Goal: Task Accomplishment & Management: Complete application form

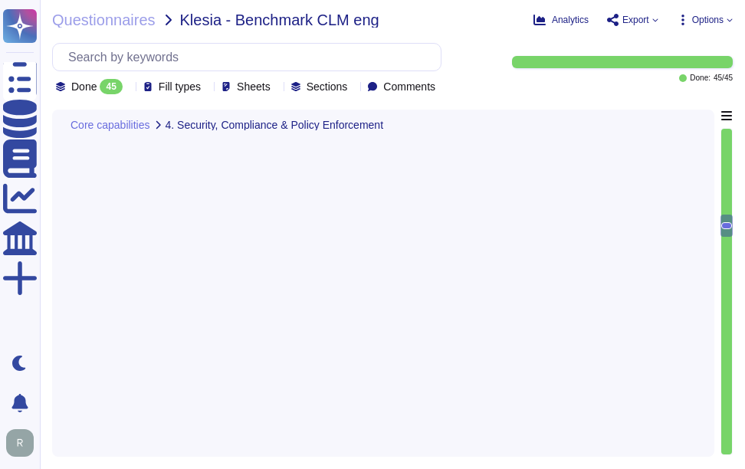
type textarea "Our key management process is designed to ensure a secure key lifecycle, which …"
type textarea "Sectigo provides a comprehensive logging system that maintains detailed audit l…"
type textarea "Sectigo provides robust customization options that include the ability to chang…"
type textarea "- We maintain geographically distributed, redundant data centers located in [GE…"
type textarea "Sectigo SCM Enterprise is scalable to manage certificates across large enterpri…"
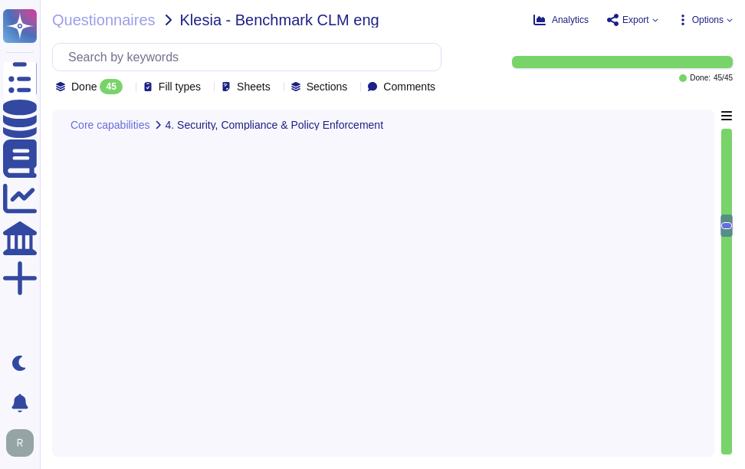
scroll to position [2, 0]
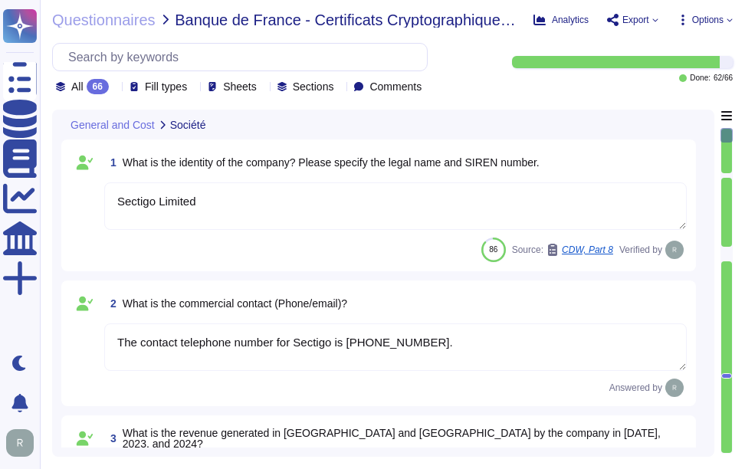
type textarea "Sectigo Limited"
type textarea "The contact telephone number for Sectigo is [PHONE_NUMBER]."
type textarea "We are a privately held company and do not disclose this information."
type textarea "We are privately held and do not share this information."
type textarea "The company employs 34 employees in [GEOGRAPHIC_DATA]. In [GEOGRAPHIC_DATA], th…"
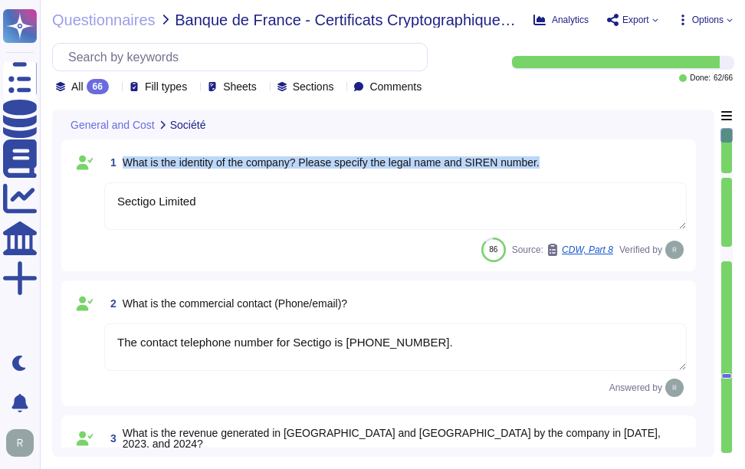
drag, startPoint x: 123, startPoint y: 159, endPoint x: 588, endPoint y: 166, distance: 465.1
click at [588, 166] on div "1 What is the identity of the company? Please specify the legal name and SIREN …" at bounding box center [395, 163] width 582 height 28
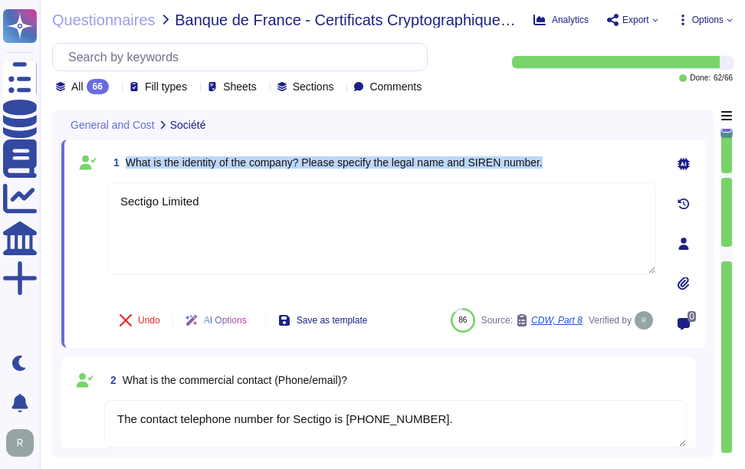
drag, startPoint x: 126, startPoint y: 161, endPoint x: 573, endPoint y: 160, distance: 446.6
click at [573, 160] on div "1 What is the identity of the company? Please specify the legal name and SIREN …" at bounding box center [381, 163] width 549 height 28
click at [326, 167] on span "What is the identity of the company? Please specify the legal name and SIREN nu…" at bounding box center [334, 162] width 417 height 12
drag, startPoint x: 309, startPoint y: 159, endPoint x: 559, endPoint y: 158, distance: 249.7
click at [559, 158] on div "1 What is the identity of the company? Please specify the legal name and SIREN …" at bounding box center [381, 163] width 549 height 28
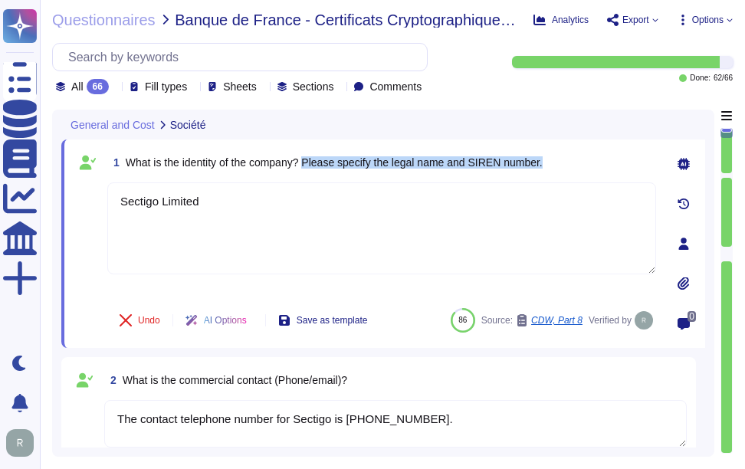
copy span "Please specify the legal name and SIREN number."
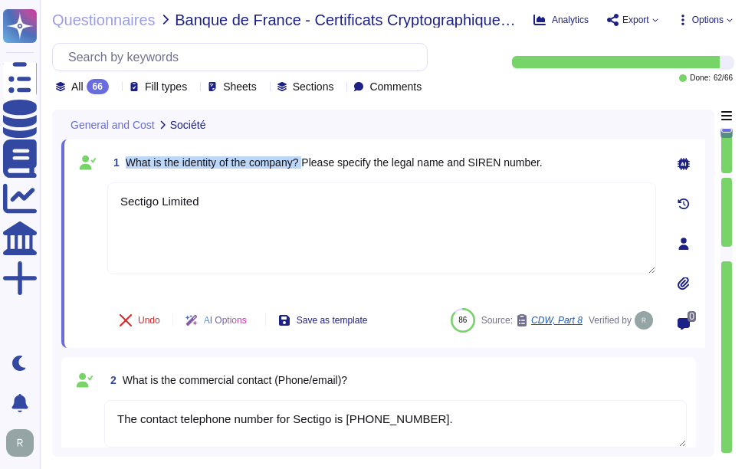
drag, startPoint x: 126, startPoint y: 162, endPoint x: 307, endPoint y: 161, distance: 180.8
click at [307, 161] on span "What is the identity of the company? Please specify the legal name and SIREN nu…" at bounding box center [334, 162] width 417 height 12
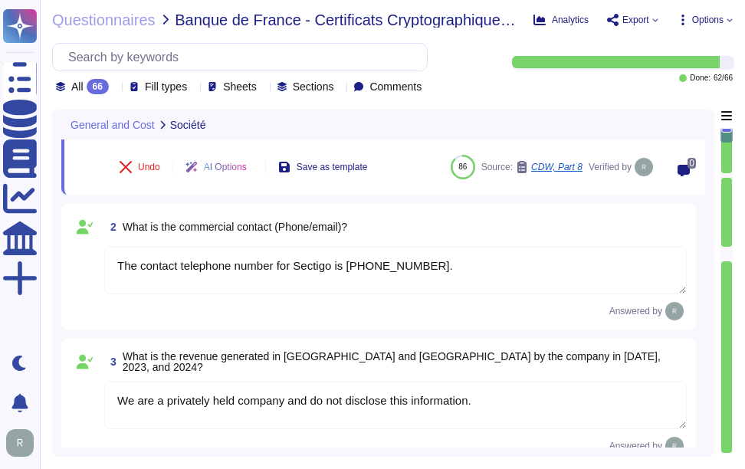
type textarea "The company employs 34 employees in France. In Europe, the company has a total …"
type textarea "Your enterprise sales representative will share the details."
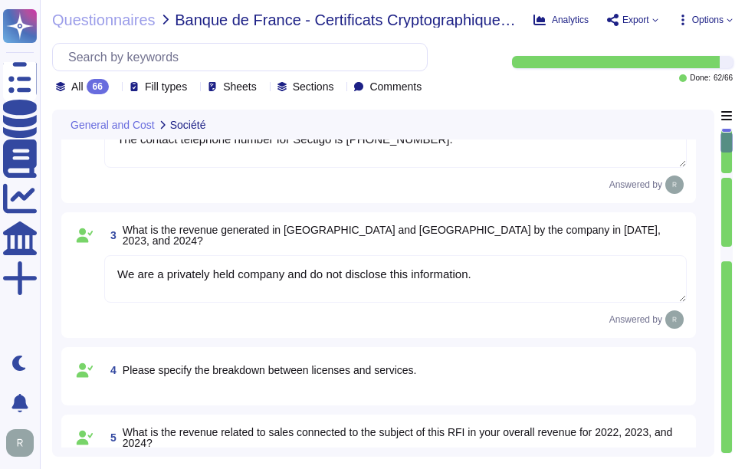
scroll to position [306, 0]
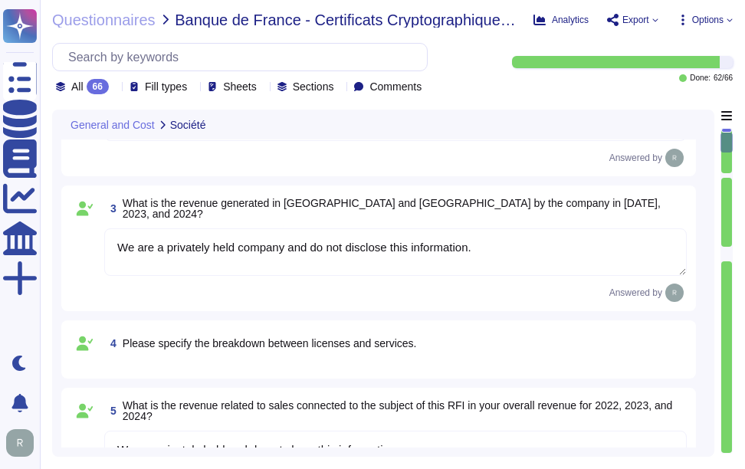
type textarea "Sectigo Limited is incorporated in the United Kingdom, with global offices and …"
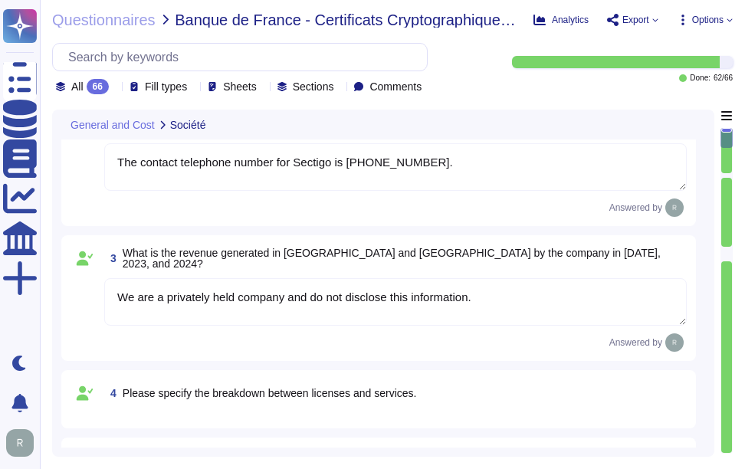
scroll to position [0, 0]
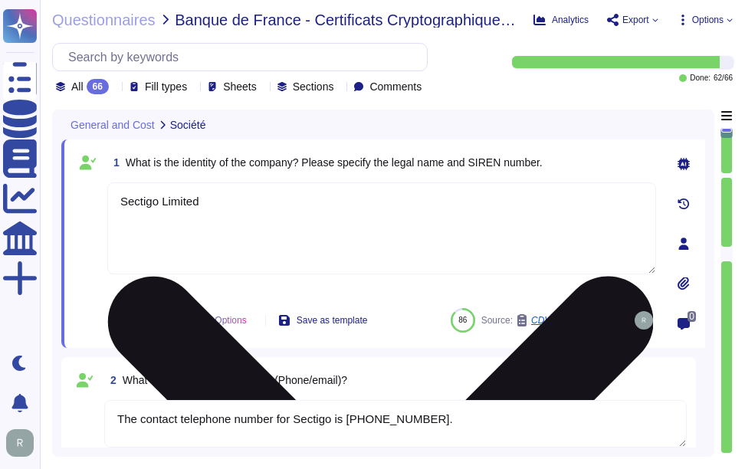
drag, startPoint x: 224, startPoint y: 204, endPoint x: 211, endPoint y: 245, distance: 43.6
click at [31, 188] on div "Questionnaires Knowledge Base Documents Analytics CAIQ / SIG More Dark mode Not…" at bounding box center [372, 234] width 745 height 469
paste textarea "The company is Sectigo, located at 8800 E. Raintree Drive, Suite 110, Scottsdal…"
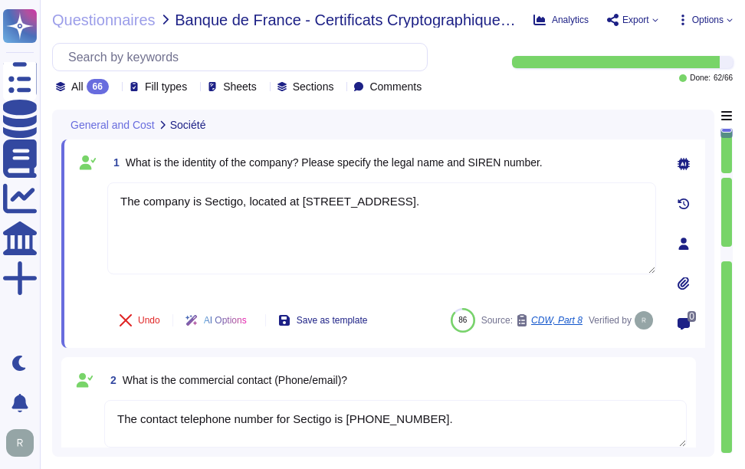
type textarea "The company is Sectigo, located at 8800 E. Raintree Drive, Suite 110, Scottsdal…"
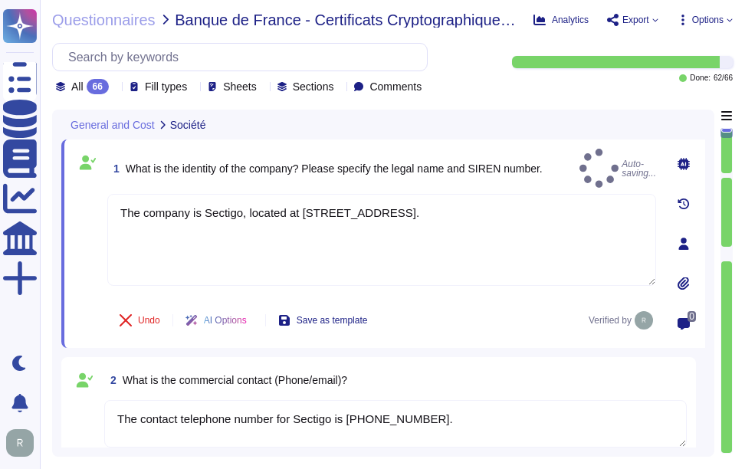
click at [562, 158] on div "1 What is the identity of the company? Please specify the legal name and SIREN …" at bounding box center [381, 168] width 549 height 39
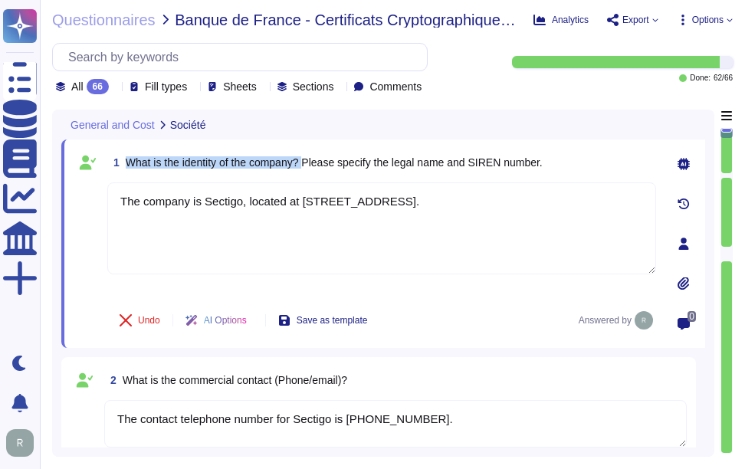
drag, startPoint x: 127, startPoint y: 162, endPoint x: 310, endPoint y: 159, distance: 183.1
click at [310, 159] on span "What is the identity of the company? Please specify the legal name and SIREN nu…" at bounding box center [334, 162] width 417 height 12
click at [454, 384] on div "2 What is the commercial contact (Phone/email)?" at bounding box center [395, 380] width 582 height 28
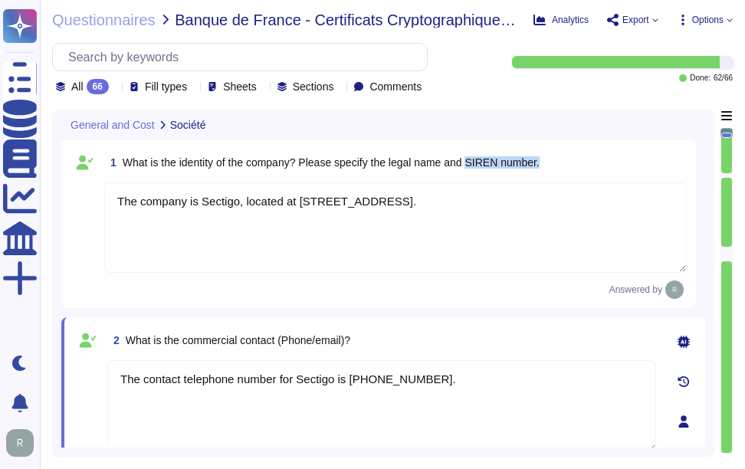
drag, startPoint x: 473, startPoint y: 160, endPoint x: 596, endPoint y: 160, distance: 122.6
click at [596, 160] on div "1 What is the identity of the company? Please specify the legal name and SIREN …" at bounding box center [395, 163] width 582 height 28
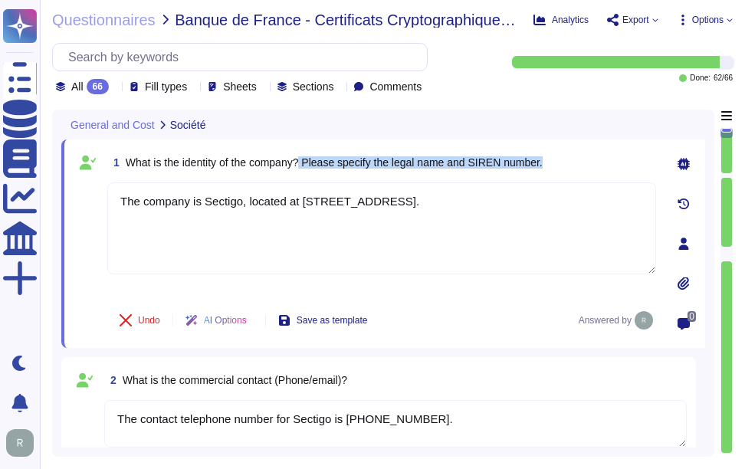
drag, startPoint x: 305, startPoint y: 158, endPoint x: 577, endPoint y: 156, distance: 272.0
click at [577, 156] on div "1 What is the identity of the company? Please specify the legal name and SIREN …" at bounding box center [381, 163] width 549 height 28
copy span "Please specify the legal name and SIREN number."
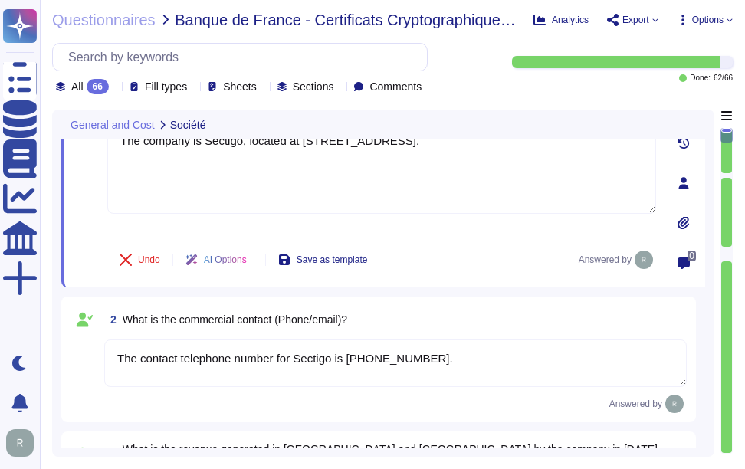
type textarea "The company employs 34 employees in France. In Europe, the company has a total …"
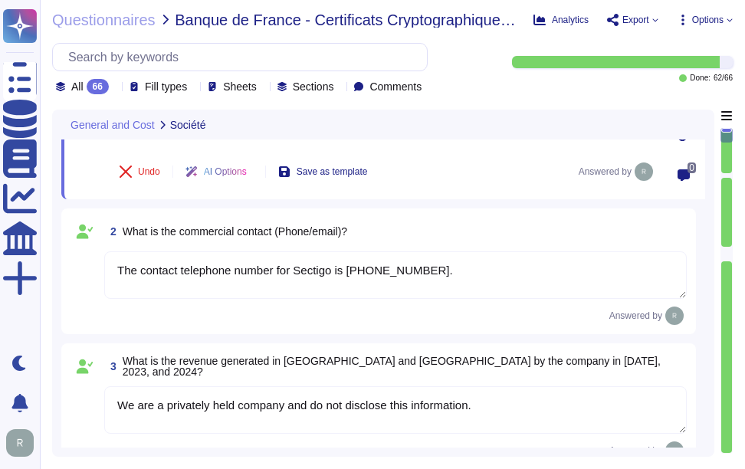
scroll to position [153, 0]
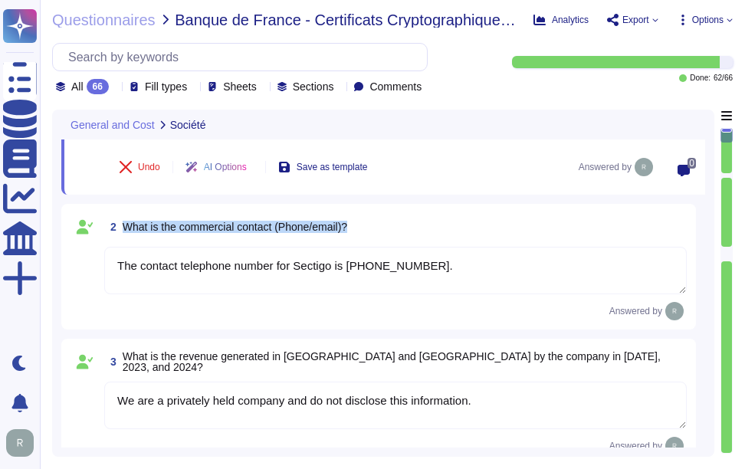
drag, startPoint x: 124, startPoint y: 224, endPoint x: 436, endPoint y: 220, distance: 311.8
click at [436, 220] on div "2 What is the commercial contact (Phone/email)?" at bounding box center [395, 227] width 582 height 28
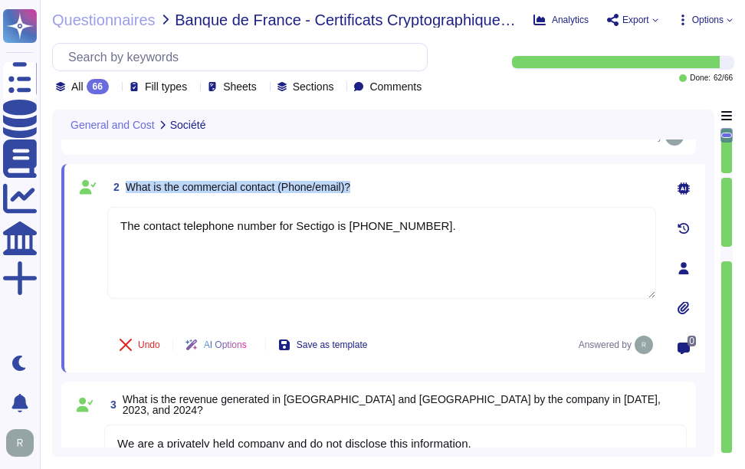
drag, startPoint x: 127, startPoint y: 187, endPoint x: 378, endPoint y: 186, distance: 250.5
click at [378, 186] on div "2 What is the commercial contact (Phone/email)?" at bounding box center [381, 187] width 549 height 28
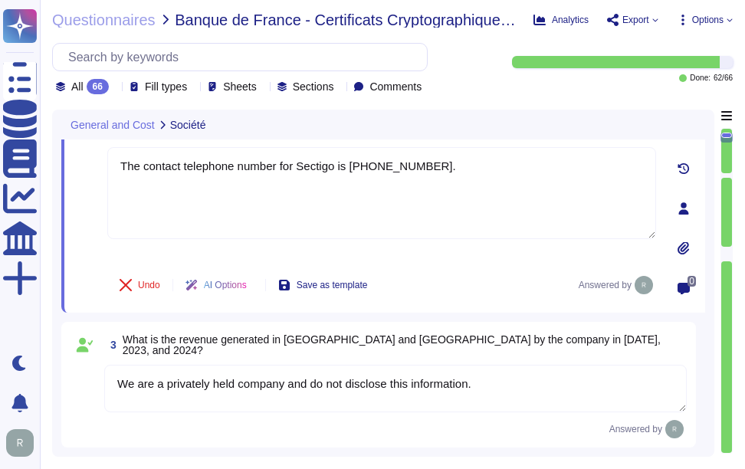
type textarea "Your enterprise sales representative will share the details."
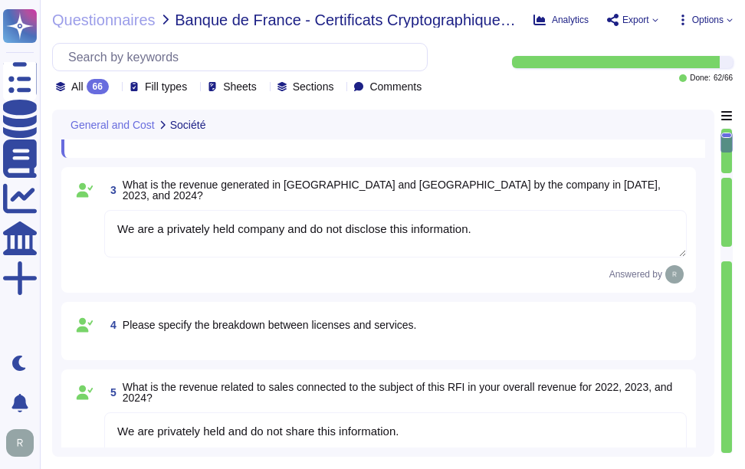
type textarea "Sectigo Limited is incorporated in the United Kingdom, with global offices and …"
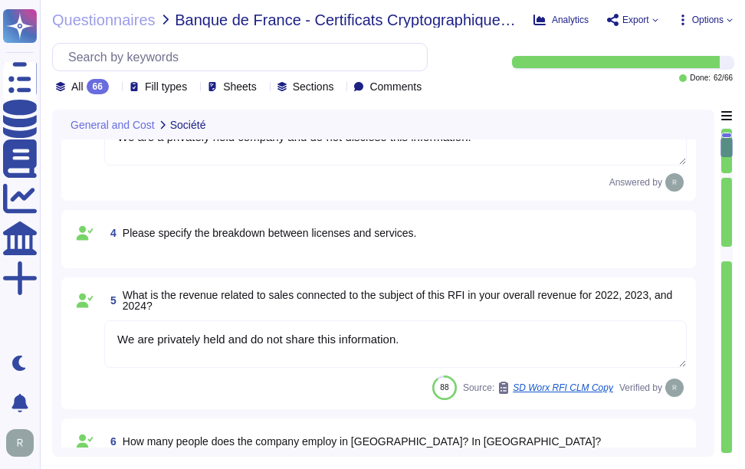
type textarea "We handle maintenance and upgrades by defining optimal times for installation, …"
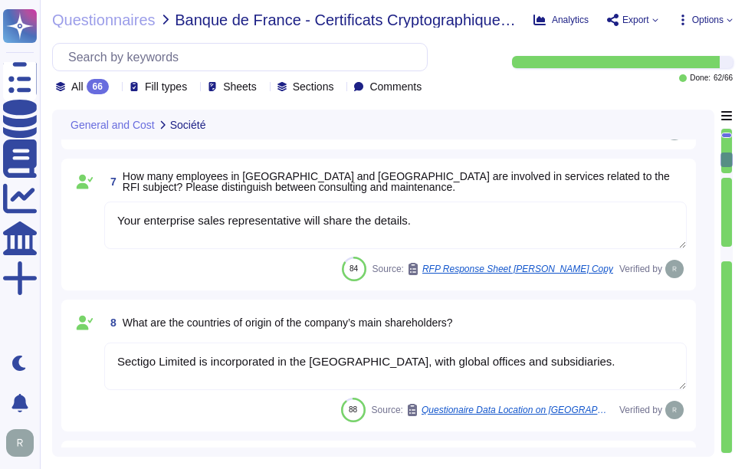
scroll to position [919, 0]
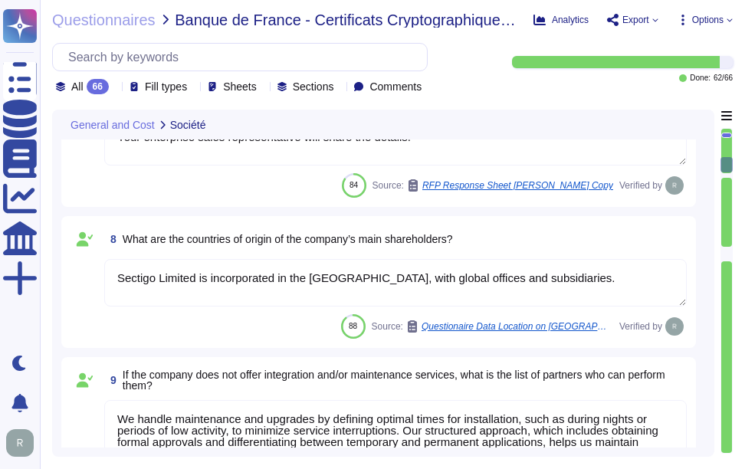
type textarea "We offer a variety of SSL authentication certificates, including: 1. Public Cer…"
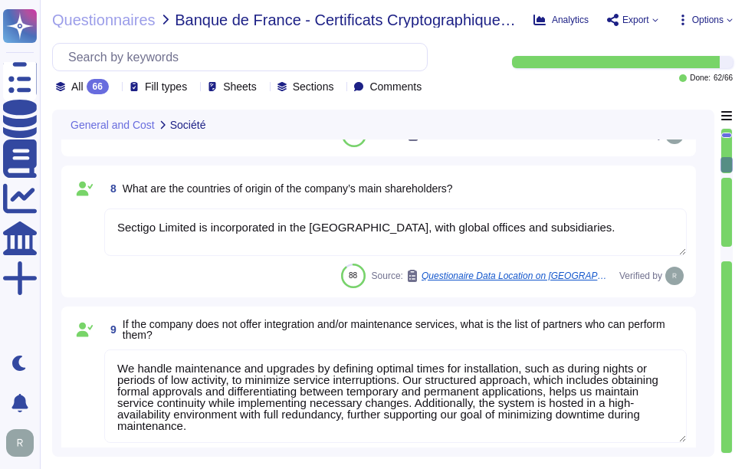
scroll to position [996, 0]
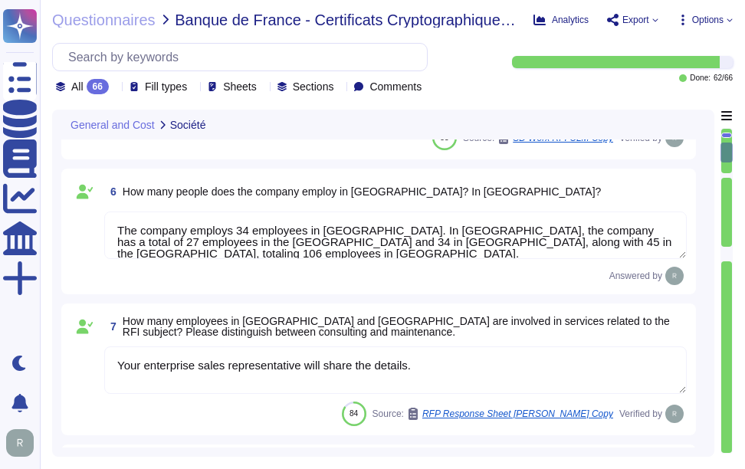
type textarea "The contact telephone number for Sectigo is 1-888-266-6361."
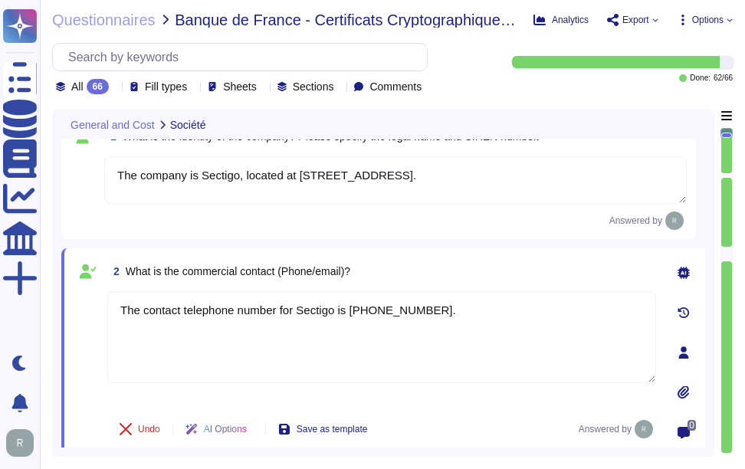
scroll to position [25, 0]
type textarea "The company is Sectigo, located at 8800 E. Raintree Drive, Suite 110, Scottsdal…"
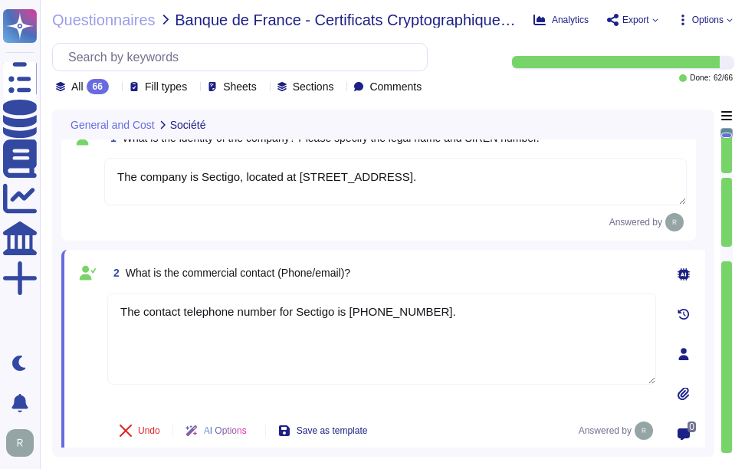
click at [480, 265] on div "2 What is the commercial contact (Phone/email)?" at bounding box center [381, 273] width 549 height 28
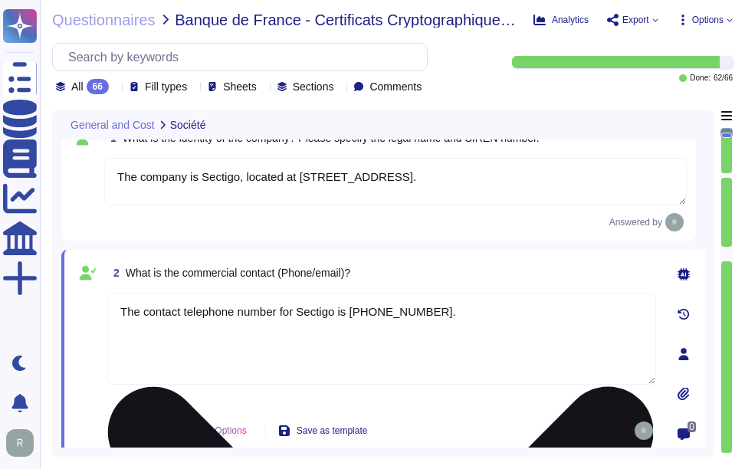
click at [491, 315] on textarea "The contact telephone number for Sectigo is 1-888-266-6361." at bounding box center [381, 339] width 549 height 92
paste textarea "https://www.sectigo.com/contact"
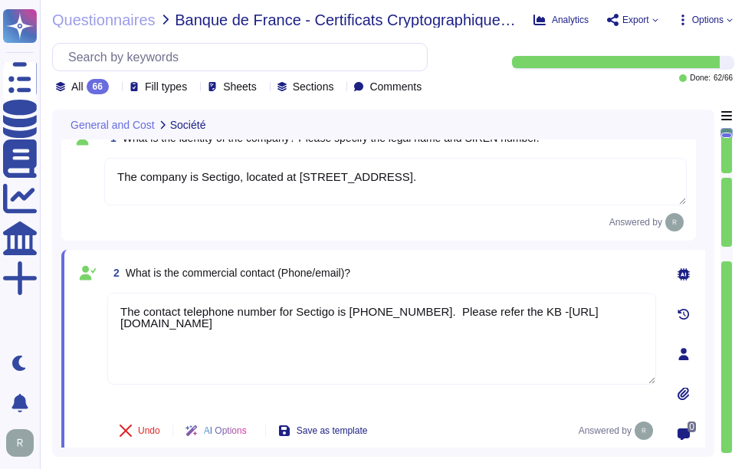
type textarea "The contact telephone number for Sectigo is 1-888-266-6361. Please refer the KB…"
click at [486, 266] on div "2 What is the commercial contact (Phone/email)?" at bounding box center [381, 273] width 549 height 28
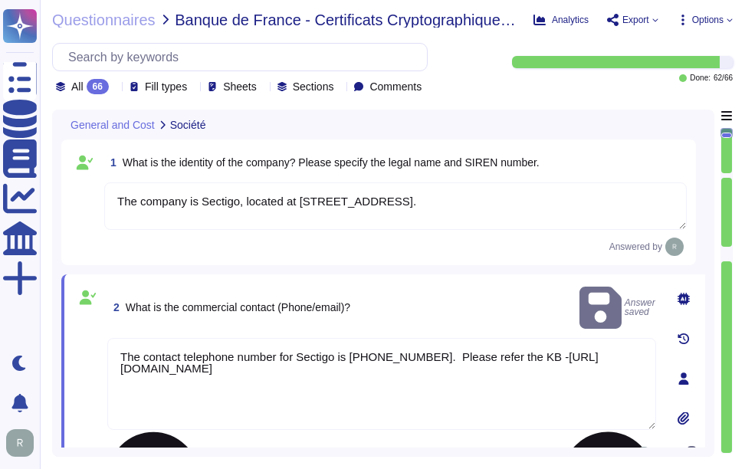
scroll to position [77, 0]
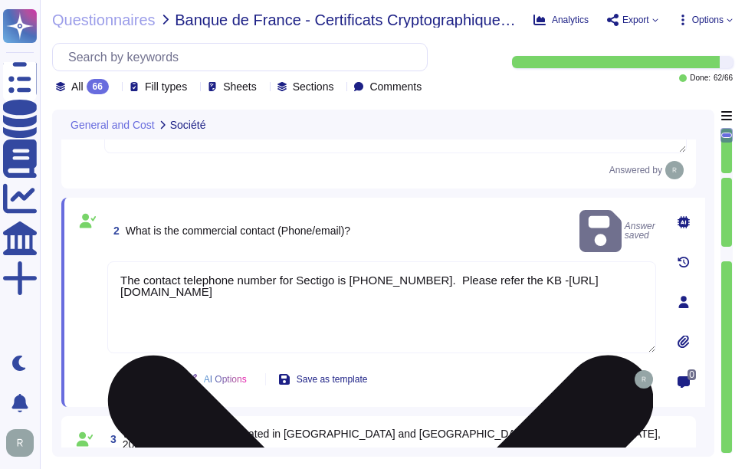
type textarea "The company employs 34 employees in France. In Europe, the company has a total …"
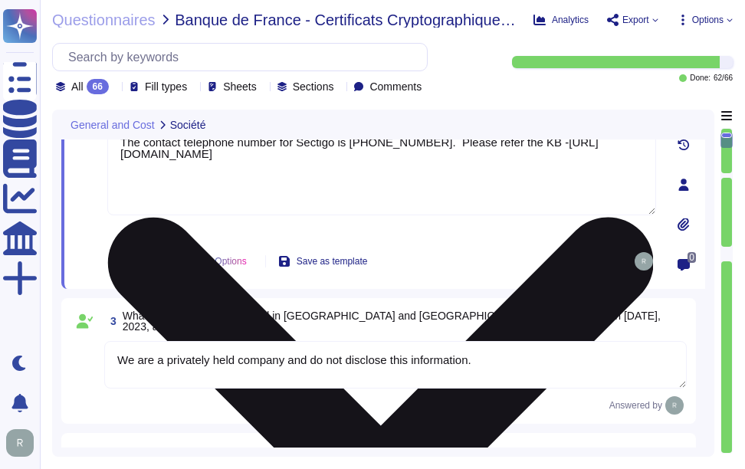
type textarea "Your enterprise sales representative will share the details."
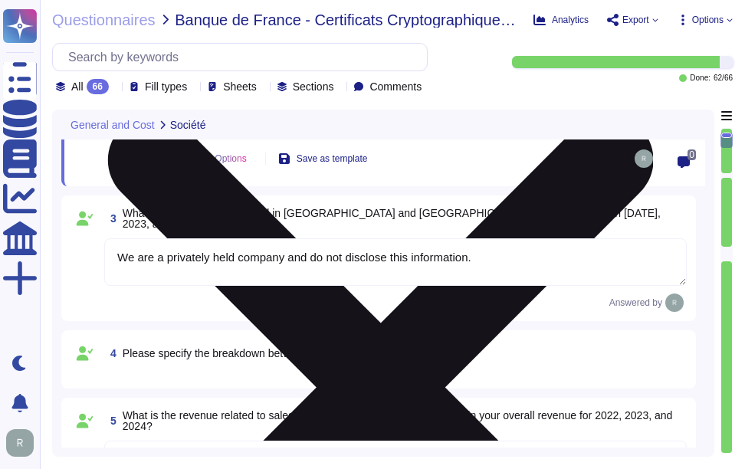
scroll to position [306, 0]
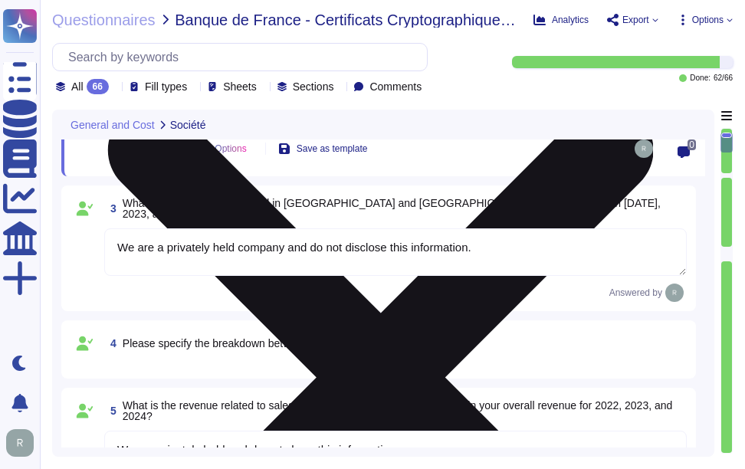
type textarea "Sectigo Limited is incorporated in the United Kingdom, with global offices and …"
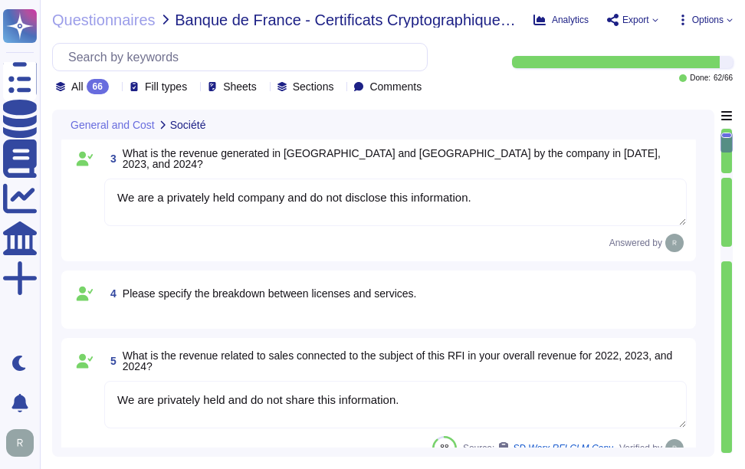
scroll to position [383, 0]
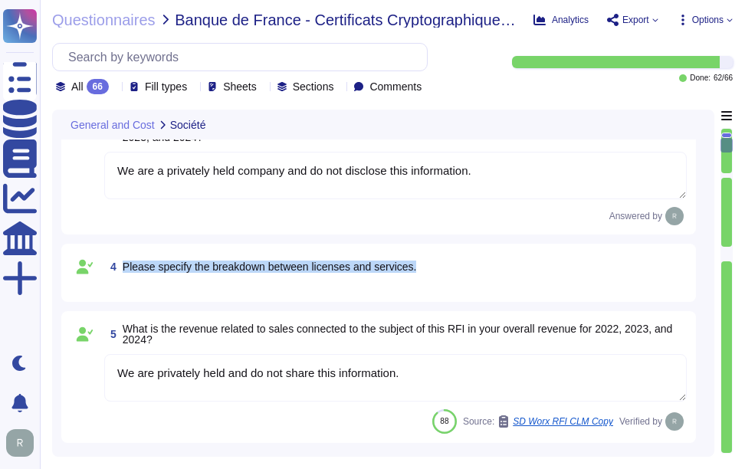
drag, startPoint x: 125, startPoint y: 264, endPoint x: 455, endPoint y: 271, distance: 330.3
click at [455, 271] on div "4 Please specify the breakdown between licenses and services." at bounding box center [395, 267] width 582 height 28
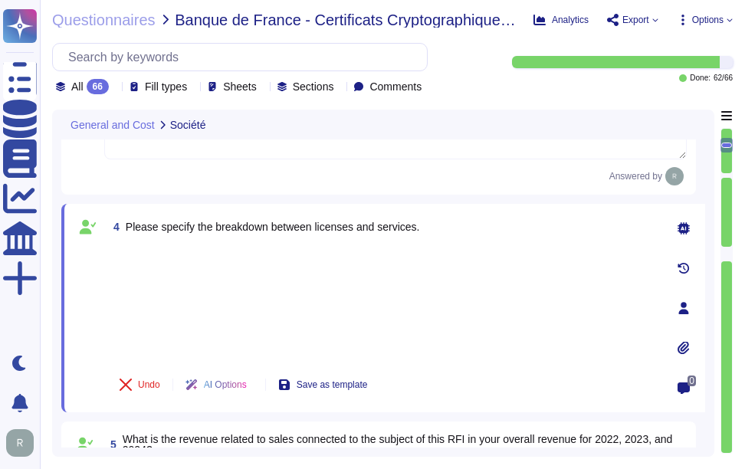
click at [172, 266] on div at bounding box center [381, 303] width 549 height 113
click at [135, 252] on div at bounding box center [381, 303] width 549 height 113
click at [171, 329] on div at bounding box center [381, 303] width 549 height 113
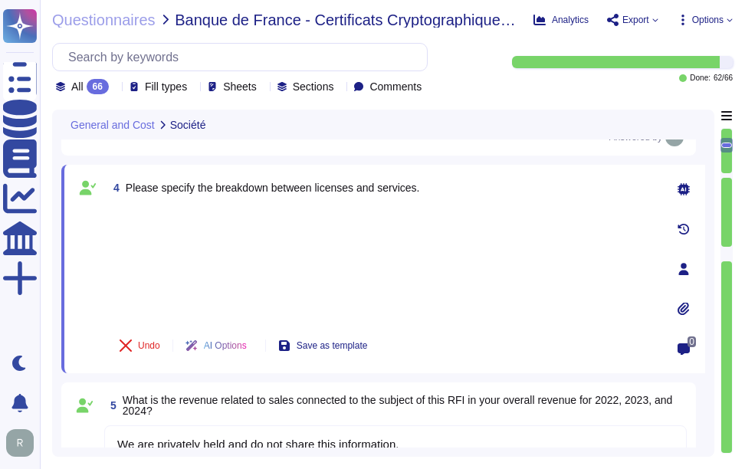
type textarea "Sectigo Limited is incorporated in the United Kingdom, with global offices and …"
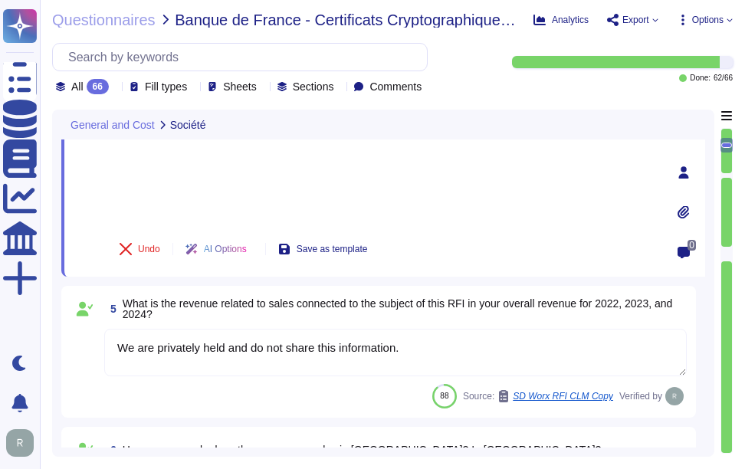
scroll to position [536, 0]
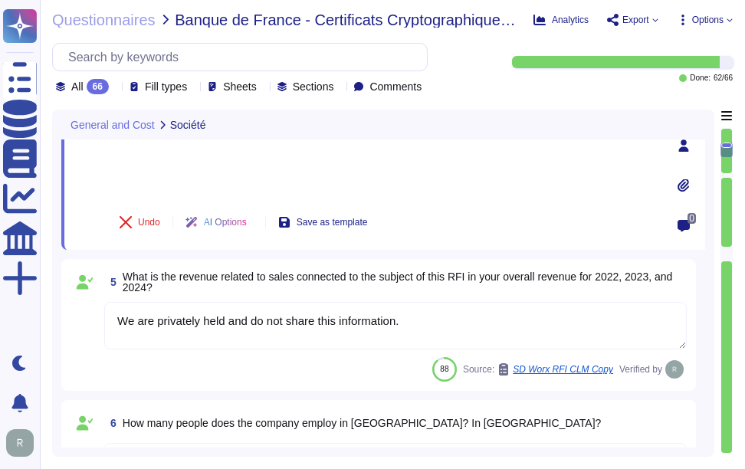
type textarea "We handle maintenance and upgrades by defining optimal times for installation, …"
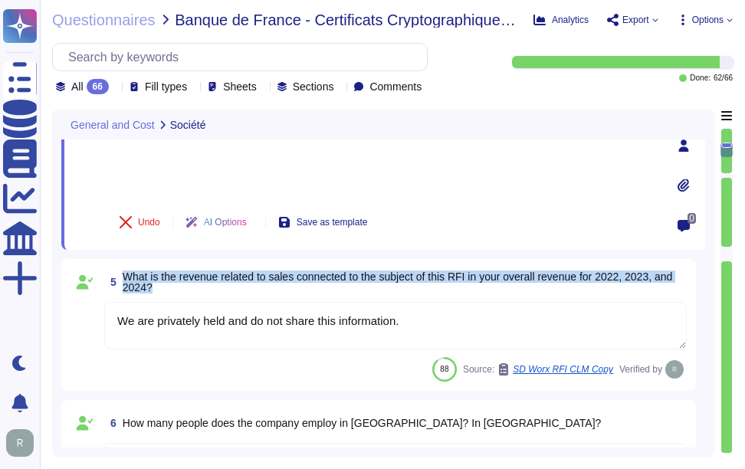
drag, startPoint x: 123, startPoint y: 274, endPoint x: 188, endPoint y: 290, distance: 66.1
click at [188, 290] on span "What is the revenue related to sales connected to the subject of this RFI in yo…" at bounding box center [405, 281] width 564 height 21
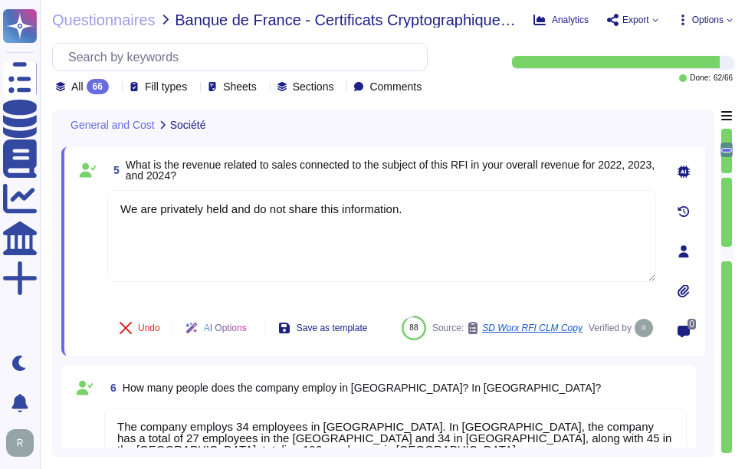
scroll to position [460, 0]
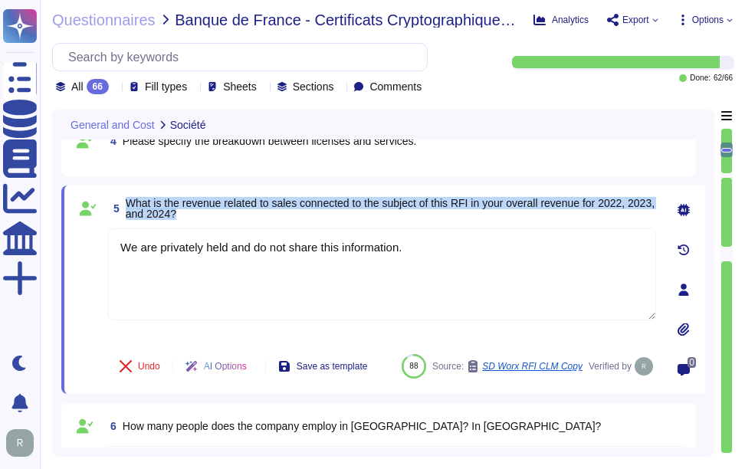
drag, startPoint x: 128, startPoint y: 202, endPoint x: 216, endPoint y: 214, distance: 88.8
click at [216, 214] on span "What is the revenue related to sales connected to the subject of this RFI in yo…" at bounding box center [391, 208] width 530 height 21
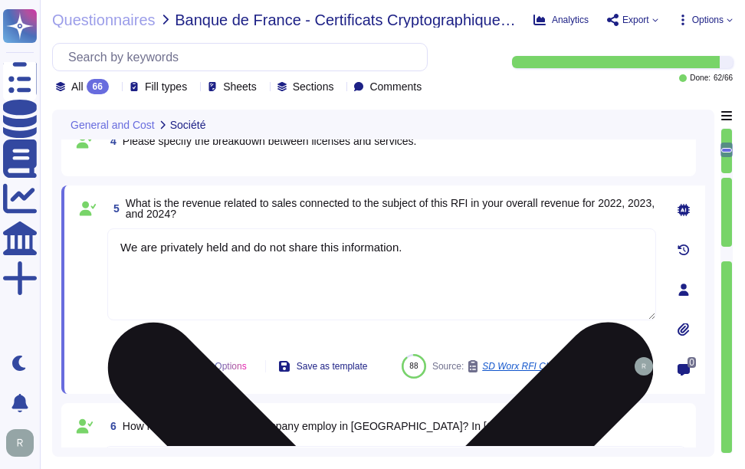
click at [425, 245] on textarea "We are privately held and do not share this information." at bounding box center [381, 274] width 549 height 92
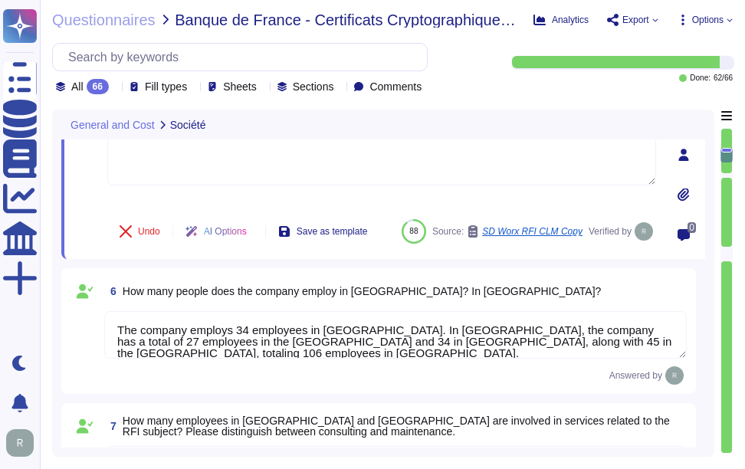
scroll to position [689, 0]
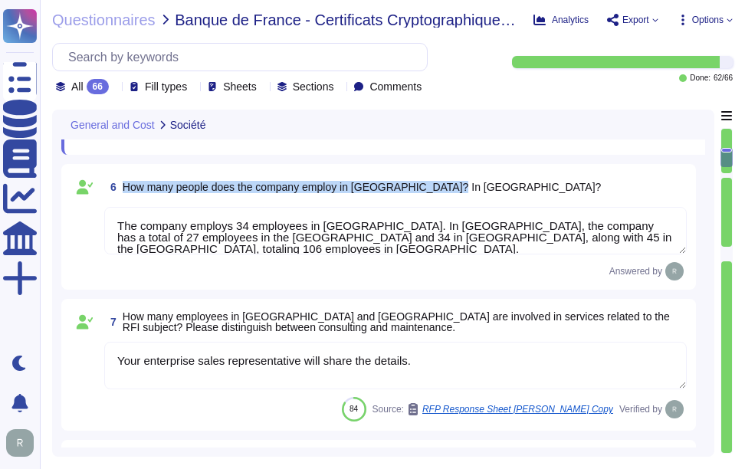
drag, startPoint x: 125, startPoint y: 184, endPoint x: 490, endPoint y: 181, distance: 365.4
click at [490, 181] on div "6 How many people does the company employ in France? In Europe?" at bounding box center [395, 187] width 582 height 28
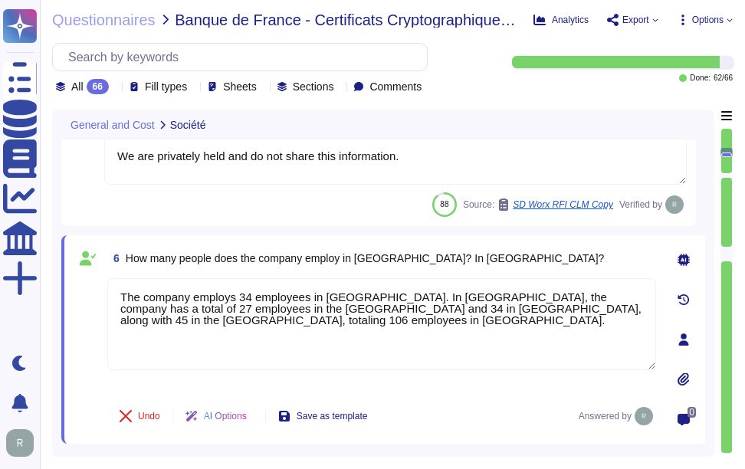
scroll to position [493, 0]
type textarea "The contact telephone number for Sectigo is 1-888-266-6361. Please refer the KB…"
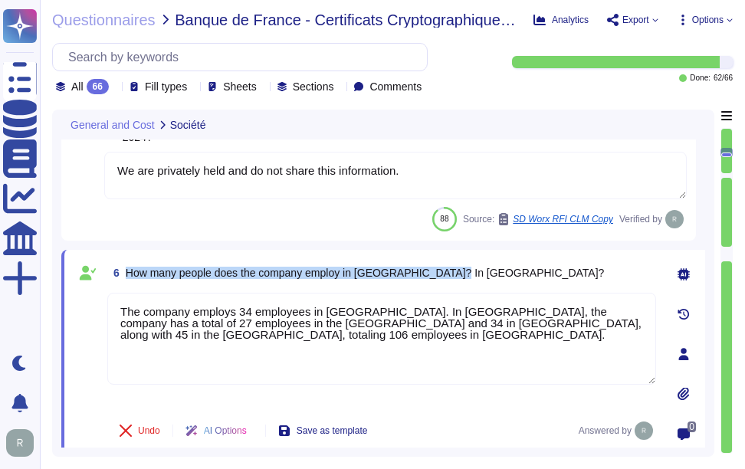
drag, startPoint x: 128, startPoint y: 272, endPoint x: 504, endPoint y: 266, distance: 376.2
click at [504, 266] on div "6 How many people does the company employ in France? In Europe?" at bounding box center [381, 273] width 549 height 28
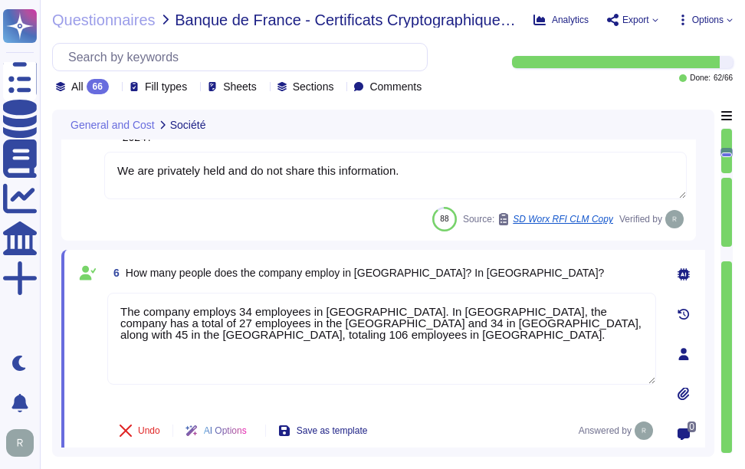
click at [547, 290] on div "6 How many people does the company employ in France? In Europe? The company emp…" at bounding box center [365, 354] width 582 height 190
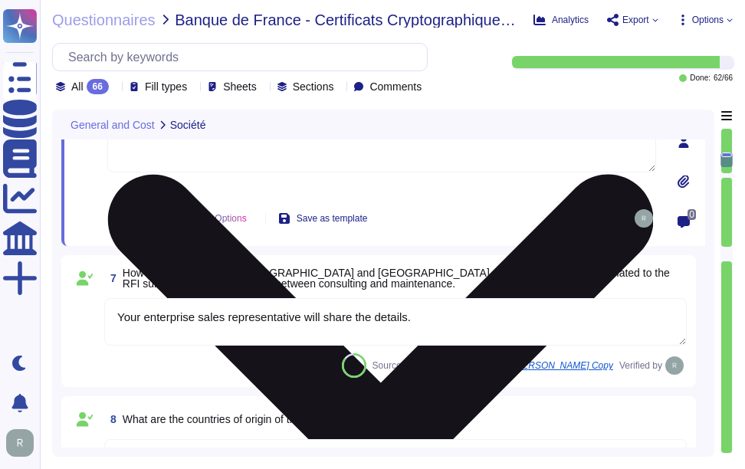
scroll to position [723, 0]
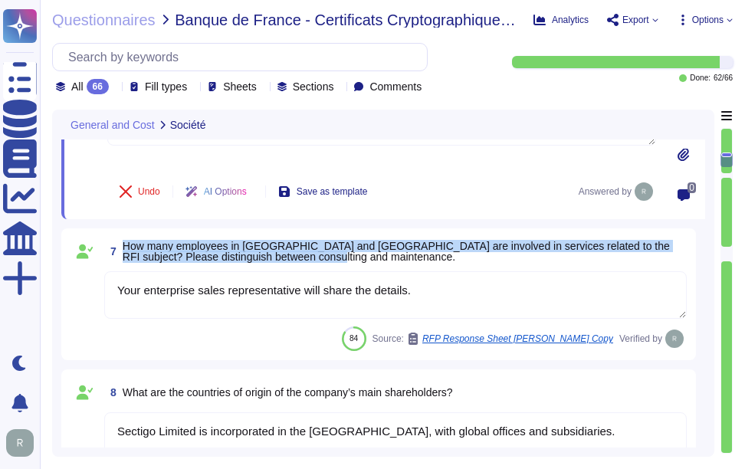
drag, startPoint x: 123, startPoint y: 245, endPoint x: 309, endPoint y: 260, distance: 186.8
click at [309, 260] on span "How many employees in France and Europe are involved in services related to the…" at bounding box center [405, 251] width 564 height 21
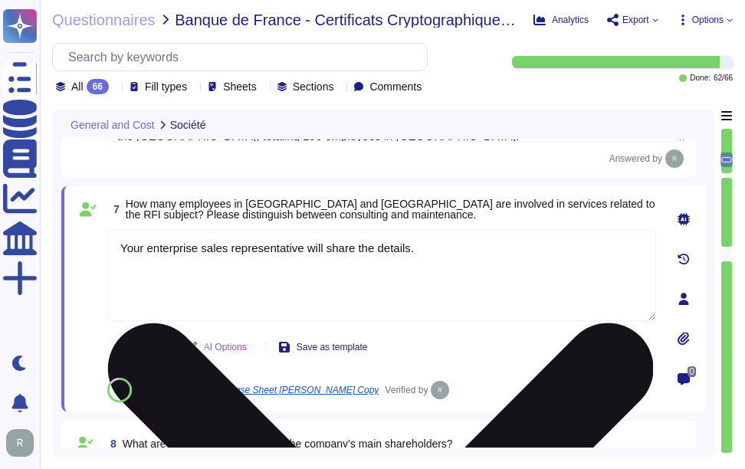
scroll to position [647, 0]
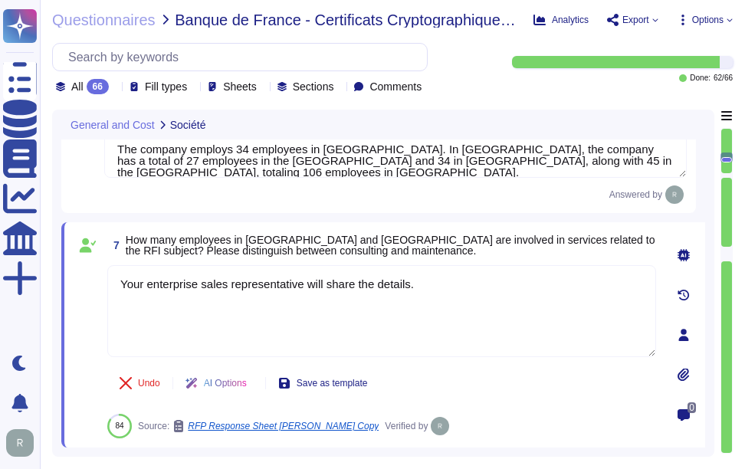
type textarea "We are a privately held company and do not disclose this information."
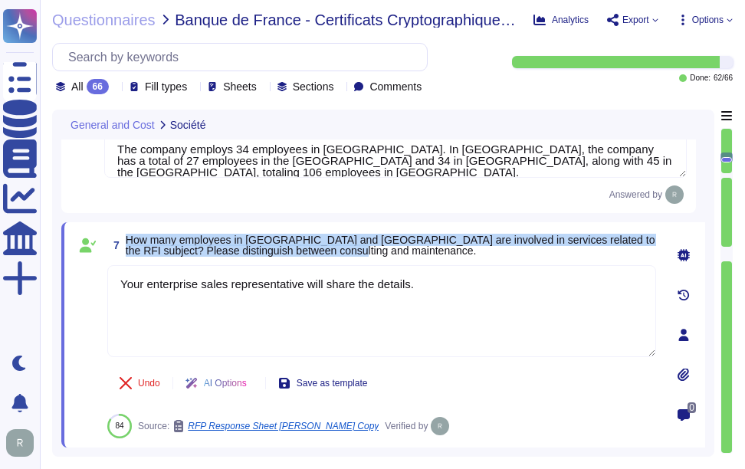
drag, startPoint x: 127, startPoint y: 238, endPoint x: 408, endPoint y: 248, distance: 280.6
click at [408, 248] on span "How many employees in France and Europe are involved in services related to the…" at bounding box center [391, 244] width 530 height 21
click at [409, 253] on span "How many employees in France and Europe are involved in services related to the…" at bounding box center [391, 244] width 530 height 21
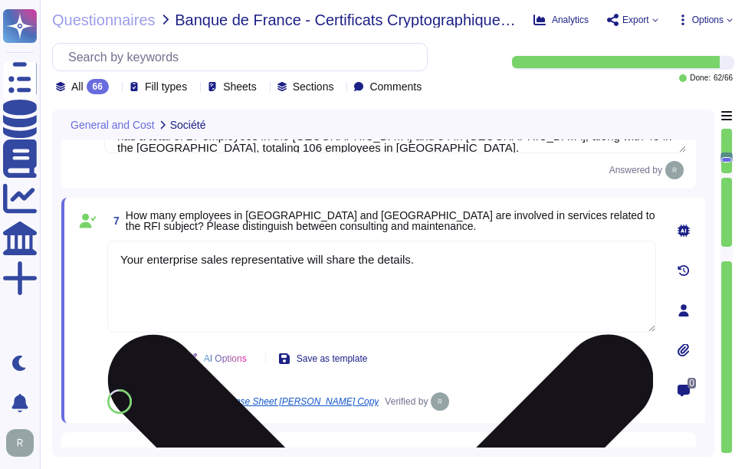
type textarea "We are a privately held company and do not disclose this information."
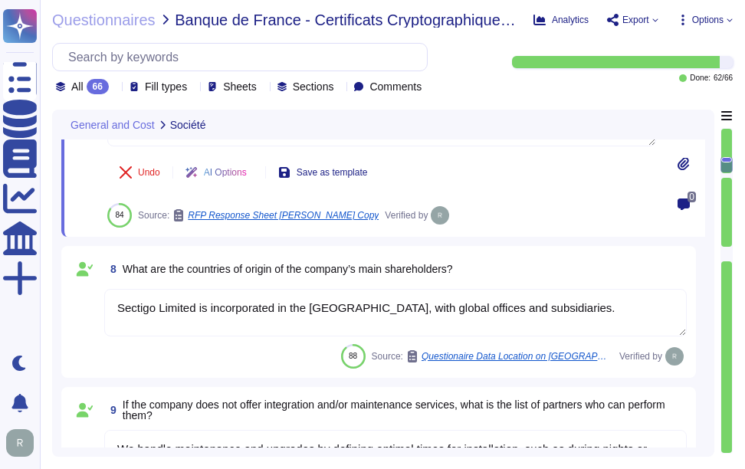
type textarea "We offer a variety of SSL authentication certificates, including: 1. Public Cer…"
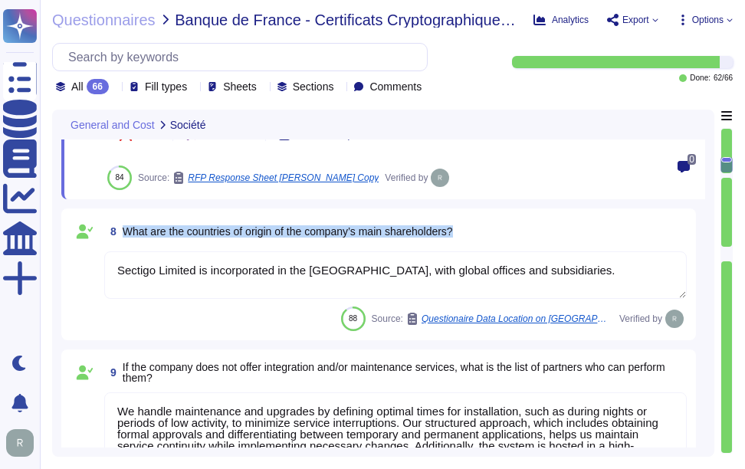
drag, startPoint x: 122, startPoint y: 228, endPoint x: 531, endPoint y: 232, distance: 409.1
click at [531, 232] on div "8 What are the countries of origin of the company’s main shareholders?" at bounding box center [395, 232] width 582 height 28
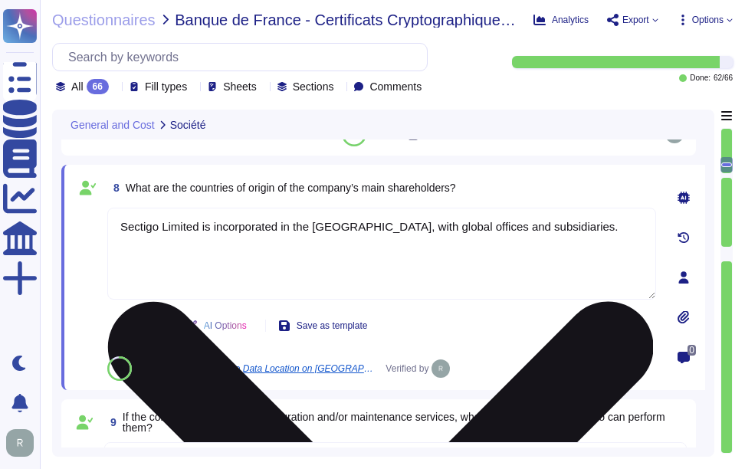
scroll to position [800, 0]
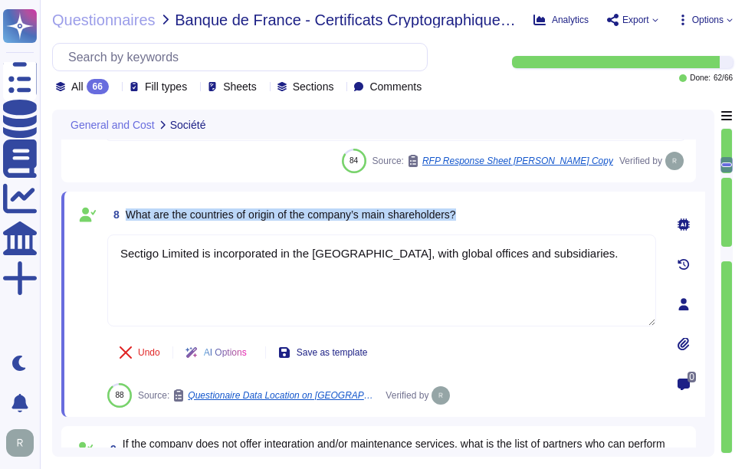
drag, startPoint x: 126, startPoint y: 214, endPoint x: 508, endPoint y: 213, distance: 381.5
click at [508, 213] on div "8 What are the countries of origin of the company’s main shareholders?" at bounding box center [381, 215] width 549 height 28
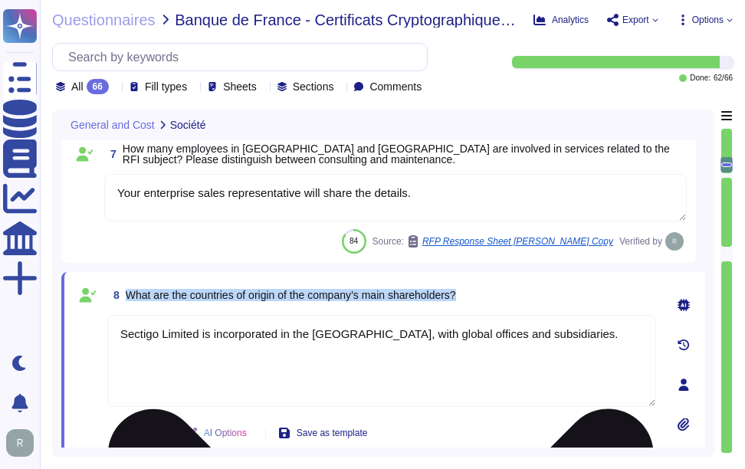
scroll to position [570, 0]
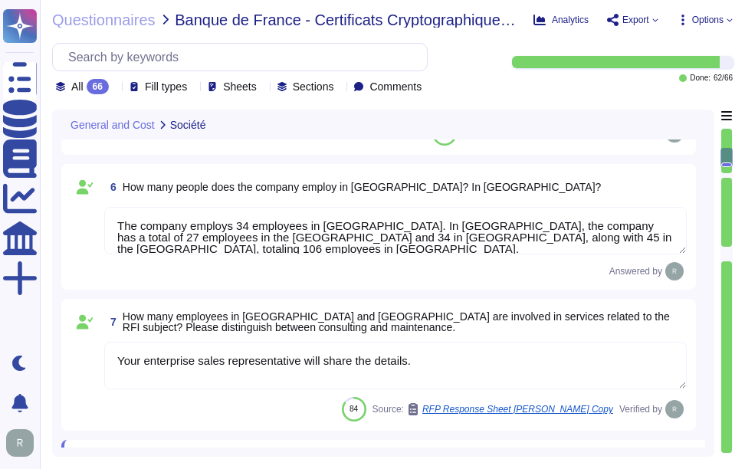
type textarea "We are a privately held company and do not disclose this information."
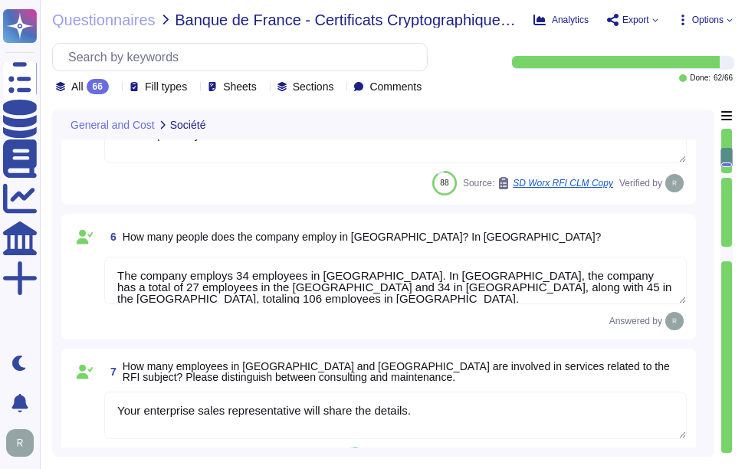
scroll to position [493, 0]
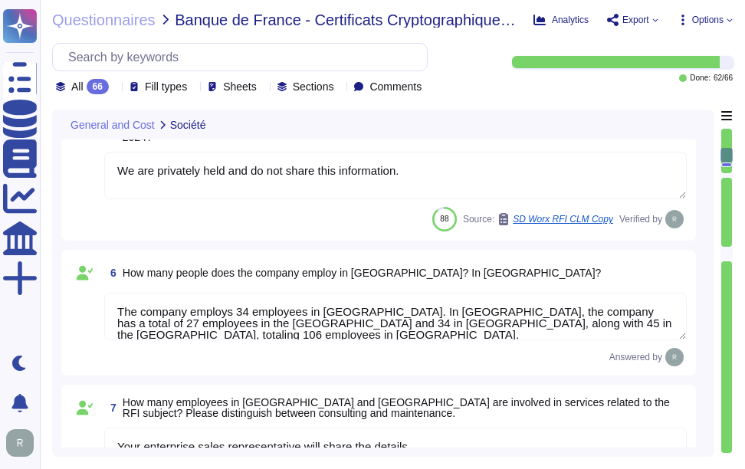
type textarea "The contact telephone number for Sectigo is 1-888-266-6361. Please refer the KB…"
drag, startPoint x: 438, startPoint y: 169, endPoint x: 101, endPoint y: 165, distance: 337.1
click at [101, 165] on div "5 What is the revenue related to sales connected to the subject of this RFI in …" at bounding box center [378, 174] width 616 height 113
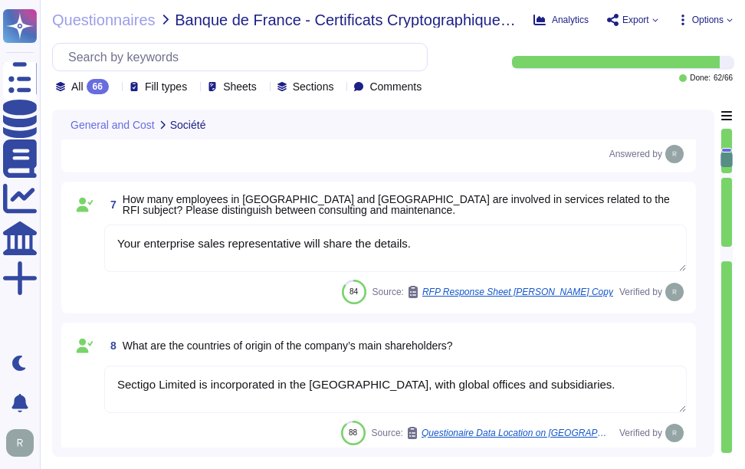
scroll to position [800, 0]
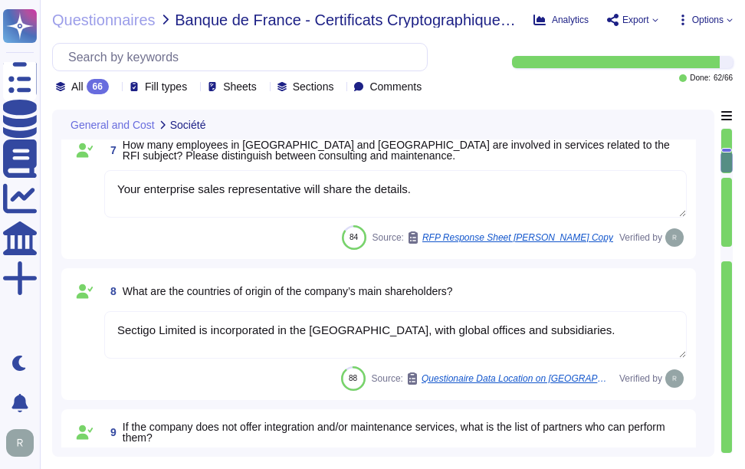
type textarea "We offer a variety of SSL authentication certificates, including: 1. Public Cer…"
drag, startPoint x: 611, startPoint y: 329, endPoint x: 97, endPoint y: 337, distance: 514.1
click at [91, 333] on div "8 What are the countries of origin of the company’s main shareholders? Sectigo …" at bounding box center [378, 333] width 616 height 113
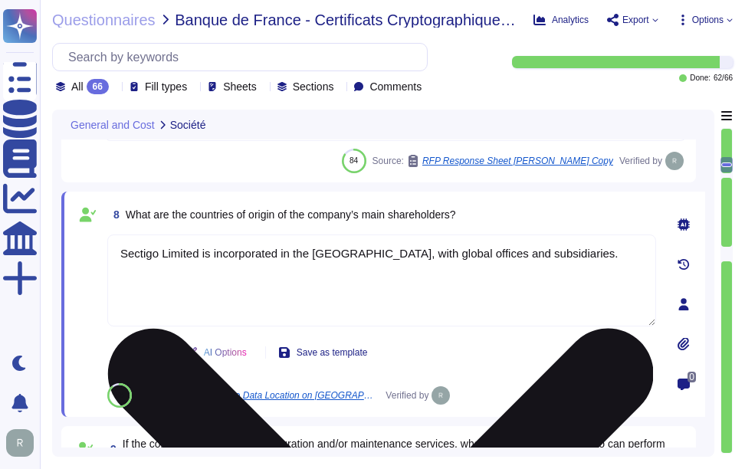
paste textarea "We are privately held and do not share this information"
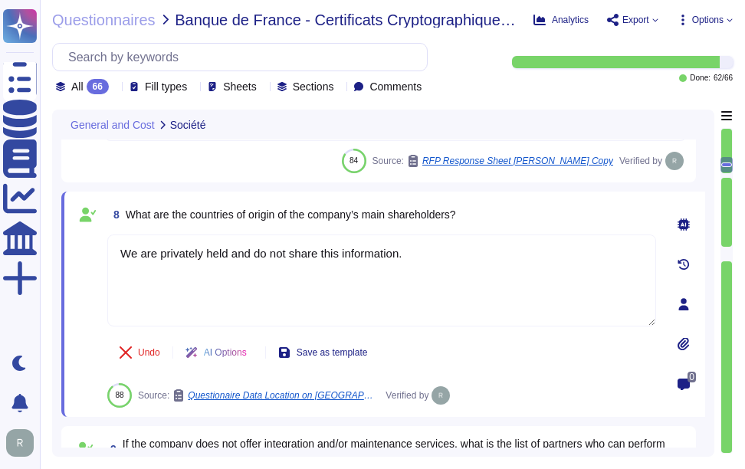
type textarea "We are privately held and do not share this information."
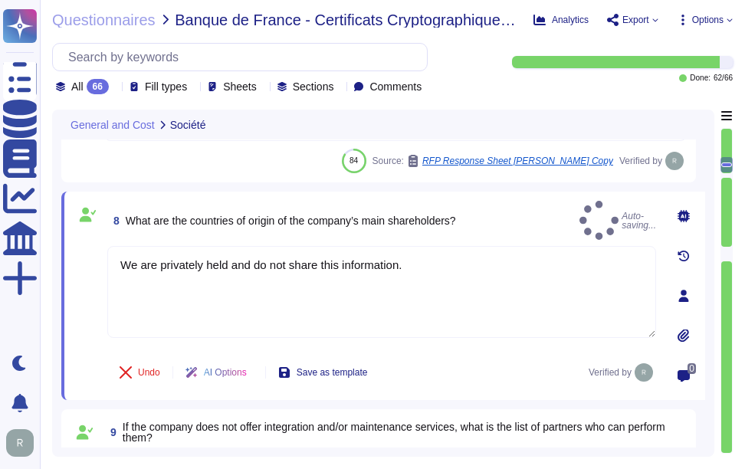
click at [534, 199] on div "8 What are the countries of origin of the company’s main shareholders? Auto-sav…" at bounding box center [383, 296] width 644 height 208
type textarea "We offer a variety of SSL authentication certificates, including: 1. Public Cer…"
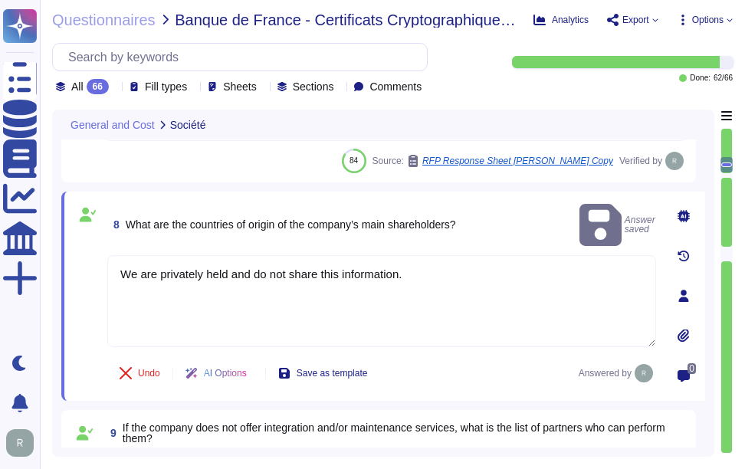
click at [519, 216] on div "8 What are the countries of origin of the company’s main shareholders? Answer s…" at bounding box center [381, 225] width 549 height 48
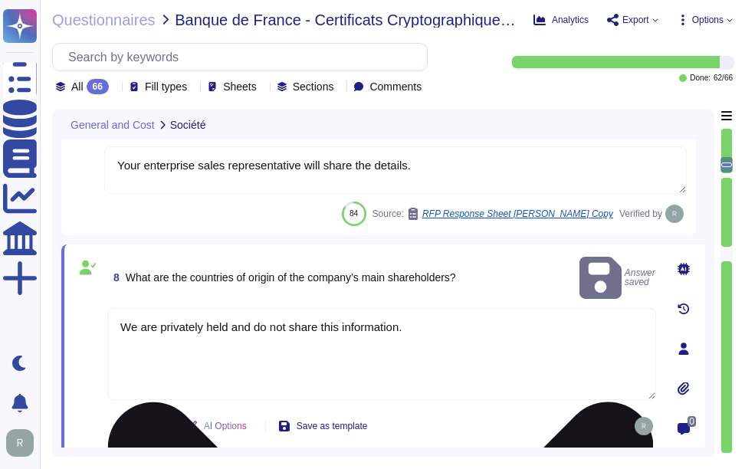
scroll to position [723, 0]
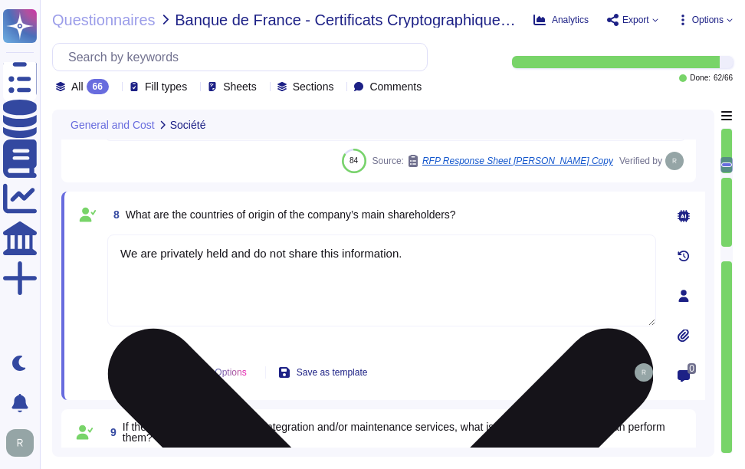
type textarea "We offer a variety of SSL authentication certificates, including: 1. Public Cer…"
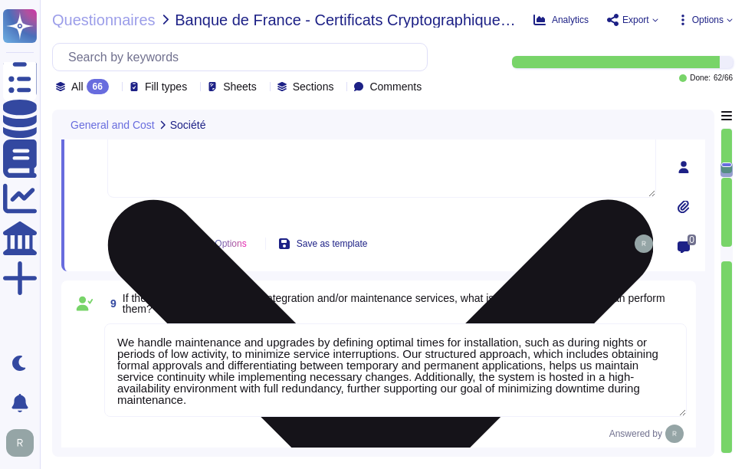
scroll to position [953, 0]
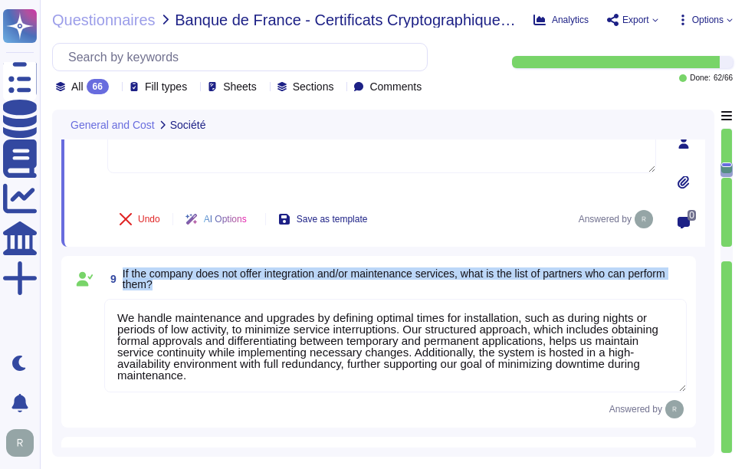
drag, startPoint x: 123, startPoint y: 270, endPoint x: 205, endPoint y: 293, distance: 84.4
click at [205, 293] on div "9 If the company does not offer integration and/or maintenance services, what i…" at bounding box center [378, 341] width 616 height 153
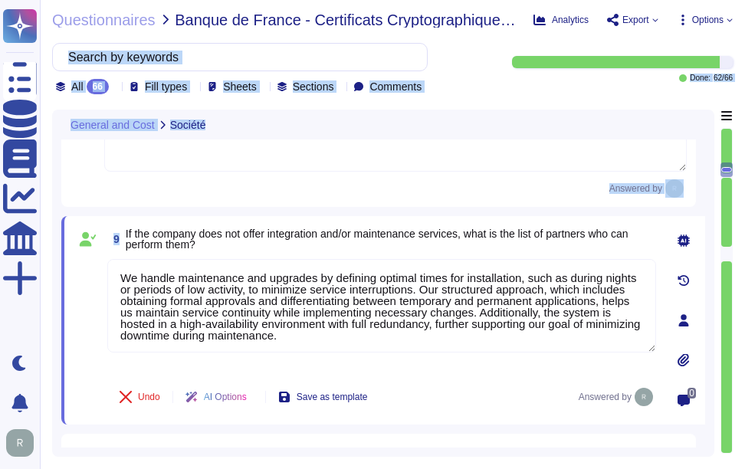
scroll to position [356, 0]
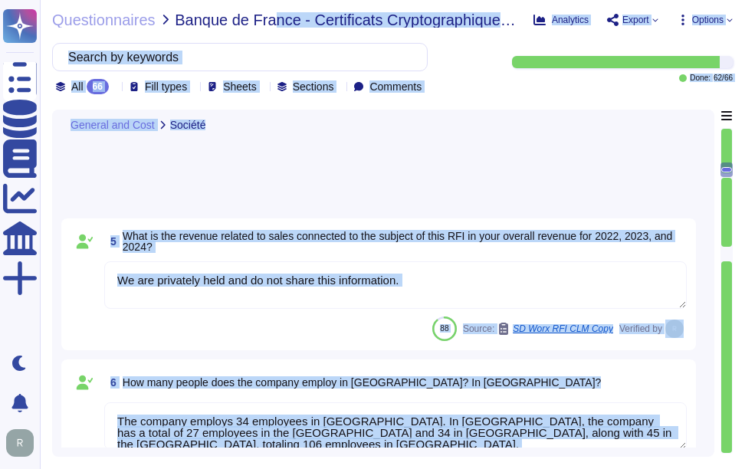
drag, startPoint x: 126, startPoint y: 231, endPoint x: 270, endPoint y: -17, distance: 287.4
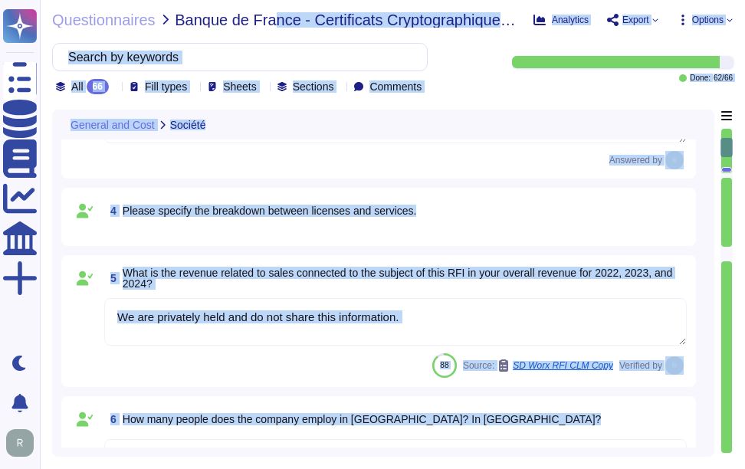
type textarea "The company is Sectigo, located at 8800 E. Raintree Drive, Suite 110, Scottsdal…"
type textarea "The contact telephone number for Sectigo is 1-888-266-6361. Please refer the KB…"
type textarea "We are a privately held company and do not disclose this information."
click at [308, 372] on div "88 Source: SD Worx RFI CLM Copy Verified by" at bounding box center [395, 365] width 582 height 25
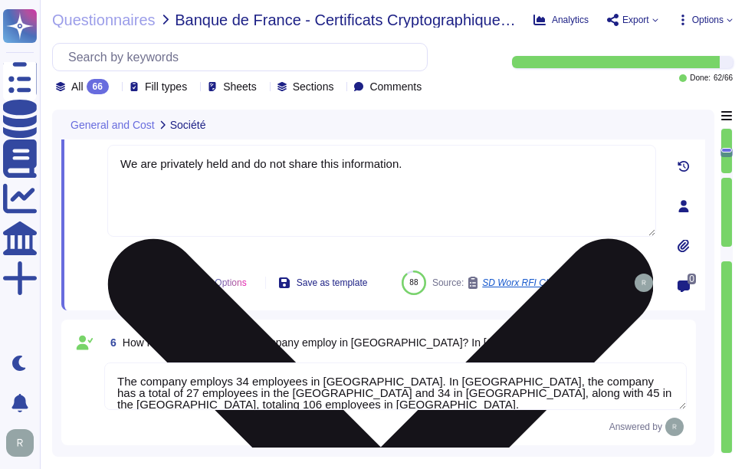
type textarea "We handle maintenance and upgrades by defining optimal times for installation, …"
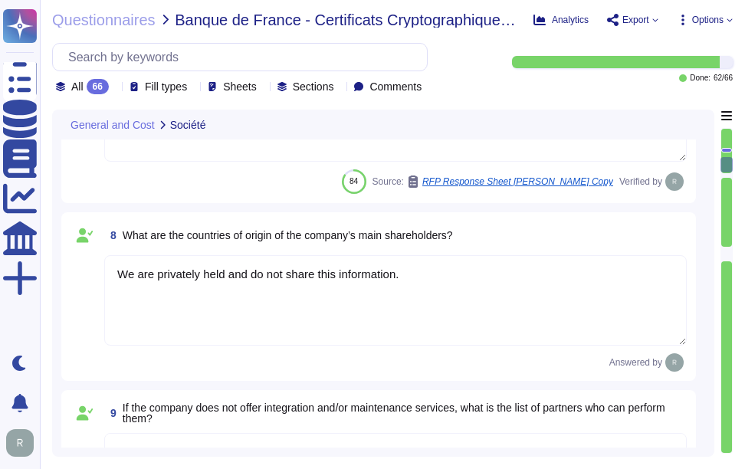
type textarea "We offer a variety of SSL authentication certificates, including: 1. Public Cer…"
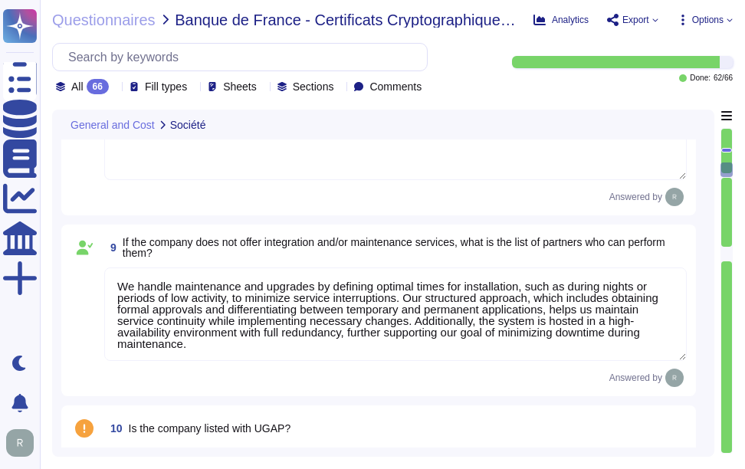
scroll to position [1046, 0]
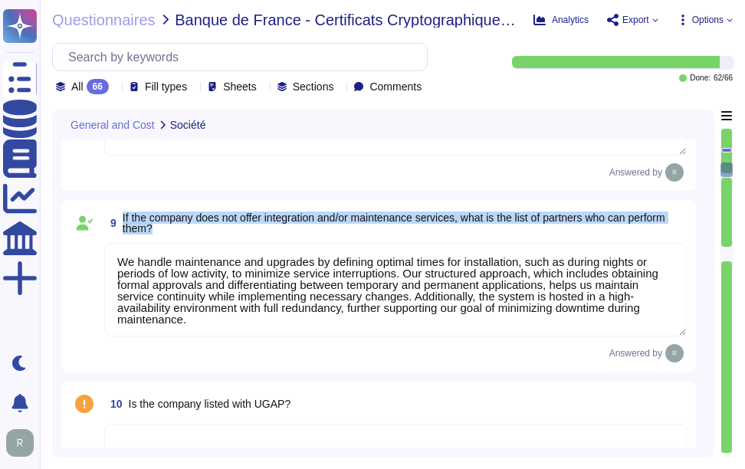
drag, startPoint x: 123, startPoint y: 212, endPoint x: 159, endPoint y: 227, distance: 38.1
click at [159, 227] on span "If the company does not offer integration and/or maintenance services, what is …" at bounding box center [405, 222] width 564 height 21
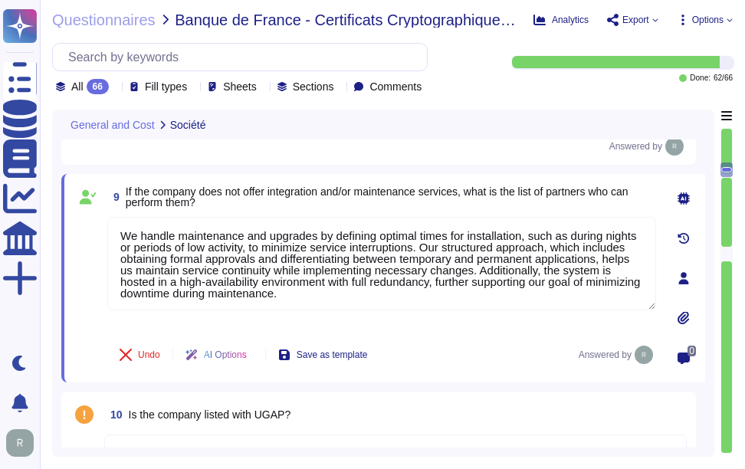
scroll to position [969, 0]
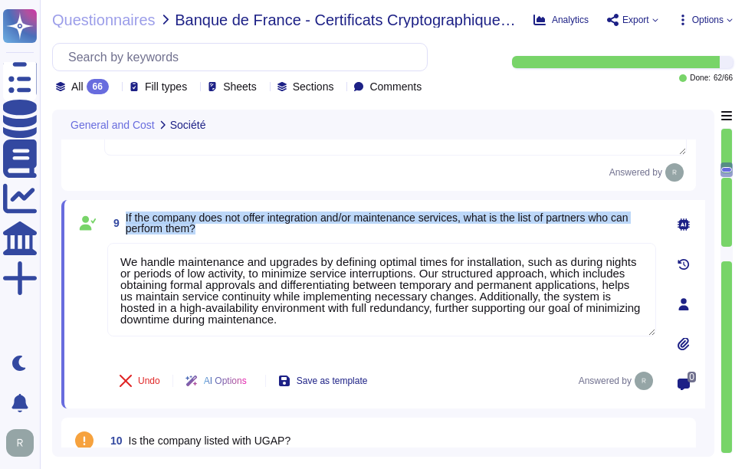
drag, startPoint x: 125, startPoint y: 215, endPoint x: 215, endPoint y: 233, distance: 92.1
click at [215, 233] on span "9 If the company does not offer integration and/or maintenance services, what i…" at bounding box center [381, 223] width 549 height 28
click at [140, 220] on span "If the company does not offer integration and/or maintenance services, what is …" at bounding box center [377, 222] width 503 height 23
drag, startPoint x: 126, startPoint y: 215, endPoint x: 236, endPoint y: 232, distance: 111.7
click at [236, 232] on span "If the company does not offer integration and/or maintenance services, what is …" at bounding box center [391, 222] width 530 height 21
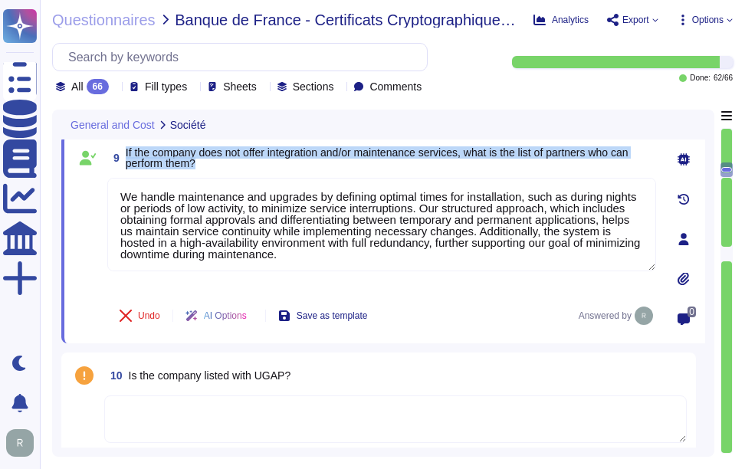
scroll to position [1122, 0]
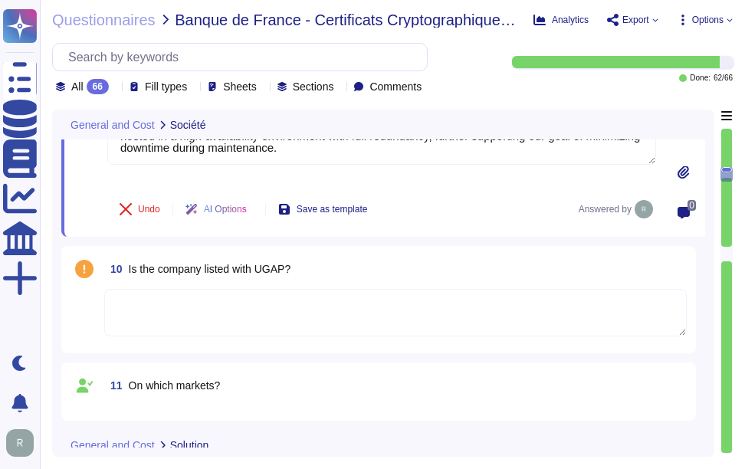
type textarea "We offer Wildcard Certificates, which cover sub-domains of any single domain. O…"
drag, startPoint x: 129, startPoint y: 268, endPoint x: 339, endPoint y: 268, distance: 210.7
click at [339, 268] on div "10 Is the company listed with UGAP?" at bounding box center [395, 269] width 582 height 28
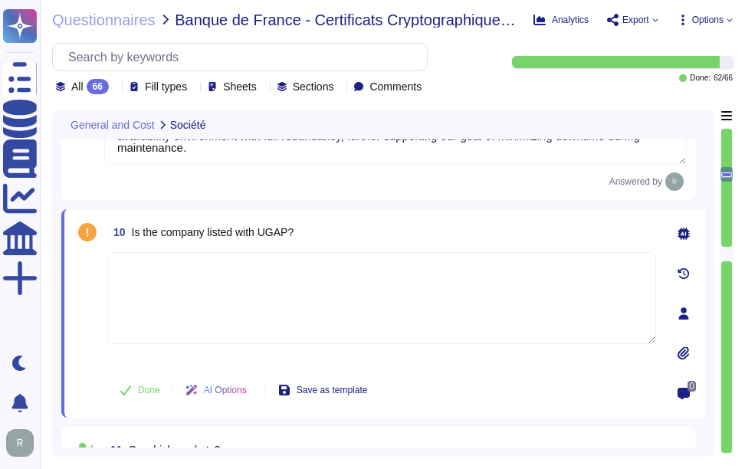
click at [241, 296] on textarea at bounding box center [381, 298] width 549 height 92
drag, startPoint x: 161, startPoint y: 234, endPoint x: 334, endPoint y: 237, distance: 173.2
click at [334, 237] on div "10 Is the company listed with UGAP?" at bounding box center [381, 232] width 549 height 28
copy span "company listed with UGAP?"
click at [228, 315] on textarea at bounding box center [381, 298] width 549 height 92
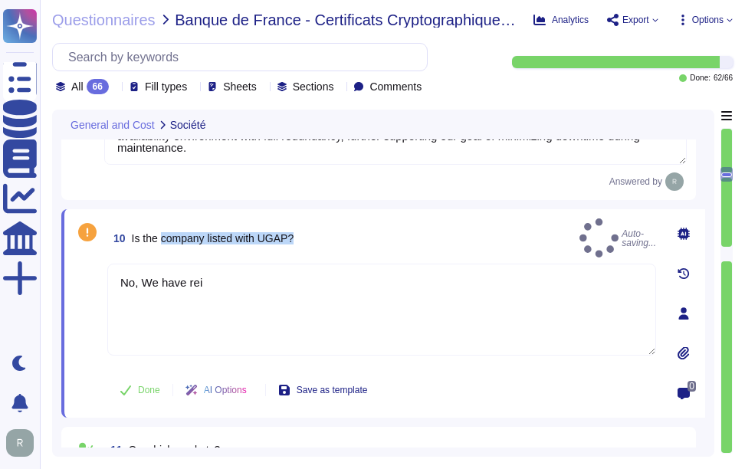
drag, startPoint x: 162, startPoint y: 232, endPoint x: 362, endPoint y: 230, distance: 200.0
click at [362, 230] on div "10 Is the company listed with UGAP? Auto-saving..." at bounding box center [381, 237] width 549 height 39
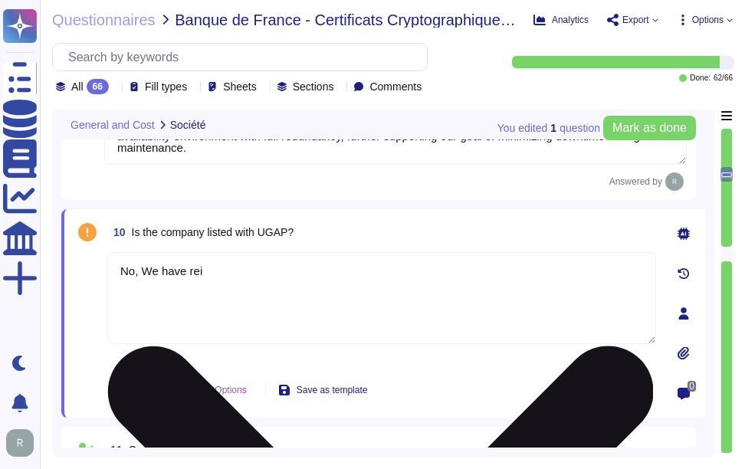
drag, startPoint x: 139, startPoint y: 269, endPoint x: 419, endPoint y: 274, distance: 280.4
click at [419, 274] on textarea "No, We have rei" at bounding box center [381, 298] width 549 height 92
click at [180, 272] on textarea "No, We have rei" at bounding box center [381, 298] width 549 height 92
drag, startPoint x: 142, startPoint y: 269, endPoint x: 414, endPoint y: 277, distance: 272.1
click at [414, 277] on textarea "No, We have rei" at bounding box center [381, 298] width 549 height 92
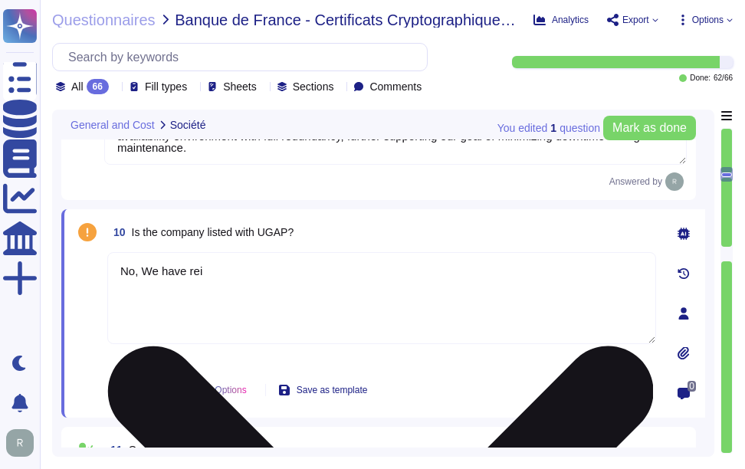
paste textarea "Sectigo is incorporated in the United Kingdom and is registered as a data contr…"
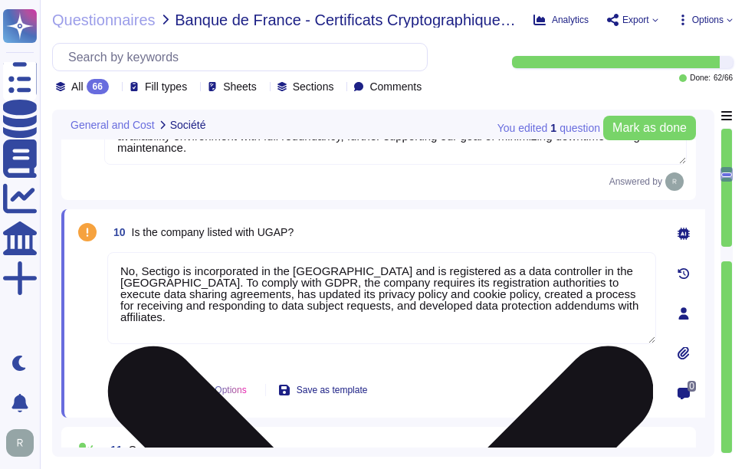
drag, startPoint x: 140, startPoint y: 269, endPoint x: 624, endPoint y: 307, distance: 484.9
click at [624, 307] on textarea "No, Sectigo is incorporated in the United Kingdom and is registered as a data c…" at bounding box center [381, 298] width 549 height 92
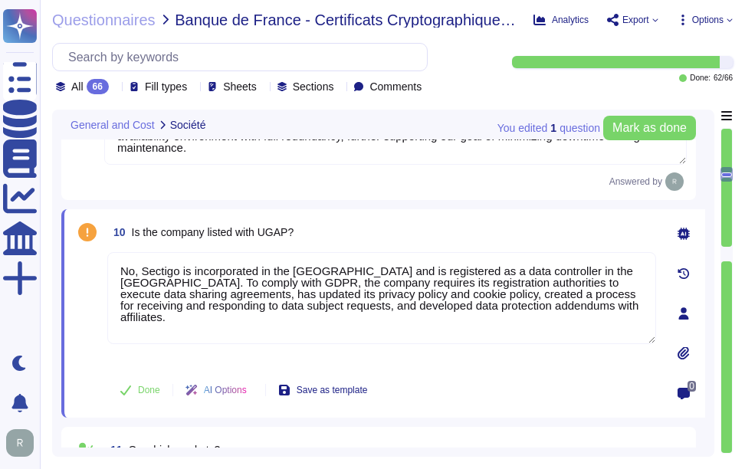
click at [524, 233] on div "10 Is the company listed with UGAP?" at bounding box center [381, 232] width 549 height 28
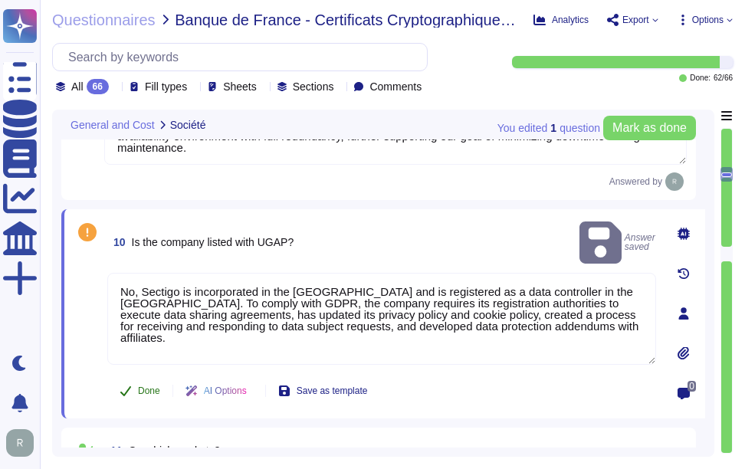
click at [144, 386] on span "Done" at bounding box center [149, 390] width 22 height 9
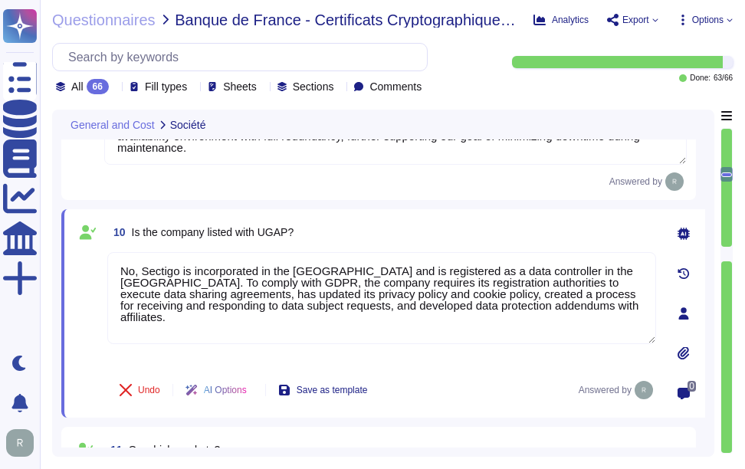
click at [377, 237] on div "10 Is the company listed with UGAP?" at bounding box center [381, 232] width 549 height 28
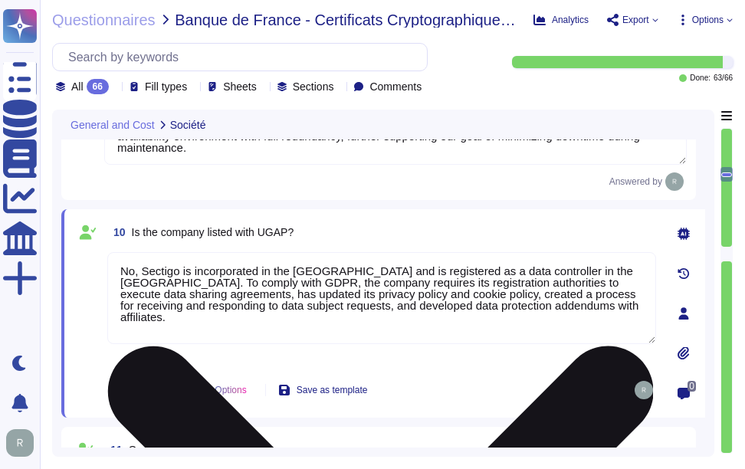
click at [620, 270] on textarea "No, Sectigo is incorporated in the United Kingdom and is registered as a data c…" at bounding box center [381, 298] width 549 height 92
drag, startPoint x: 379, startPoint y: 270, endPoint x: 611, endPoint y: 266, distance: 232.2
click at [611, 266] on textarea "No, Sectigo is incorporated in the United Kingdom and is registered as a data c…" at bounding box center [381, 298] width 549 height 92
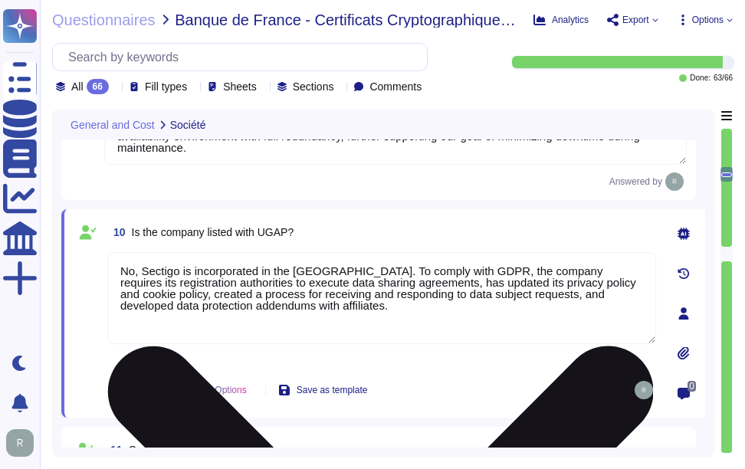
click at [453, 316] on textarea "No, Sectigo is incorporated in the United Kingdom. To comply with GDPR, the com…" at bounding box center [381, 298] width 549 height 92
drag, startPoint x: 398, startPoint y: 271, endPoint x: 493, endPoint y: 274, distance: 95.8
click at [493, 274] on textarea "No, Sectigo is incorporated in the United Kingdom. To comply with GDPR, the com…" at bounding box center [381, 298] width 549 height 92
click at [412, 287] on textarea "No, Sectigo is incorporated in the United Kingdom. To comply with GDPR, the com…" at bounding box center [381, 298] width 549 height 92
drag, startPoint x: 398, startPoint y: 272, endPoint x: 490, endPoint y: 272, distance: 91.9
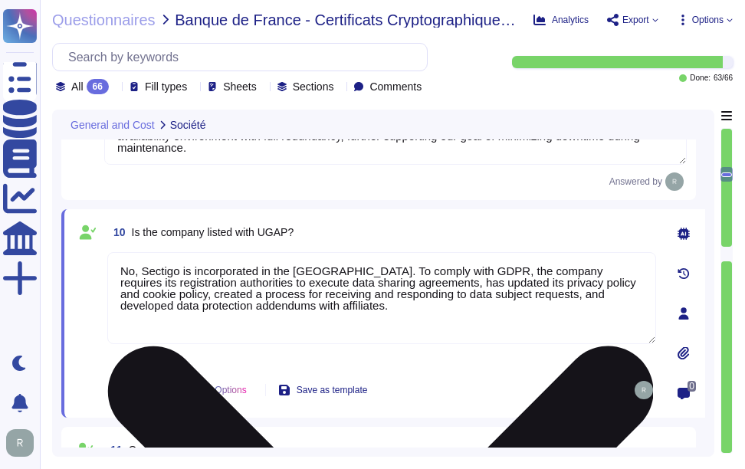
click at [490, 272] on textarea "No, Sectigo is incorporated in the United Kingdom. To comply with GDPR, the com…" at bounding box center [381, 298] width 549 height 92
drag, startPoint x: 382, startPoint y: 270, endPoint x: 447, endPoint y: 335, distance: 92.1
click at [447, 335] on textarea "No, Sectigo is incorporated in the United Kingdom. To comply with GDPR, the com…" at bounding box center [381, 298] width 549 height 92
paste textarea "Yes, Sectigo complies fully with the General Data Protection Regulation (GDPR) …"
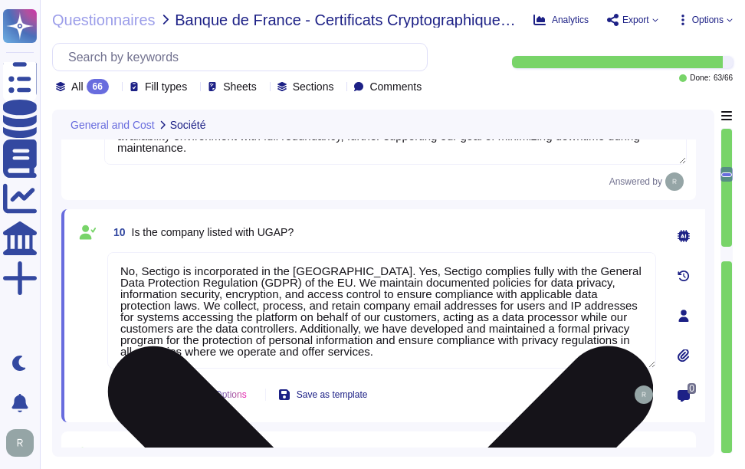
drag, startPoint x: 382, startPoint y: 267, endPoint x: 408, endPoint y: 268, distance: 25.3
click at [408, 268] on textarea "No, Sectigo is incorporated in the United Kingdom. Yes, Sectigo complies fully …" at bounding box center [381, 310] width 549 height 116
drag, startPoint x: 205, startPoint y: 306, endPoint x: 415, endPoint y: 362, distance: 217.0
click at [415, 362] on textarea "No, Sectigo is incorporated in the United Kingdom. Sectigo complies fully with …" at bounding box center [381, 310] width 549 height 116
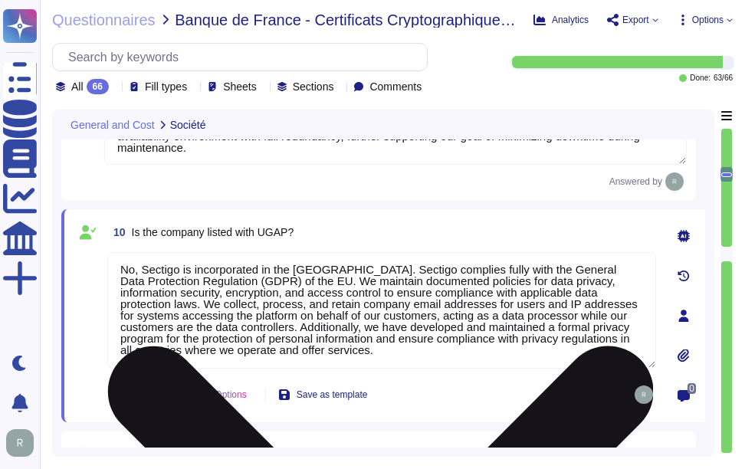
scroll to position [0, 0]
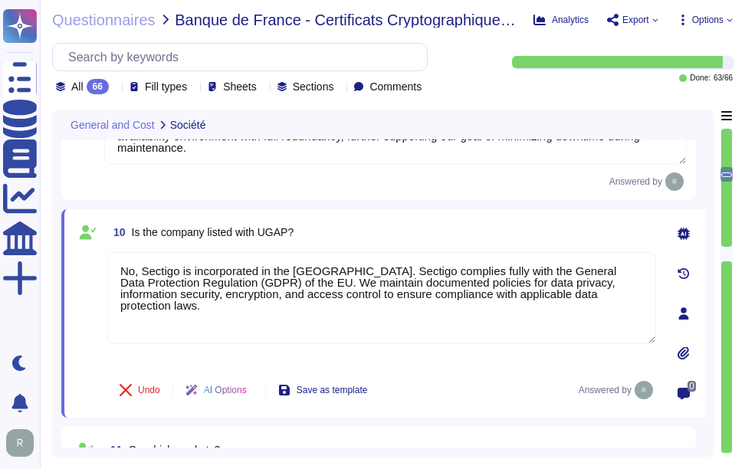
type textarea "No, Sectigo is incorporated in the United Kingdom. Sectigo complies fully with …"
click at [499, 233] on div "10 Is the company listed with UGAP?" at bounding box center [381, 232] width 549 height 28
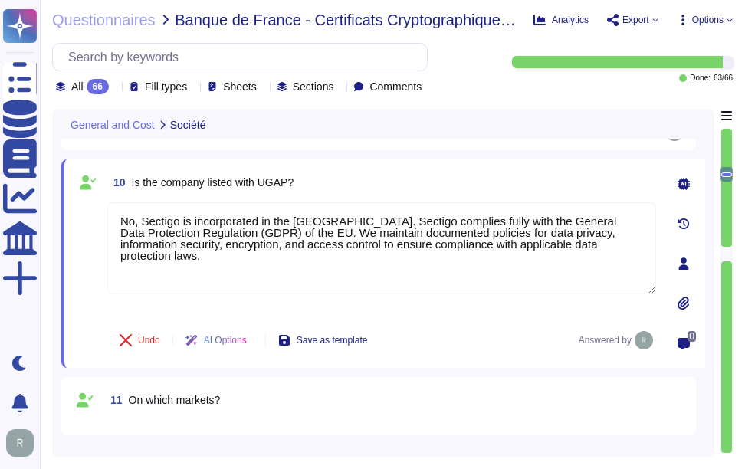
type textarea "We offer Wildcard Certificates, which cover sub-domains of any single domain. O…"
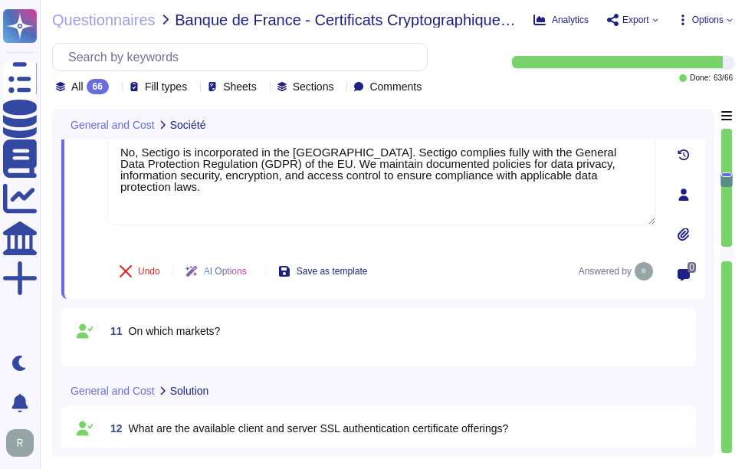
scroll to position [1276, 0]
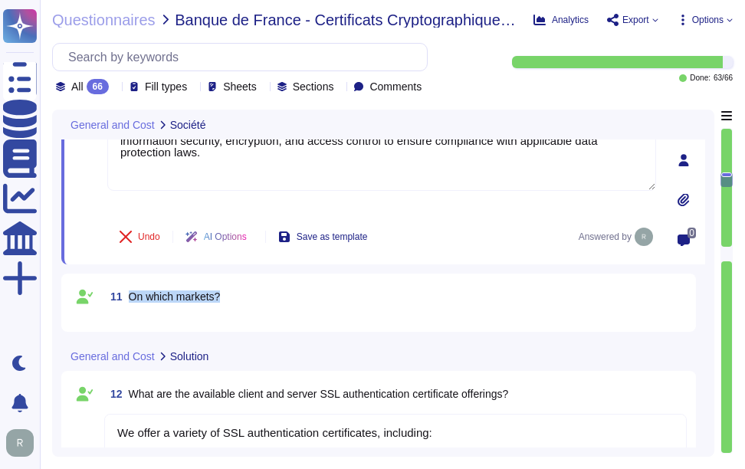
drag, startPoint x: 129, startPoint y: 294, endPoint x: 277, endPoint y: 296, distance: 148.6
click at [277, 296] on div "11 On which markets?" at bounding box center [395, 297] width 582 height 28
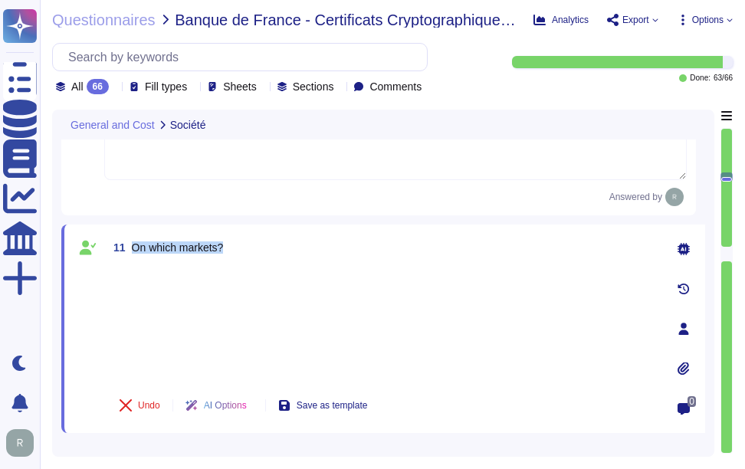
type textarea "We offer Wildcard Certificates, which cover sub-domains of any single domain. O…"
click at [148, 289] on div at bounding box center [381, 323] width 549 height 113
click at [165, 326] on div at bounding box center [381, 323] width 549 height 113
click at [185, 293] on div at bounding box center [381, 323] width 549 height 113
click at [165, 272] on div at bounding box center [381, 323] width 549 height 113
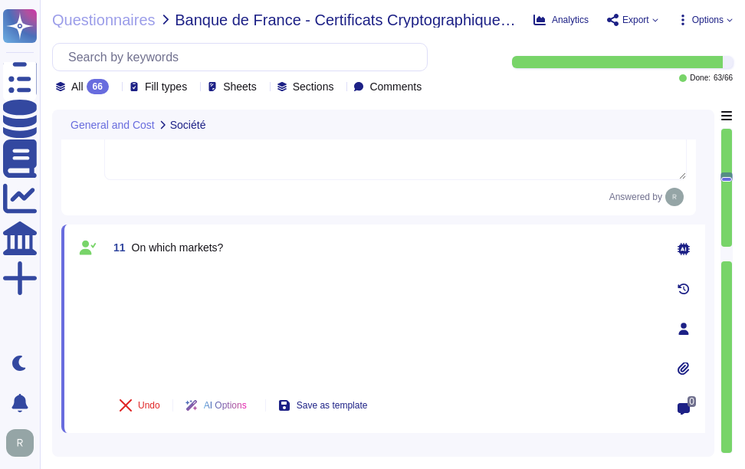
click at [315, 337] on div at bounding box center [381, 323] width 549 height 113
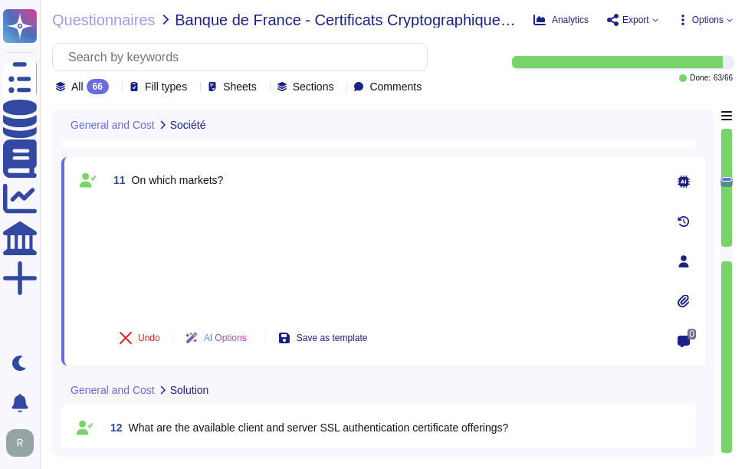
type textarea "We offer the following types of certificates for client and server authenticati…"
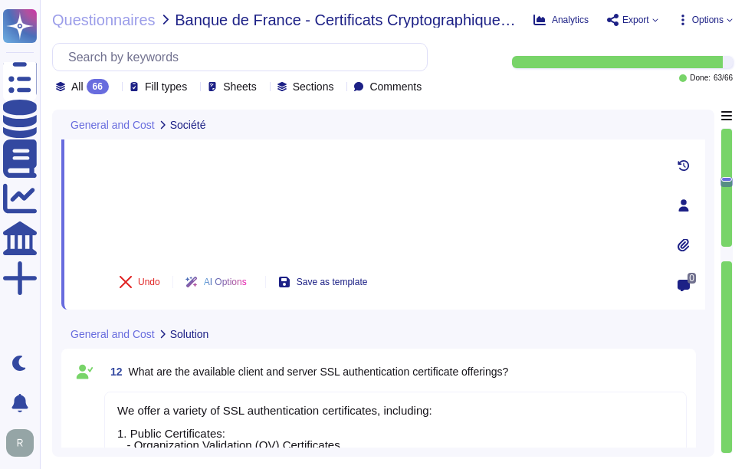
scroll to position [1352, 0]
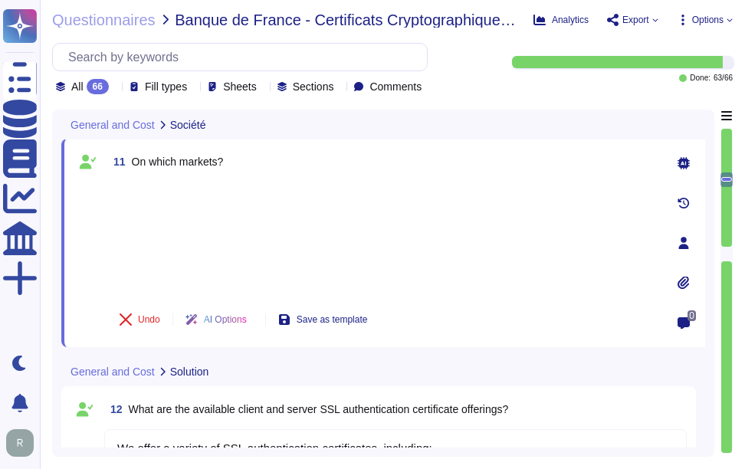
click at [164, 183] on div at bounding box center [381, 238] width 549 height 113
click at [167, 255] on div at bounding box center [381, 238] width 549 height 113
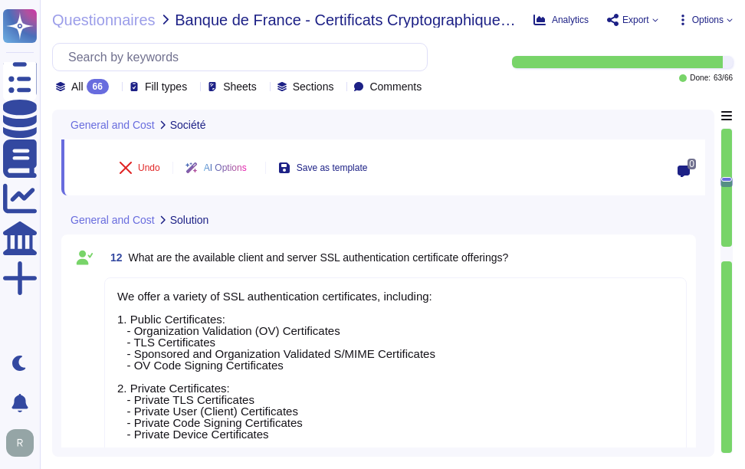
scroll to position [1505, 0]
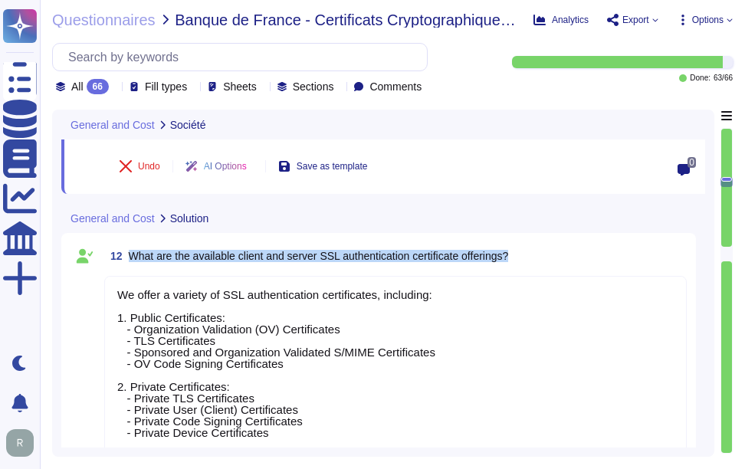
drag, startPoint x: 132, startPoint y: 257, endPoint x: 529, endPoint y: 264, distance: 396.9
click at [529, 264] on div "12 What are the available client and server SSL authentication certificate offe…" at bounding box center [395, 256] width 582 height 28
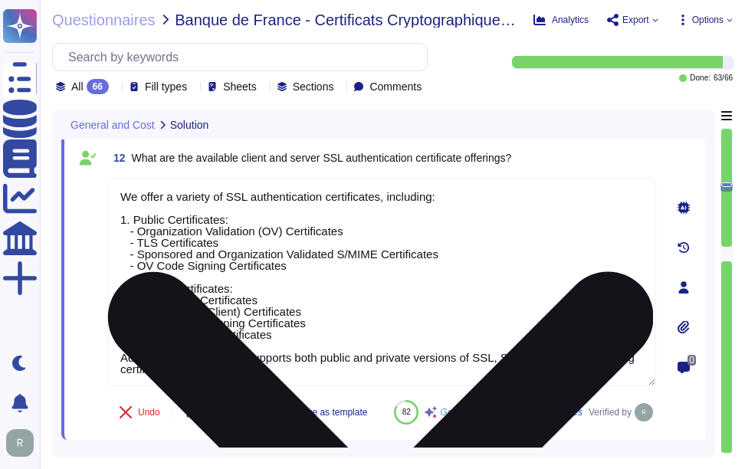
scroll to position [1321, 0]
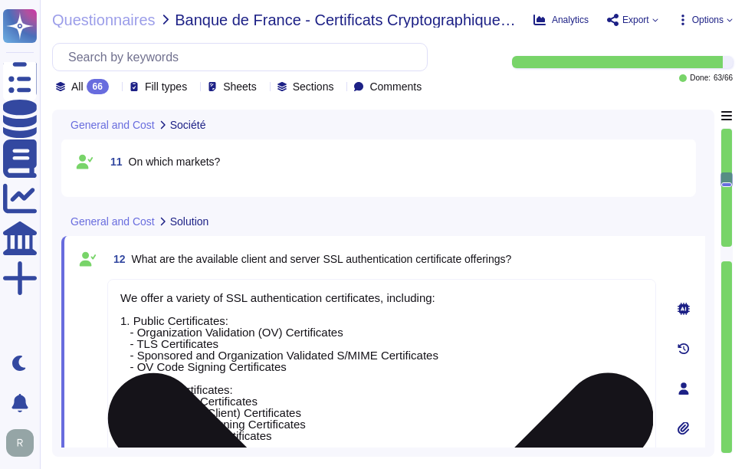
type textarea "We handle maintenance and upgrades by defining optimal times for installation, …"
type textarea "No, Sectigo is incorporated in the United Kingdom. Sectigo complies fully with …"
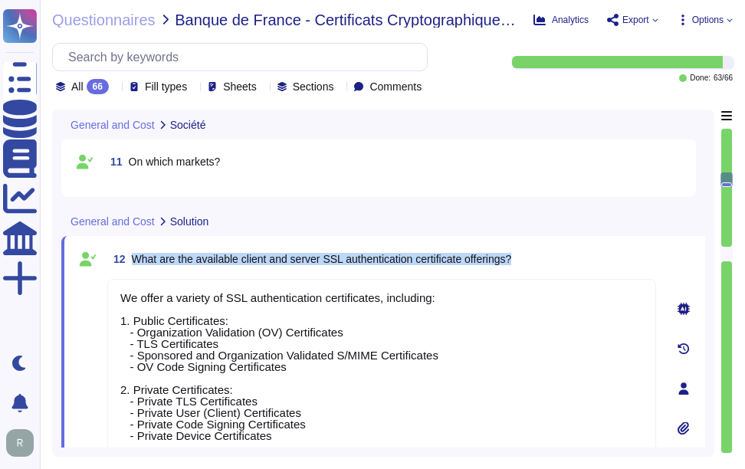
drag, startPoint x: 134, startPoint y: 254, endPoint x: 577, endPoint y: 244, distance: 442.9
click at [577, 244] on div "12 What are the available client and server SSL authentication certificate offe…" at bounding box center [383, 388] width 644 height 305
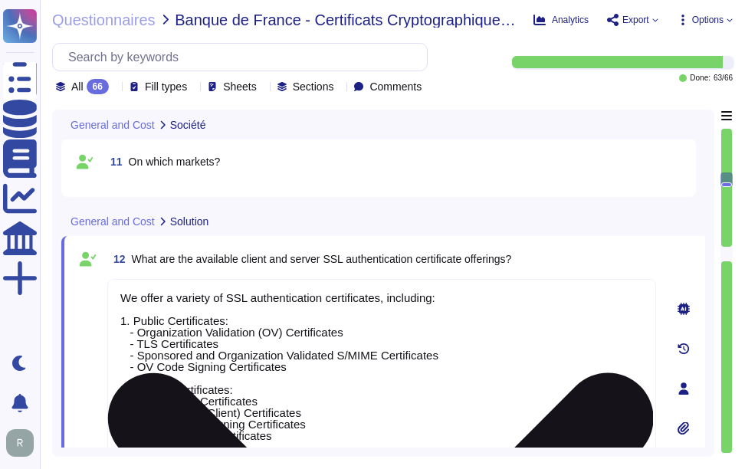
click at [309, 401] on textarea "We offer a variety of SSL authentication certificates, including: 1. Public Cer…" at bounding box center [381, 383] width 549 height 208
click at [381, 362] on textarea "We offer a variety of SSL authentication certificates, including: 1. Public Cer…" at bounding box center [381, 383] width 549 height 208
click at [450, 323] on textarea "We offer a variety of SSL authentication certificates, including: 1. Public Cer…" at bounding box center [381, 383] width 549 height 208
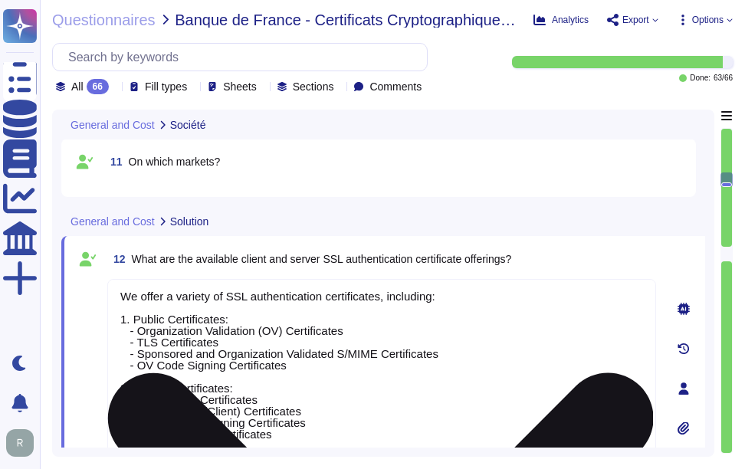
click at [388, 397] on textarea "We offer a variety of SSL authentication certificates, including: 1. Public Cer…" at bounding box center [381, 383] width 549 height 208
paste textarea "types, including: 1. Multidomain Certificates 2. Organization Validation Certif…"
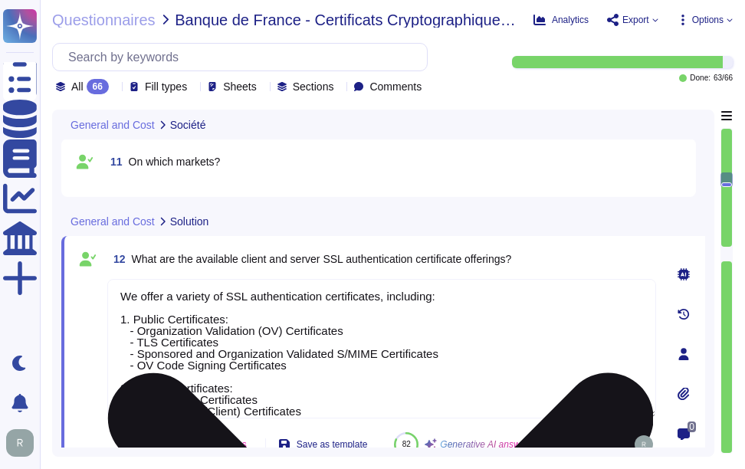
scroll to position [0, 0]
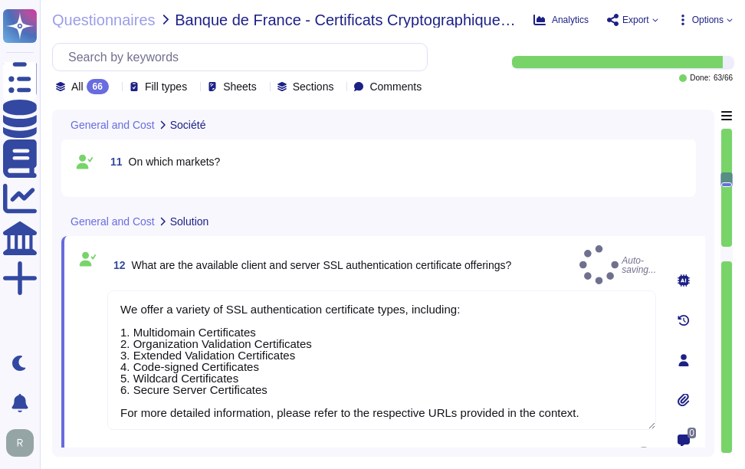
click at [548, 249] on div "12 What are the available client and server SSL authentication certificate offe…" at bounding box center [381, 264] width 549 height 39
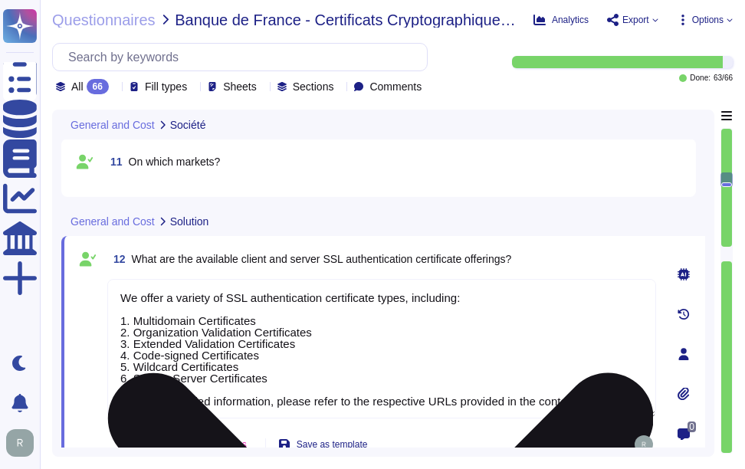
scroll to position [2, 0]
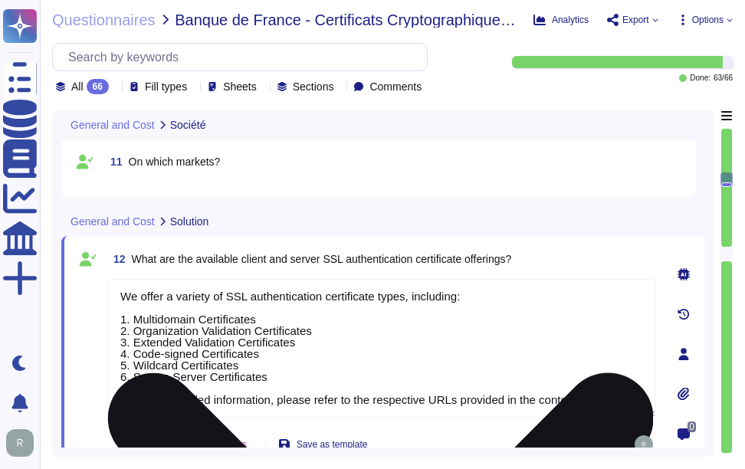
drag, startPoint x: 342, startPoint y: 397, endPoint x: 582, endPoint y: 403, distance: 239.9
click at [582, 403] on textarea "We offer a variety of SSL authentication certificate types, including: 1. Multi…" at bounding box center [381, 348] width 549 height 139
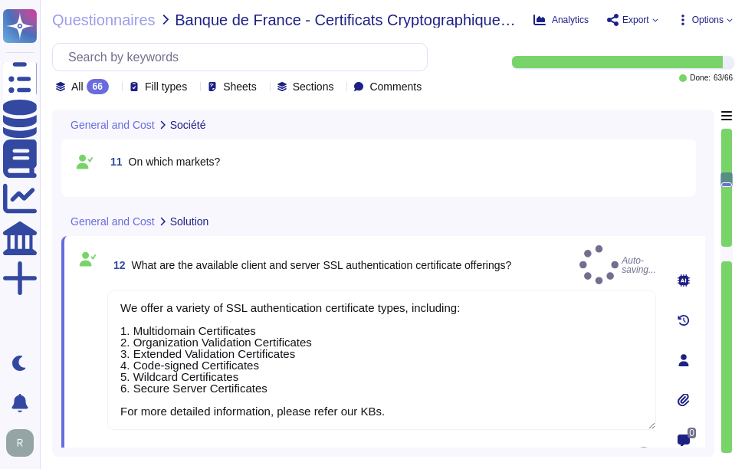
type textarea "We offer a variety of SSL authentication certificate types, including: 1. Multi…"
click at [549, 245] on div "12 What are the available client and server SSL authentication certificate offe…" at bounding box center [381, 264] width 549 height 39
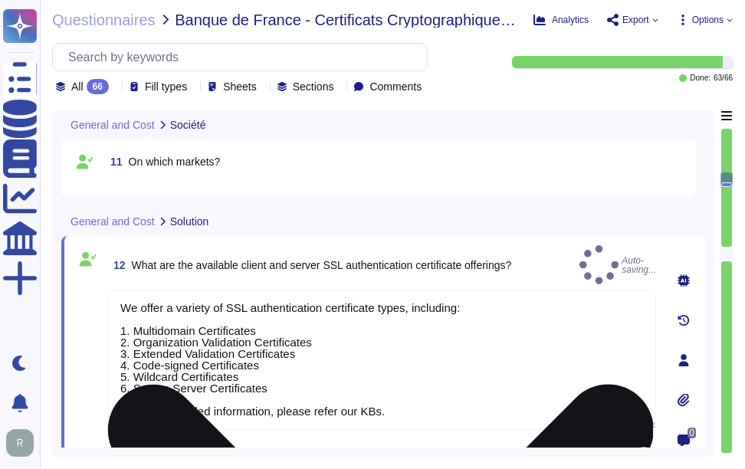
scroll to position [0, 0]
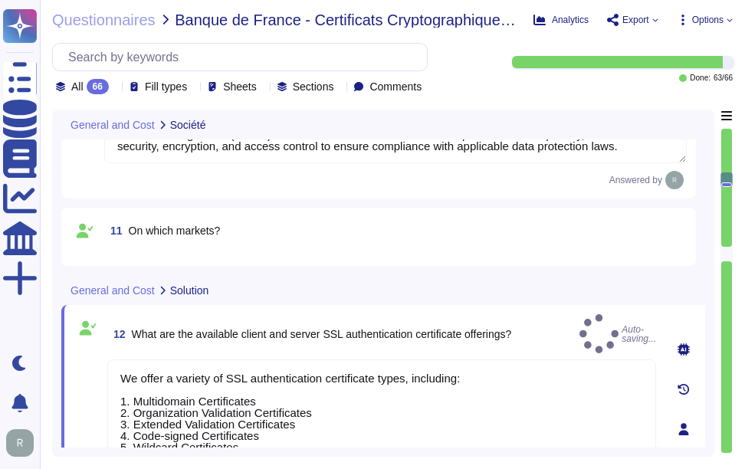
type textarea "We are privately held and do not share this information."
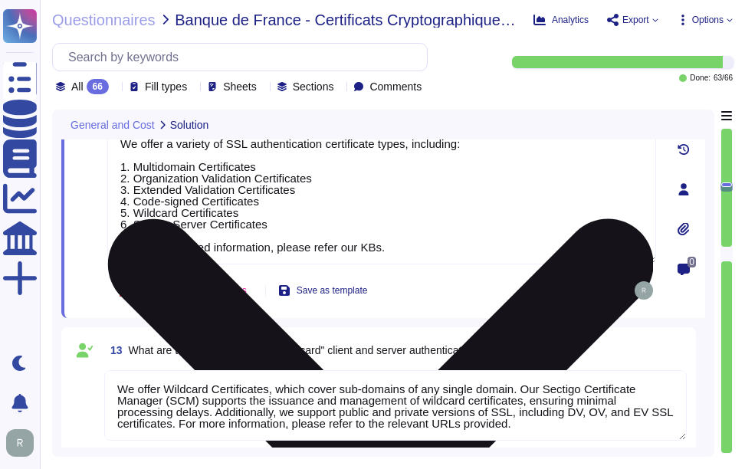
type textarea "We offer the following types of certificates: 1. Organization Validation Certif…"
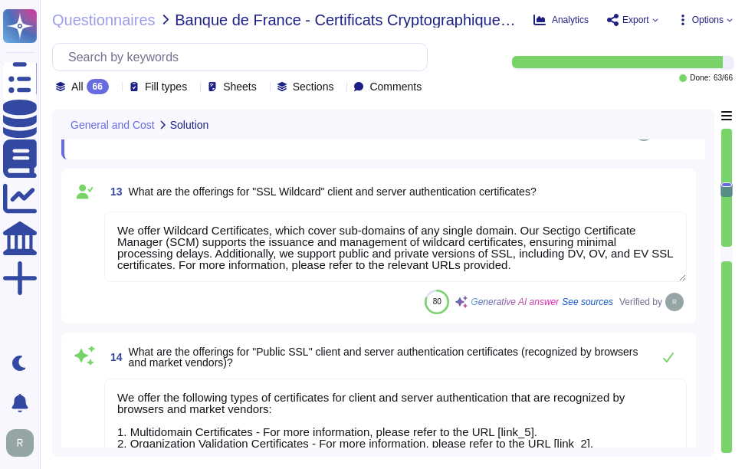
scroll to position [1584, 0]
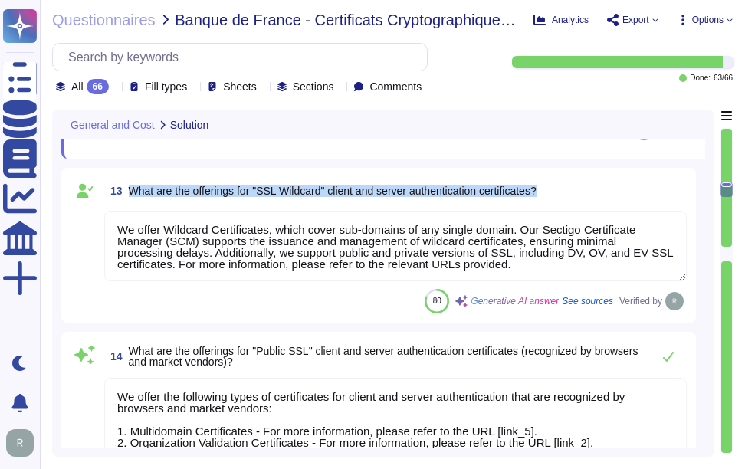
drag, startPoint x: 129, startPoint y: 168, endPoint x: 568, endPoint y: 174, distance: 439.0
click at [568, 177] on div "13 What are the offerings for "SSL Wildcard" client and server authentication c…" at bounding box center [395, 191] width 582 height 28
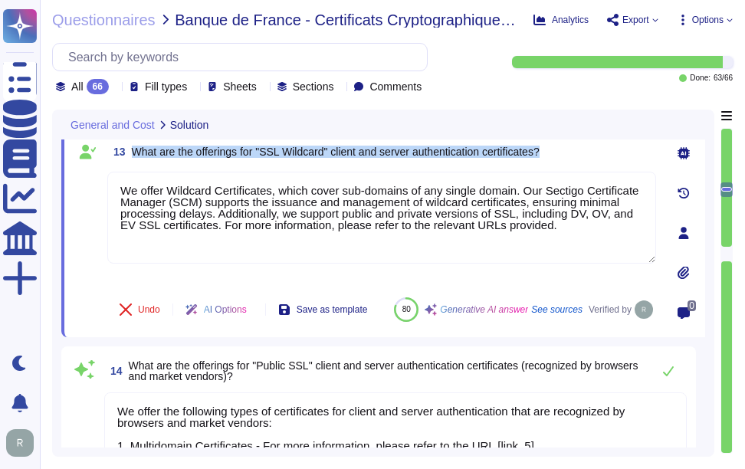
drag, startPoint x: 131, startPoint y: 150, endPoint x: 574, endPoint y: 156, distance: 442.8
click at [574, 156] on div "13 What are the offerings for "SSL Wildcard" client and server authentication c…" at bounding box center [381, 152] width 549 height 28
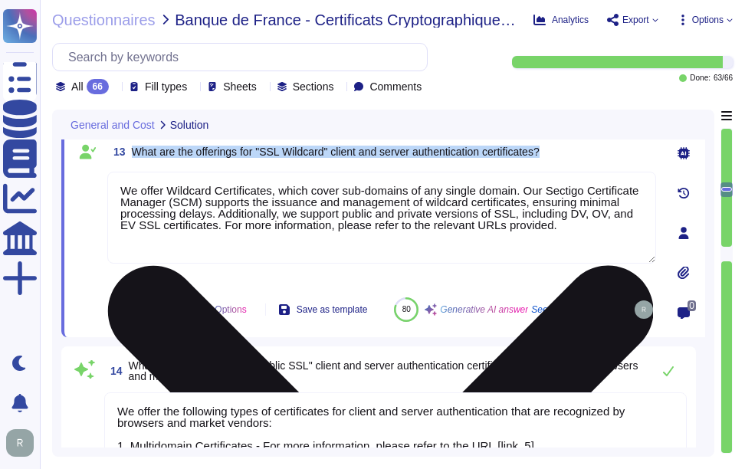
scroll to position [1508, 0]
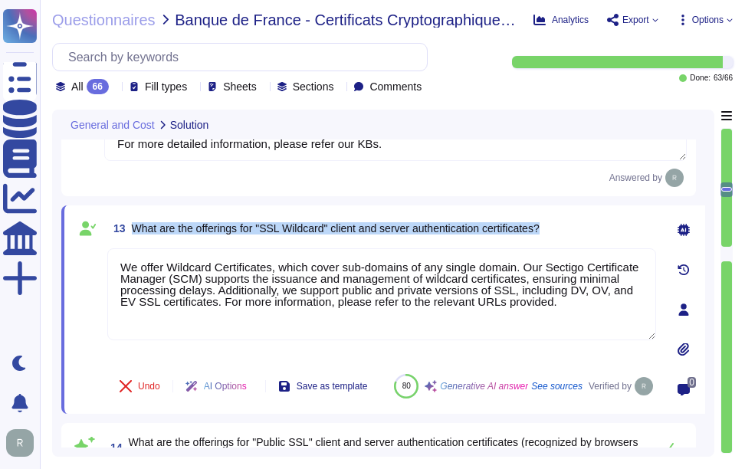
click at [172, 231] on span "What are the offerings for "SSL Wildcard" client and server authentication cert…" at bounding box center [336, 228] width 408 height 12
click at [134, 222] on span "What are the offerings for "SSL Wildcard" client and server authentication cert…" at bounding box center [336, 228] width 408 height 12
drag, startPoint x: 132, startPoint y: 225, endPoint x: 583, endPoint y: 223, distance: 451.2
click at [583, 223] on div "13 What are the offerings for "SSL Wildcard" client and server authentication c…" at bounding box center [381, 229] width 549 height 28
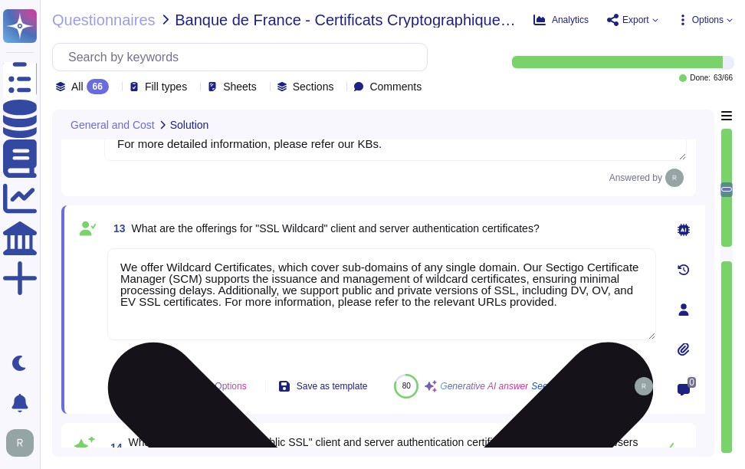
click at [337, 328] on textarea "We offer Wildcard Certificates, which cover sub-domains of any single domain. O…" at bounding box center [381, 294] width 549 height 92
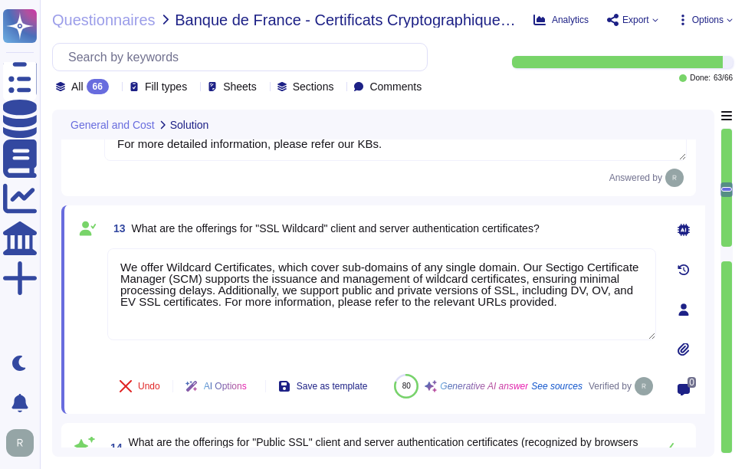
paste textarea "that cover sub-domains of any single domain. Our Sectigo Certificate Manager (S…"
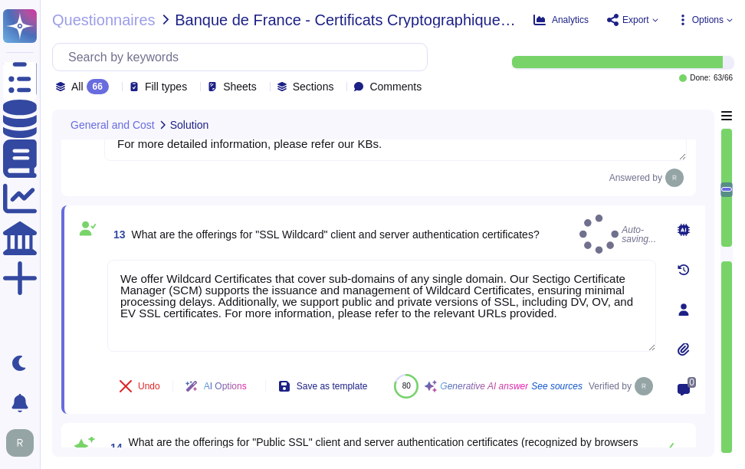
type textarea "We offer Wildcard Certificates that cover sub-domains of any single domain. Our…"
click at [475, 221] on span "13 What are the offerings for "SSL Wildcard" client and server authentication c…" at bounding box center [323, 235] width 432 height 28
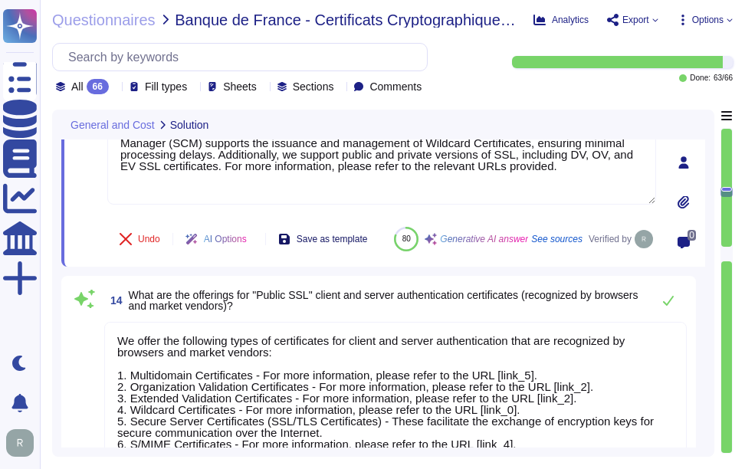
type textarea "Sectigo offers Code Signing Certificates that are intended to verify the identi…"
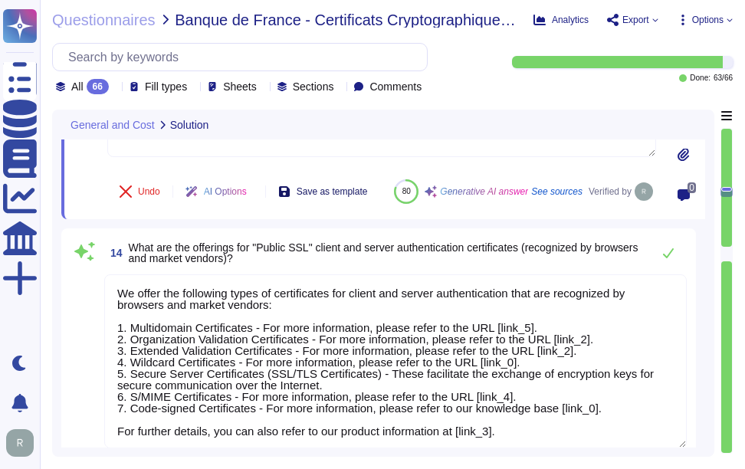
scroll to position [1737, 0]
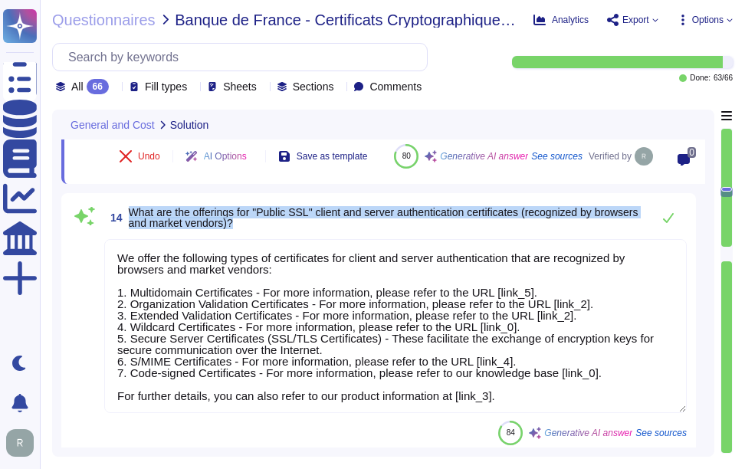
drag, startPoint x: 128, startPoint y: 227, endPoint x: 300, endPoint y: 237, distance: 171.9
click at [300, 231] on span "14 What are the offerings for "Public SSL" client and server authentication cer…" at bounding box center [373, 218] width 539 height 28
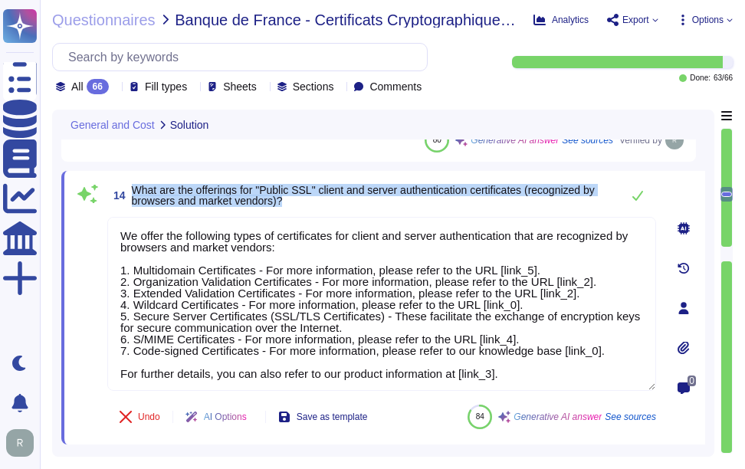
drag, startPoint x: 132, startPoint y: 173, endPoint x: 325, endPoint y: 195, distance: 194.3
click at [325, 195] on span "14 What are the offerings for "Public SSL" client and server authentication cer…" at bounding box center [360, 196] width 506 height 28
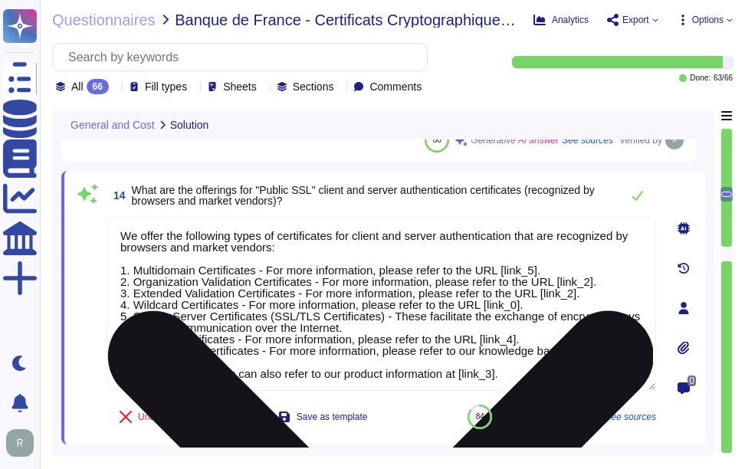
click at [235, 263] on textarea "We offer the following types of certificates for client and server authenticati…" at bounding box center [381, 304] width 549 height 174
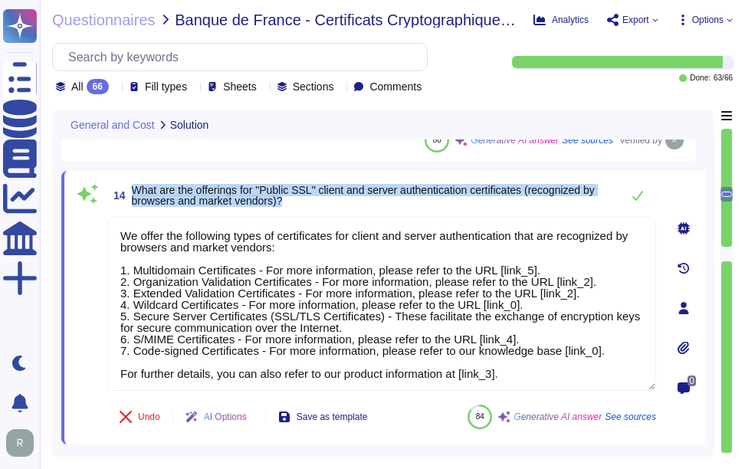
drag, startPoint x: 133, startPoint y: 175, endPoint x: 363, endPoint y: 194, distance: 230.6
click at [363, 194] on span "What are the offerings for "Public SSL" client and server authentication certif…" at bounding box center [372, 195] width 481 height 21
click at [177, 185] on span "What are the offerings for "Public SSL" client and server authentication certif…" at bounding box center [363, 195] width 463 height 23
drag, startPoint x: 133, startPoint y: 174, endPoint x: 316, endPoint y: 188, distance: 182.9
click at [316, 188] on span "What are the offerings for "Public SSL" client and server authentication certif…" at bounding box center [372, 195] width 481 height 21
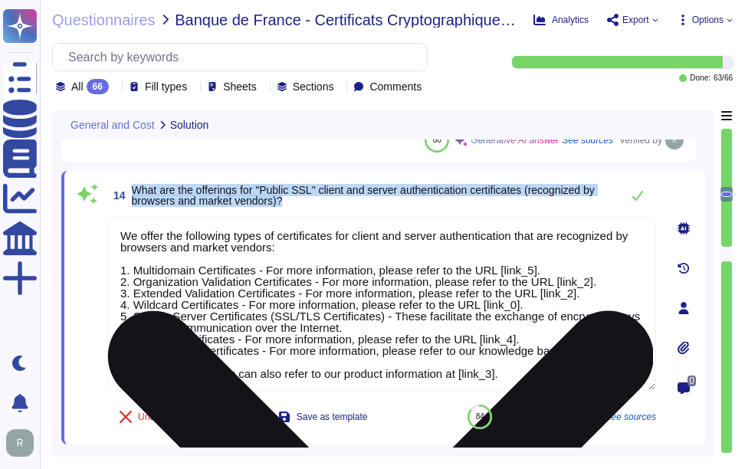
scroll to position [2, 0]
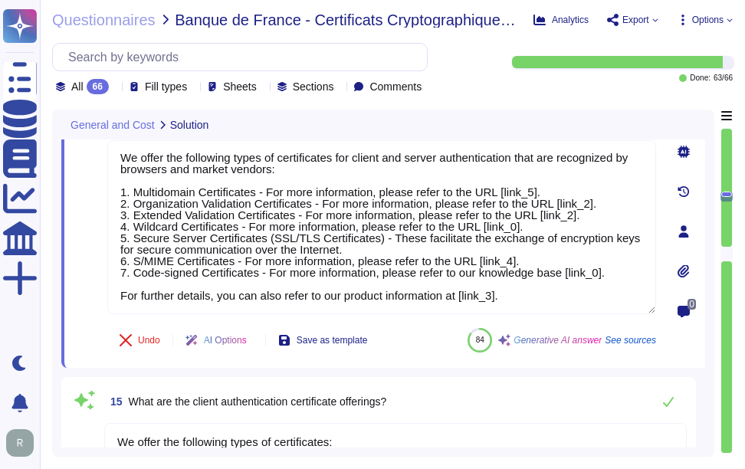
type textarea "Yes, Sectigo's Information Security Management System (ISMS) follows the requir…"
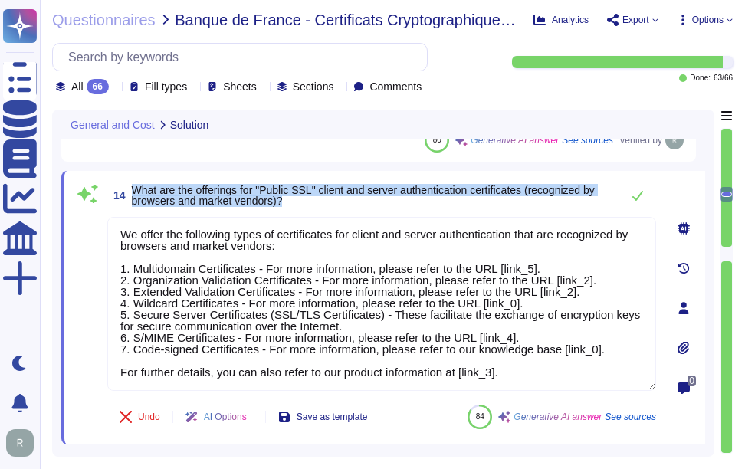
scroll to position [0, 0]
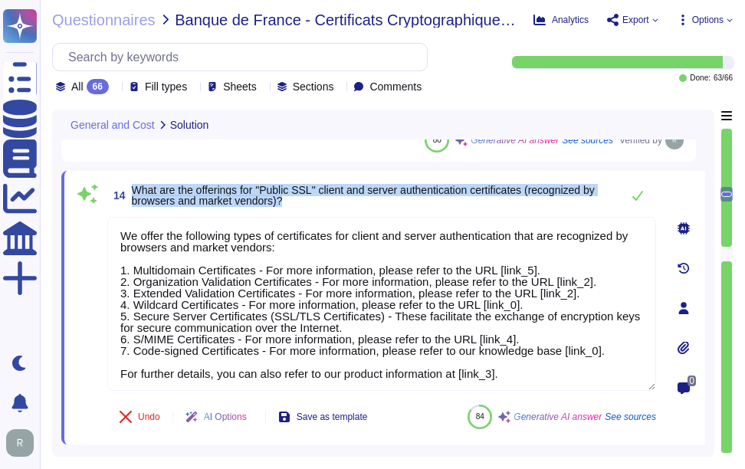
click at [335, 171] on div "14 What are the offerings for "Public SSL" client and server authentication cer…" at bounding box center [383, 307] width 644 height 273
drag, startPoint x: 129, startPoint y: 178, endPoint x: 379, endPoint y: 187, distance: 249.9
click at [379, 187] on span "14 What are the offerings for "Public SSL" client and server authentication cer…" at bounding box center [360, 196] width 506 height 28
click at [153, 184] on span "What are the offerings for "Public SSL" client and server authentication certif…" at bounding box center [363, 195] width 463 height 23
click at [143, 184] on span "What are the offerings for "Public SSL" client and server authentication certif…" at bounding box center [363, 195] width 463 height 23
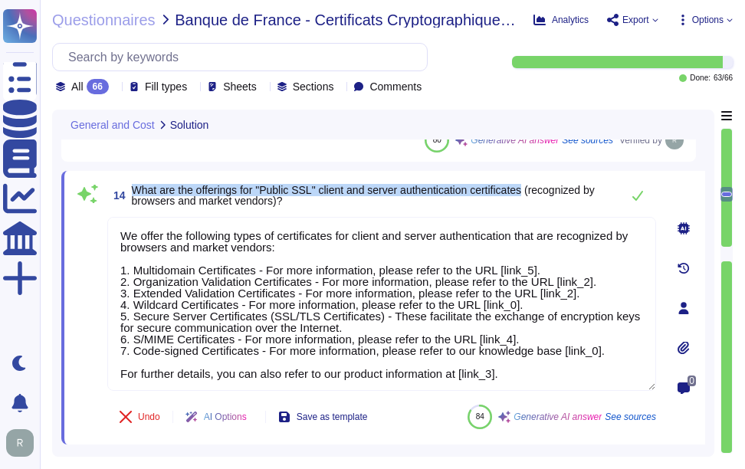
drag, startPoint x: 132, startPoint y: 178, endPoint x: 532, endPoint y: 174, distance: 400.7
click at [532, 184] on span "What are the offerings for "Public SSL" client and server authentication certif…" at bounding box center [363, 195] width 463 height 23
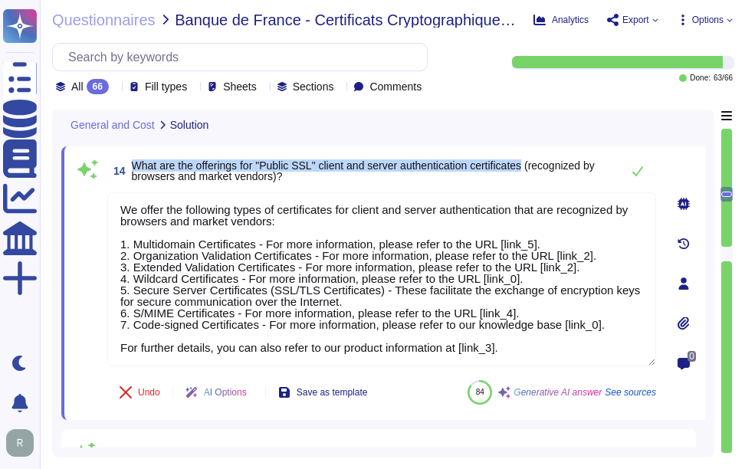
scroll to position [1737, 0]
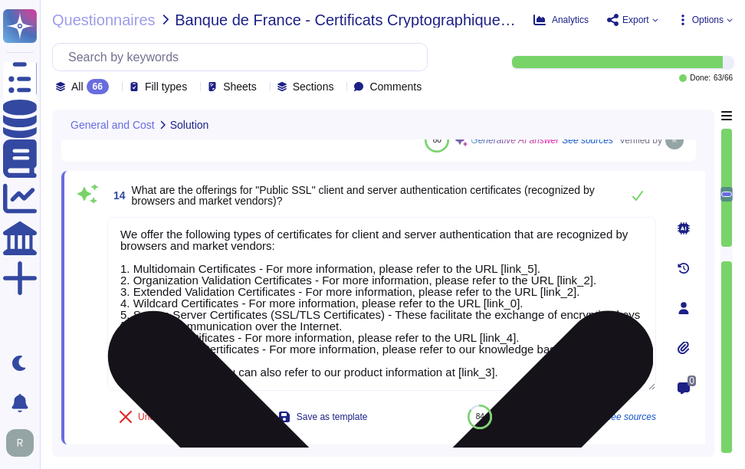
click at [398, 290] on textarea "We offer the following types of certificates for client and server authenticati…" at bounding box center [381, 304] width 549 height 174
paste textarea "a variety of certificates, including Organization Validation and Extended Valid…"
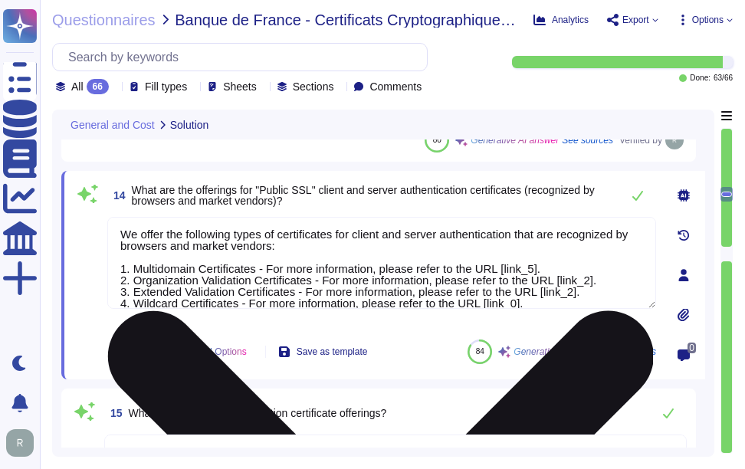
scroll to position [0, 0]
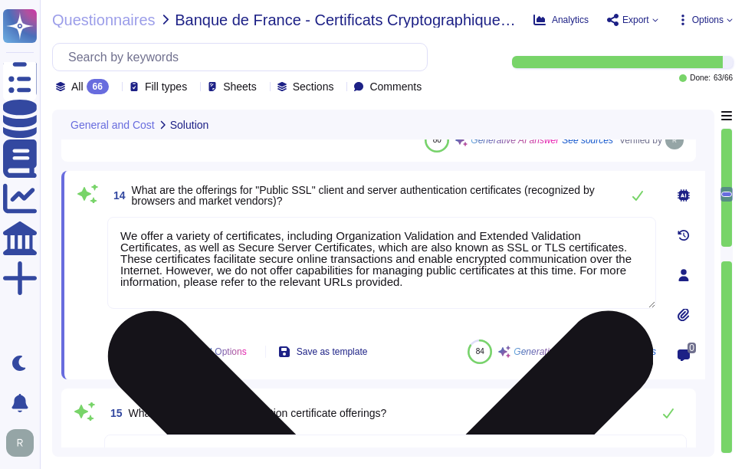
drag, startPoint x: 586, startPoint y: 247, endPoint x: 615, endPoint y: 280, distance: 44.0
click at [615, 280] on textarea "We offer a variety of certificates, including Organization Validation and Exten…" at bounding box center [381, 263] width 549 height 92
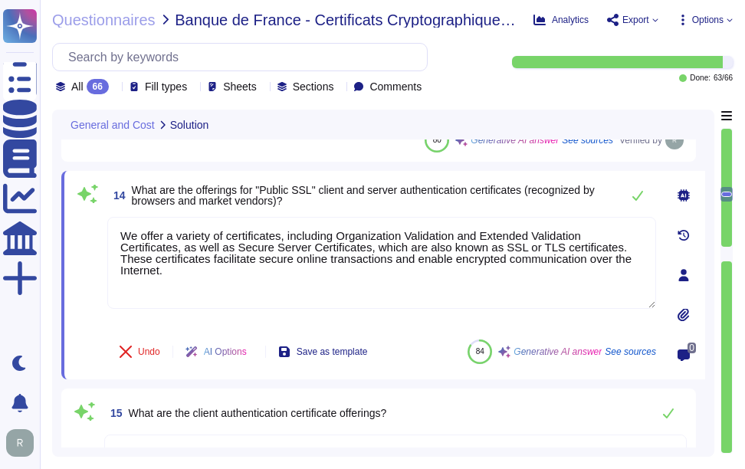
type textarea "We offer a variety of certificates, including Organization Validation and Exten…"
click at [523, 195] on span "14 What are the offerings for "Public SSL" client and server authentication cer…" at bounding box center [360, 196] width 506 height 28
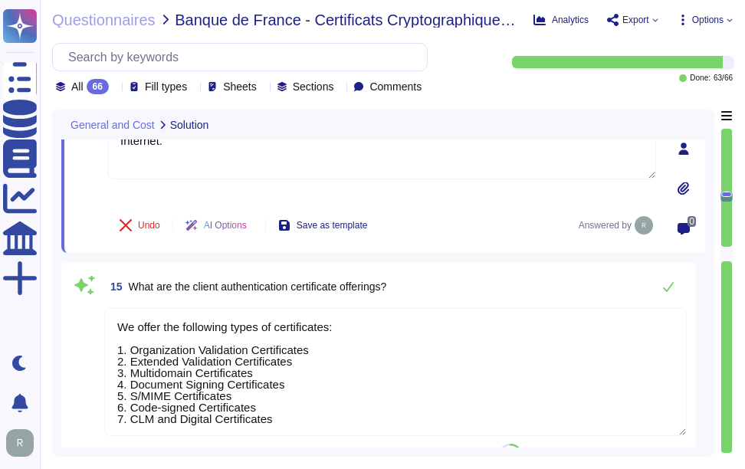
scroll to position [1891, 0]
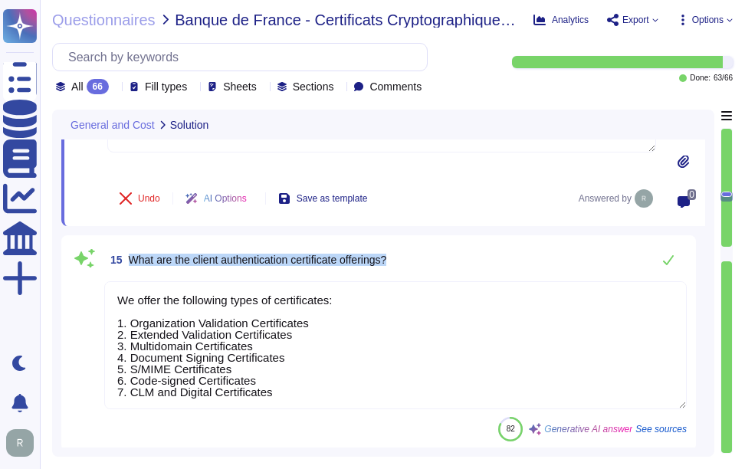
drag, startPoint x: 130, startPoint y: 244, endPoint x: 448, endPoint y: 253, distance: 318.0
click at [448, 253] on div "15 What are the client authentication certificate offerings?" at bounding box center [395, 259] width 582 height 31
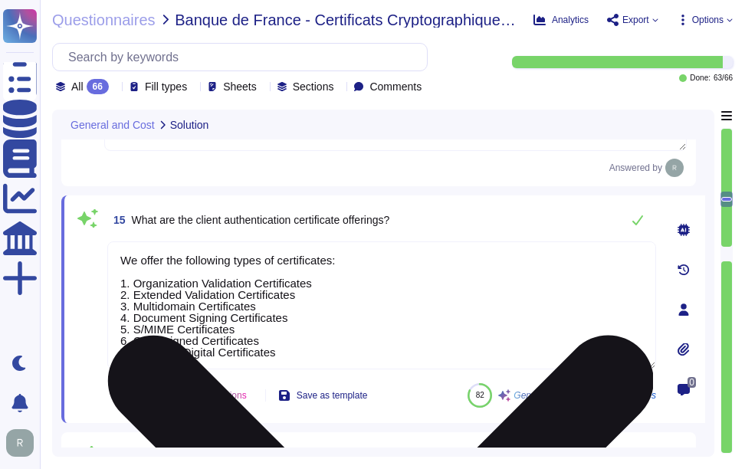
type textarea "Sectigo provides a timestamping service as part of its Code Signing Certificate…"
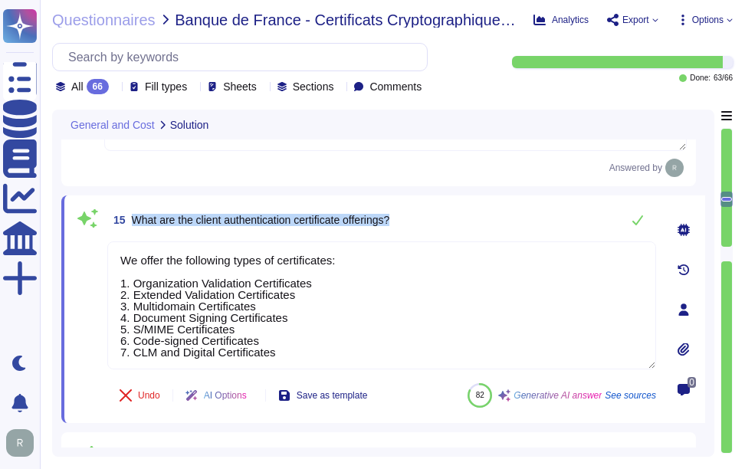
drag, startPoint x: 134, startPoint y: 205, endPoint x: 438, endPoint y: 206, distance: 304.1
click at [438, 206] on div "15 What are the client authentication certificate offerings?" at bounding box center [381, 220] width 549 height 31
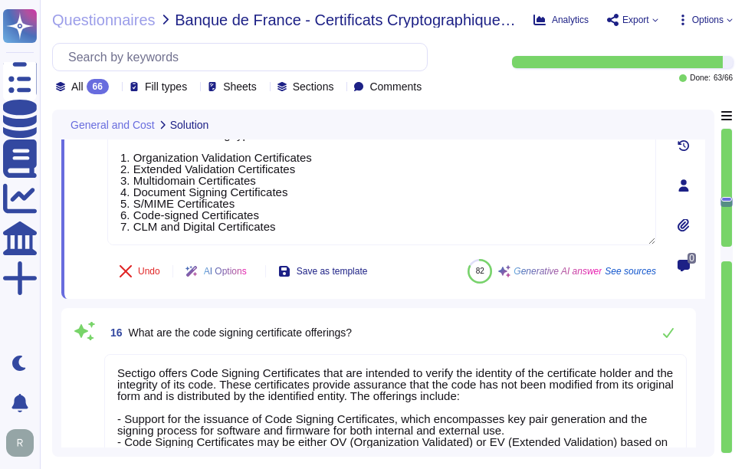
scroll to position [2044, 0]
type textarea "We offer the following types of certificates: 1. Organization Validation Certif…"
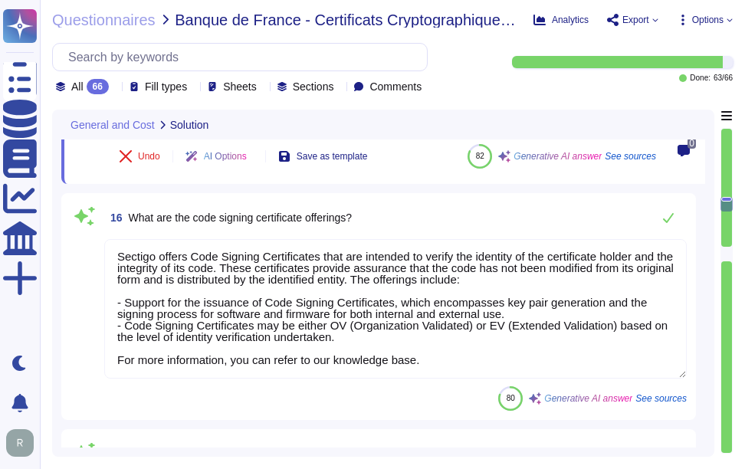
scroll to position [0, 0]
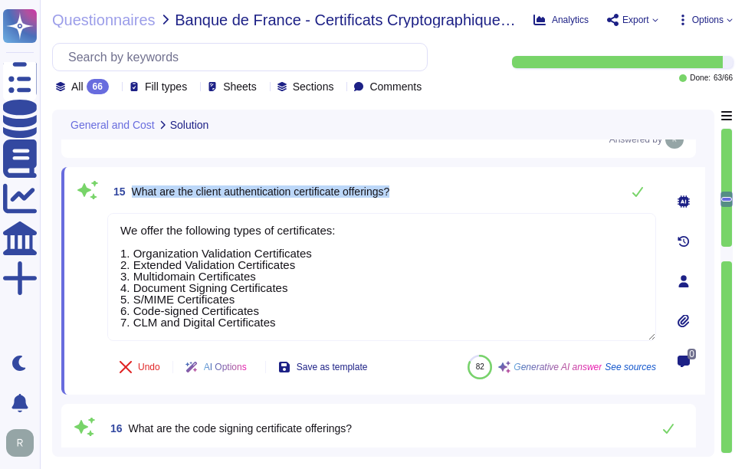
type textarea "We offer a variety of SSL authentication certificate types, including: 1. Multi…"
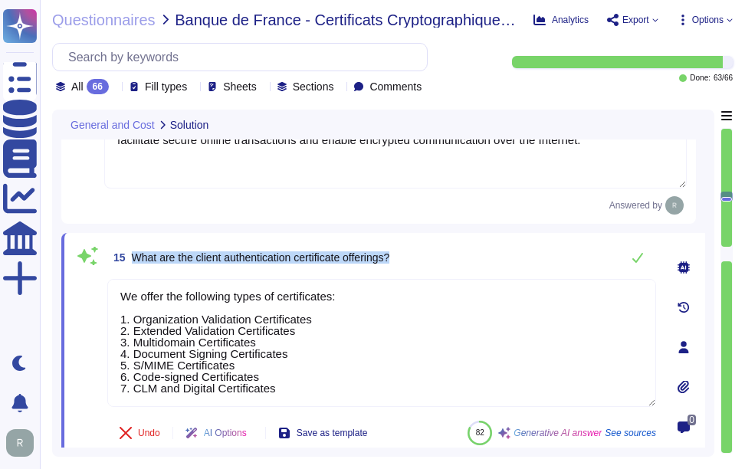
scroll to position [1891, 0]
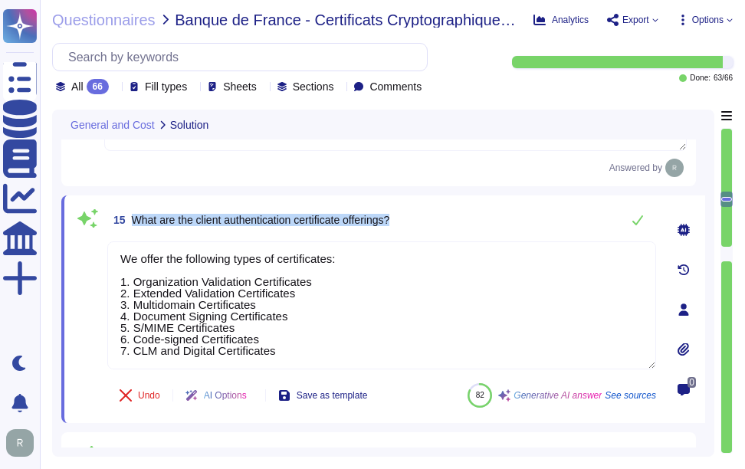
type textarea "Sectigo provides a timestamping service as part of its Code Signing Certificate…"
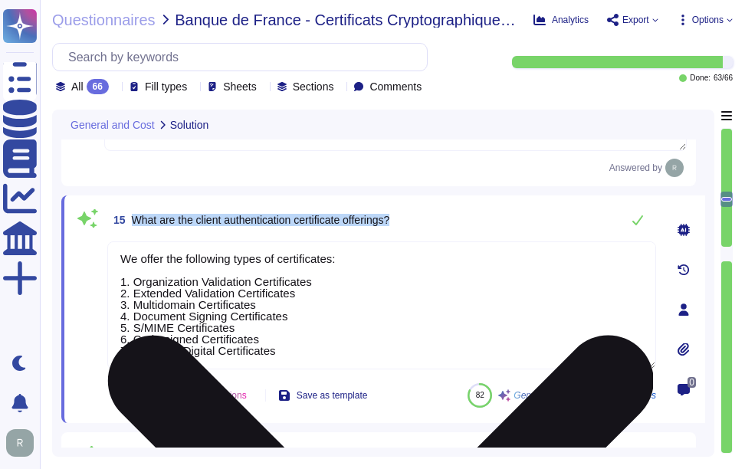
click at [279, 310] on textarea "We offer the following types of certificates: 1. Organization Validation Certif…" at bounding box center [381, 305] width 549 height 128
paste textarea "The client authentication certificate offerings include"
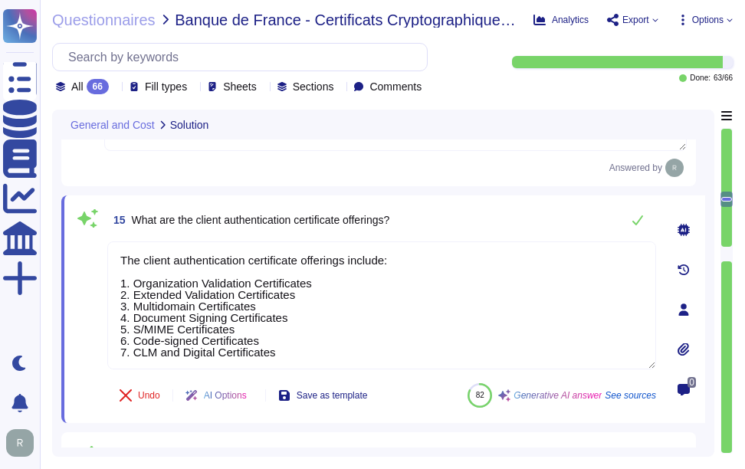
type textarea "The client authentication certificate offerings include: 1. Organization Valida…"
click at [460, 225] on div "15 What are the client authentication certificate offerings? The client authent…" at bounding box center [365, 309] width 582 height 209
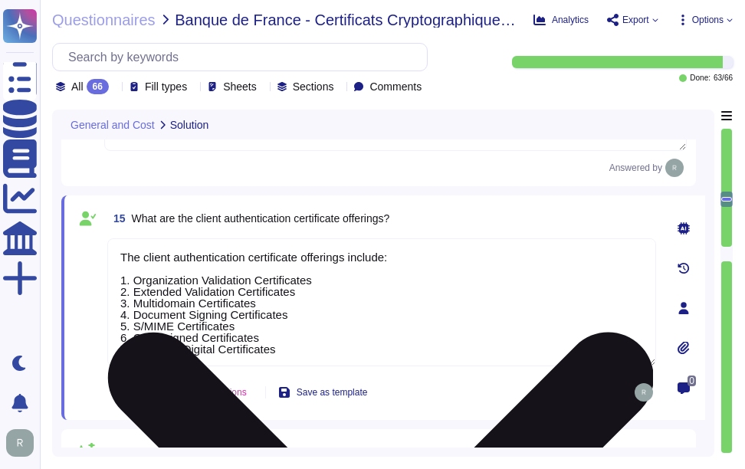
scroll to position [2, 0]
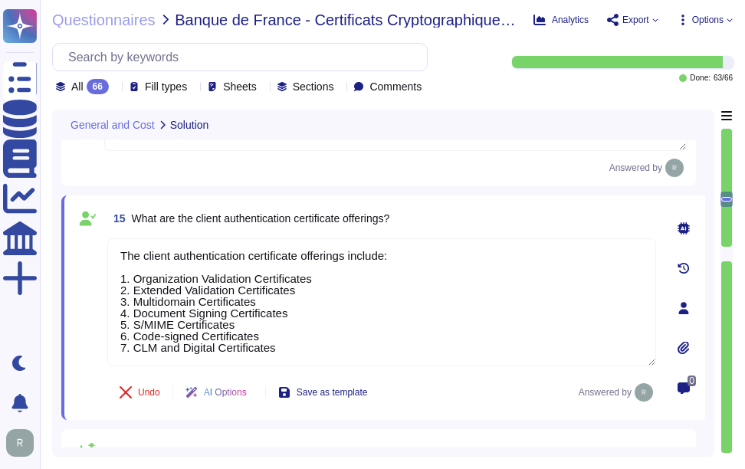
click at [495, 205] on div "15 What are the client authentication certificate offerings?" at bounding box center [381, 219] width 549 height 28
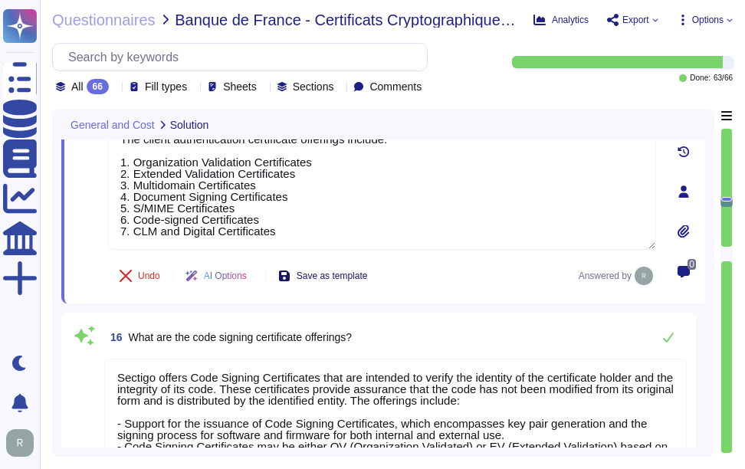
scroll to position [2044, 0]
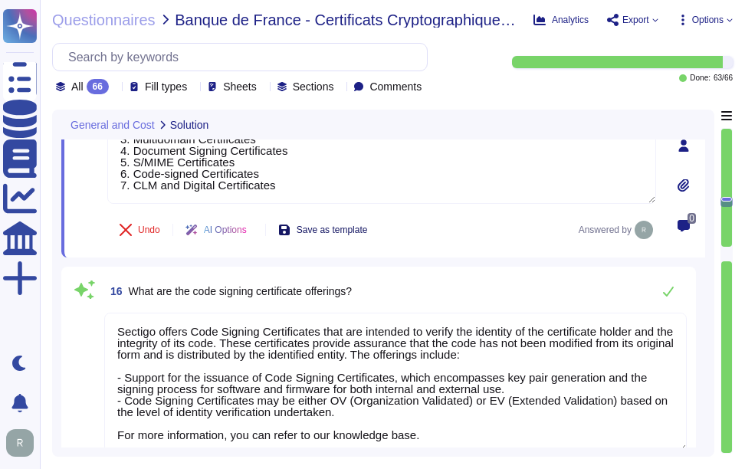
type textarea "We offer the following types of certificates: 1. Organization Validation Certif…"
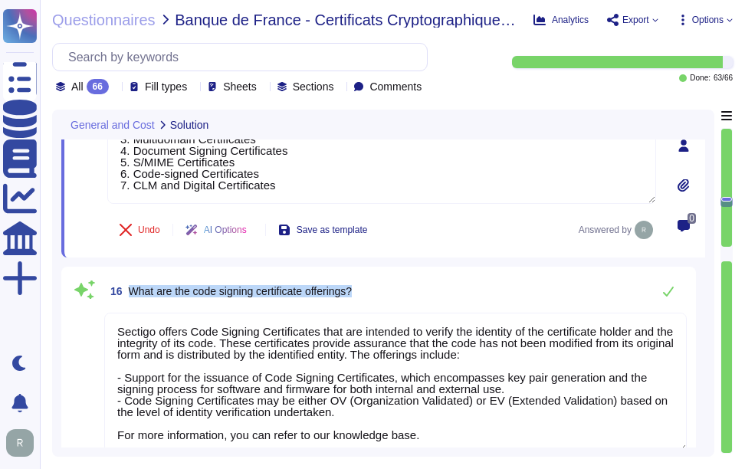
drag, startPoint x: 129, startPoint y: 279, endPoint x: 425, endPoint y: 278, distance: 295.7
click at [425, 278] on div "16 What are the code signing certificate offerings?" at bounding box center [395, 291] width 582 height 31
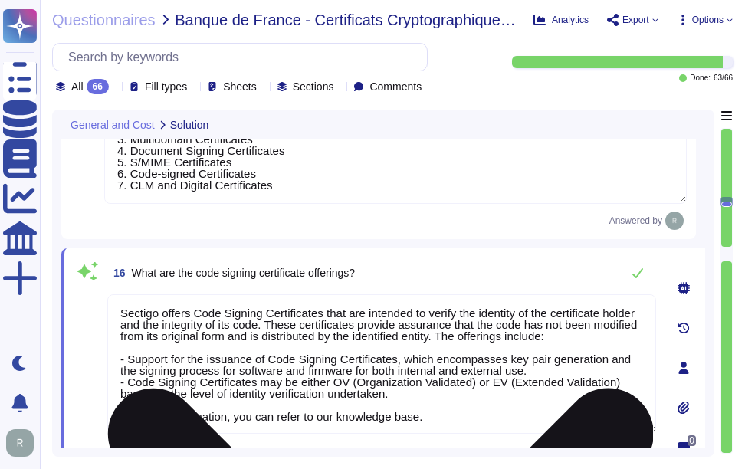
scroll to position [2, 0]
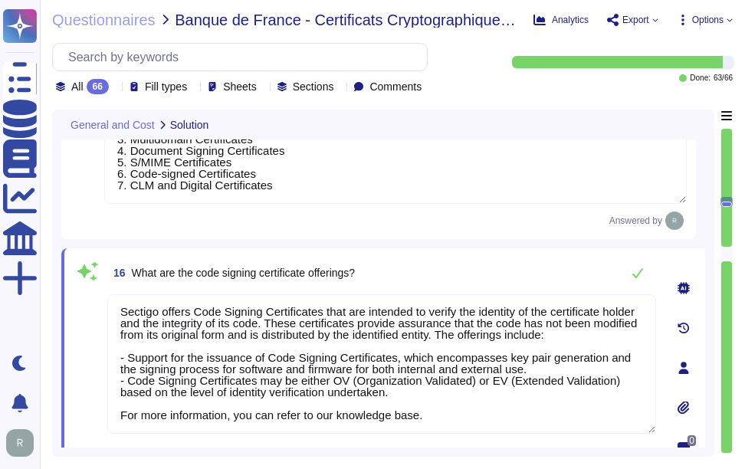
click at [451, 257] on div "16 What are the code signing certificate offerings?" at bounding box center [381, 272] width 549 height 31
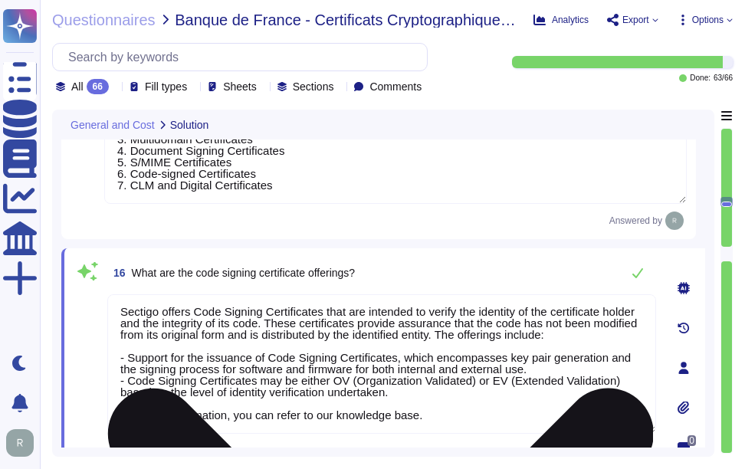
scroll to position [2121, 0]
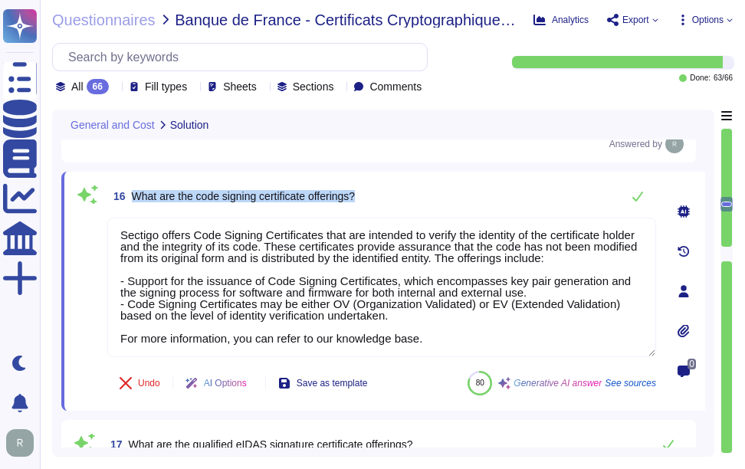
drag, startPoint x: 132, startPoint y: 184, endPoint x: 386, endPoint y: 185, distance: 254.3
click at [386, 185] on div "16 What are the code signing certificate offerings?" at bounding box center [381, 196] width 549 height 31
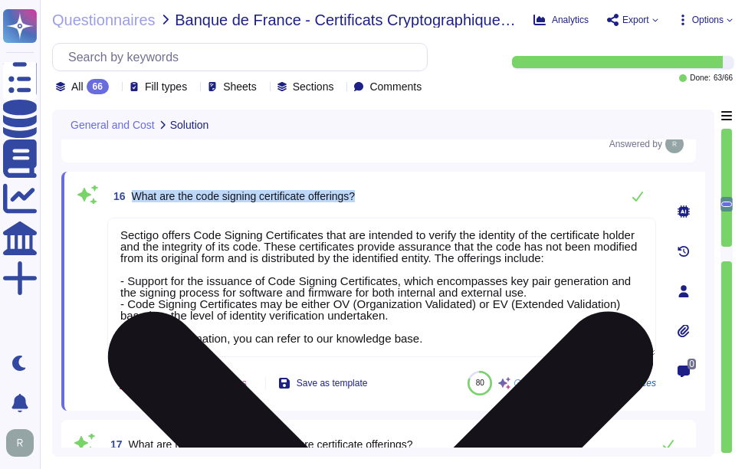
click at [334, 304] on textarea "Sectigo offers Code Signing Certificates that are intended to verify the identi…" at bounding box center [381, 287] width 549 height 139
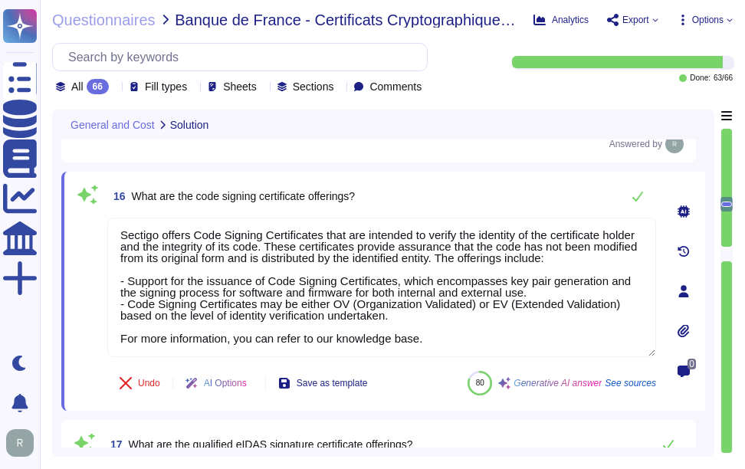
paste textarea "as part of its services, which include the capability for key pair generation a…"
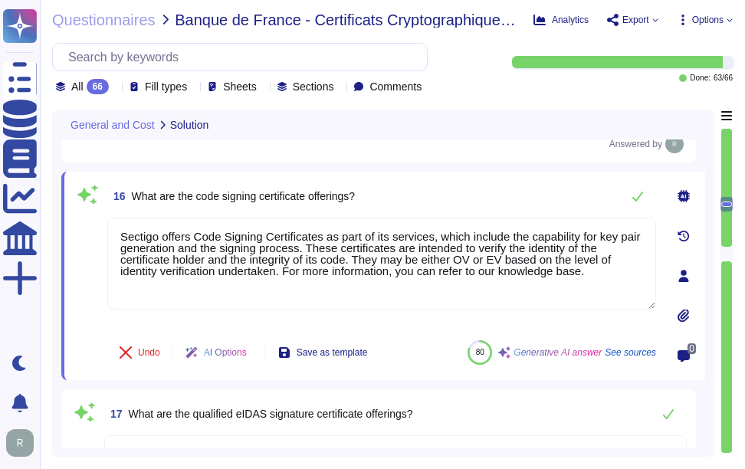
click at [460, 181] on div "16 What are the code signing certificate offerings?" at bounding box center [381, 196] width 549 height 31
type textarea "Sectigo offers Code Signing Certificates as part of its services, which include…"
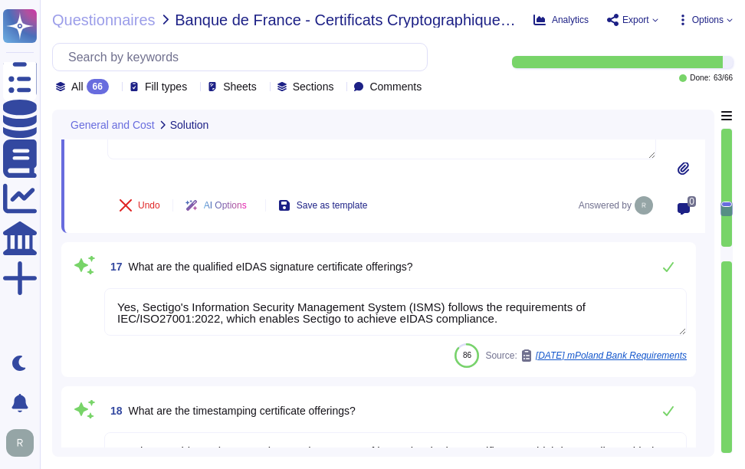
scroll to position [2274, 0]
type textarea "Q"
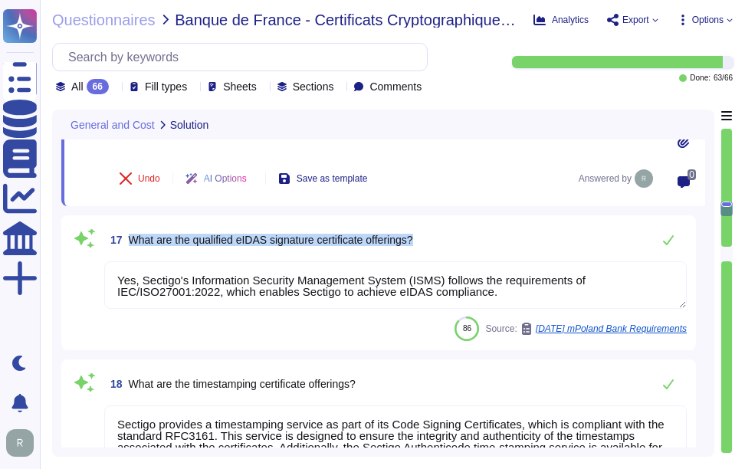
drag, startPoint x: 129, startPoint y: 239, endPoint x: 460, endPoint y: 221, distance: 332.2
click at [460, 221] on div "17 What are the qualified eIDAS signature certificate offerings? Yes, Sectigo's…" at bounding box center [378, 282] width 634 height 135
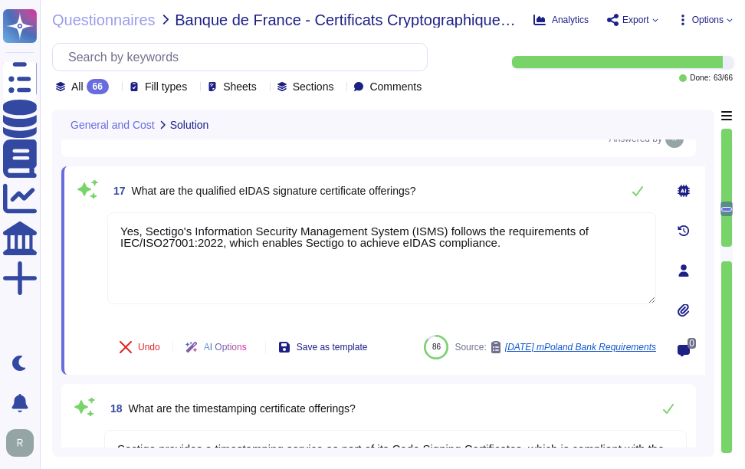
type textarea "Q"
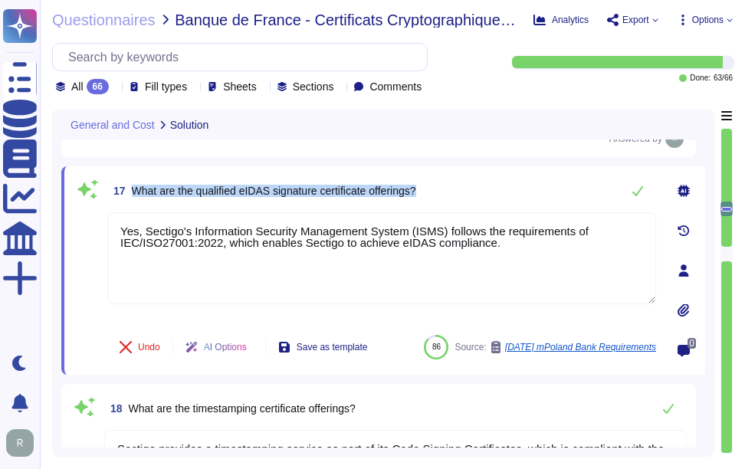
drag, startPoint x: 134, startPoint y: 187, endPoint x: 461, endPoint y: 186, distance: 327.1
click at [461, 186] on div "17 What are the qualified eIDAS signature certificate offerings?" at bounding box center [381, 190] width 549 height 31
click at [243, 198] on span "17 What are the qualified eIDAS signature certificate offerings?" at bounding box center [261, 191] width 309 height 28
drag, startPoint x: 243, startPoint y: 189, endPoint x: 373, endPoint y: 188, distance: 130.2
click at [373, 188] on span "What are the qualified eIDAS signature certificate offerings?" at bounding box center [274, 191] width 284 height 12
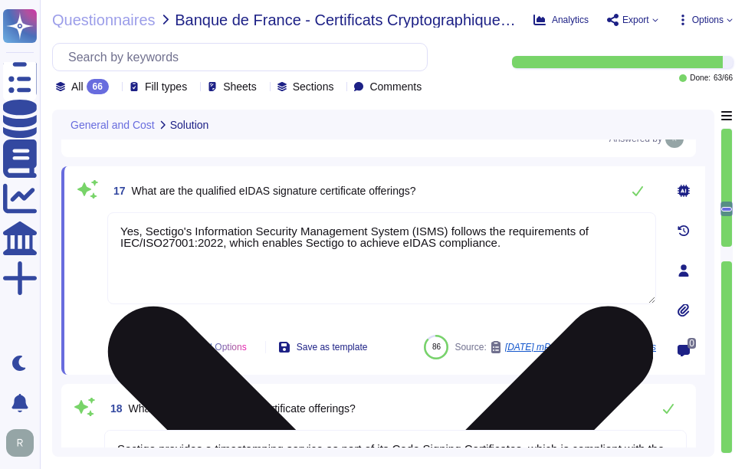
click at [244, 246] on textarea "Yes, Sectigo's Information Security Management System (ISMS) follows the requir…" at bounding box center [381, 258] width 549 height 92
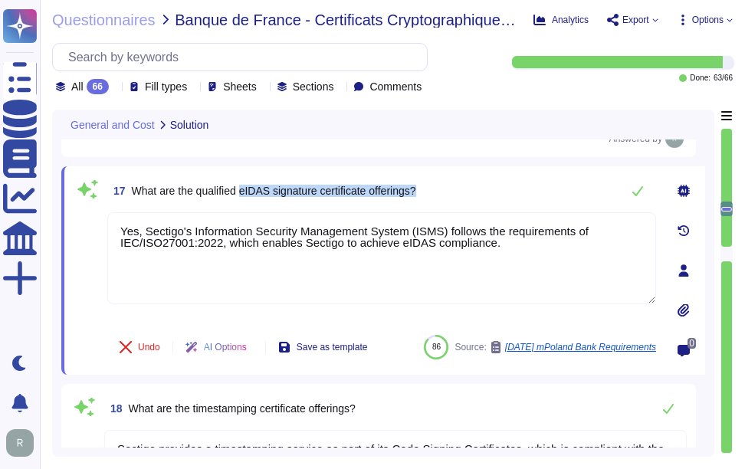
drag, startPoint x: 244, startPoint y: 190, endPoint x: 485, endPoint y: 193, distance: 241.3
click at [485, 193] on div "17 What are the qualified eIDAS signature certificate offerings?" at bounding box center [381, 190] width 549 height 31
copy span "eIDAS signature certificate offerings?"
drag, startPoint x: 499, startPoint y: 249, endPoint x: 41, endPoint y: 219, distance: 459.1
click at [41, 219] on div "Questionnaires Banque de France - Certificats Cryptographiques publics Borderea…" at bounding box center [392, 234] width 705 height 469
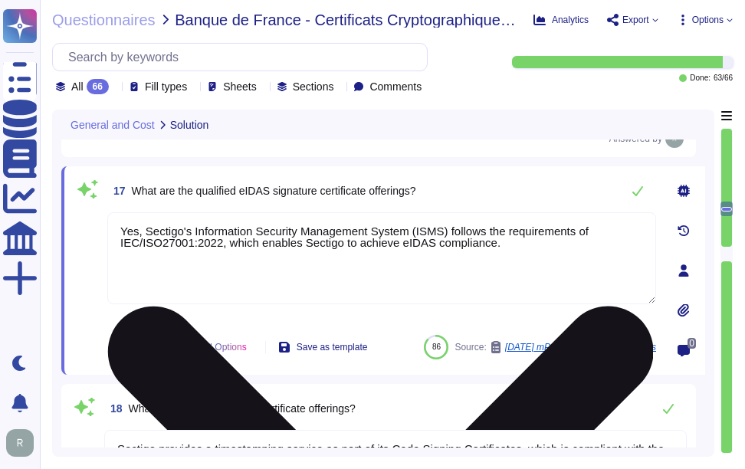
paste textarea "Sectigo does offer eIDAS signature (and seal) certificate products"
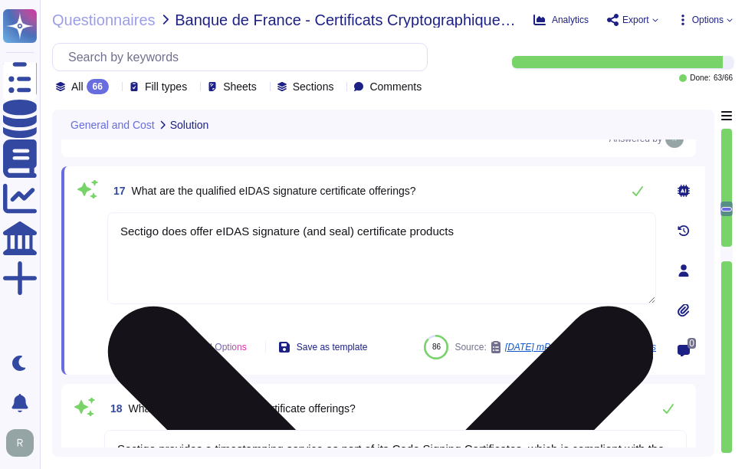
click at [500, 240] on textarea "Sectigo does offer eIDAS signature (and seal) certificate products" at bounding box center [381, 258] width 549 height 92
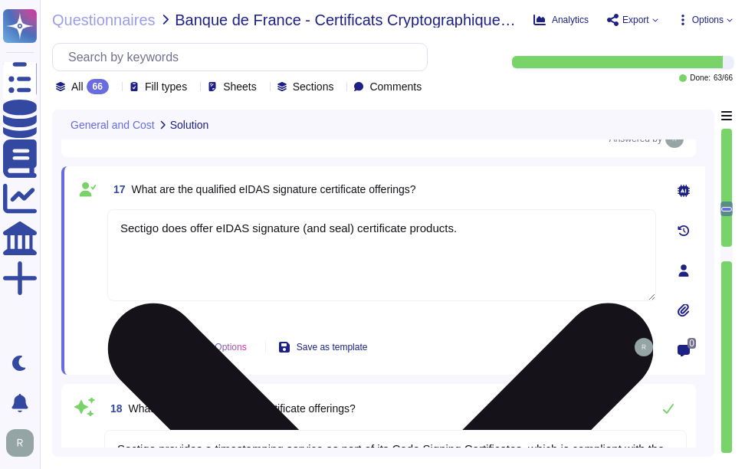
click at [526, 240] on textarea "Sectigo does offer eIDAS signature (and seal) certificate products." at bounding box center [381, 255] width 549 height 92
paste textarea "https://www.sectigo.com/ssl-certificates-tls/eidas-sealing-certificates"
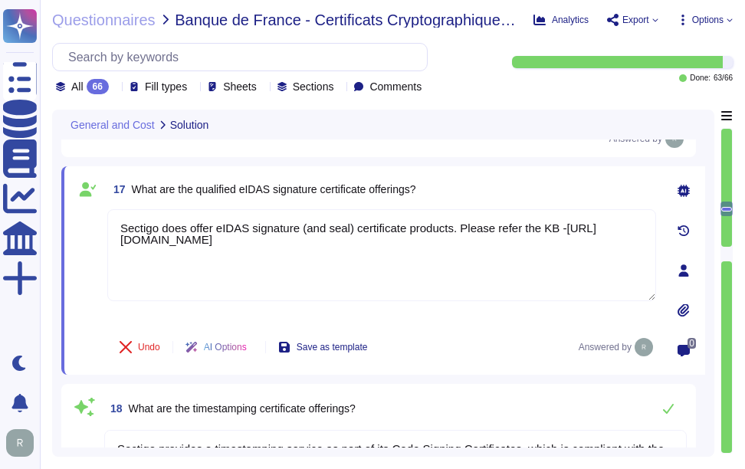
type textarea "Sectigo does offer eIDAS signature (and seal) certificate products. Please refe…"
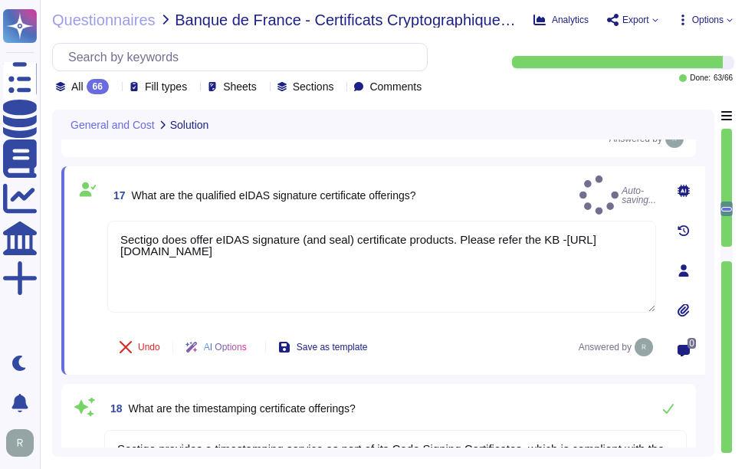
click at [554, 177] on div "17 What are the qualified eIDAS signature certificate offerings? Auto-saving..." at bounding box center [381, 194] width 549 height 39
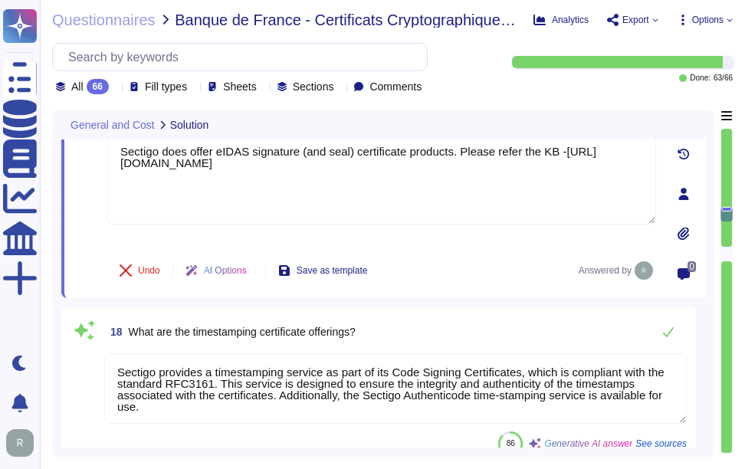
type textarea "We offer the following types of certificates: 1. Organization Validation Certif…"
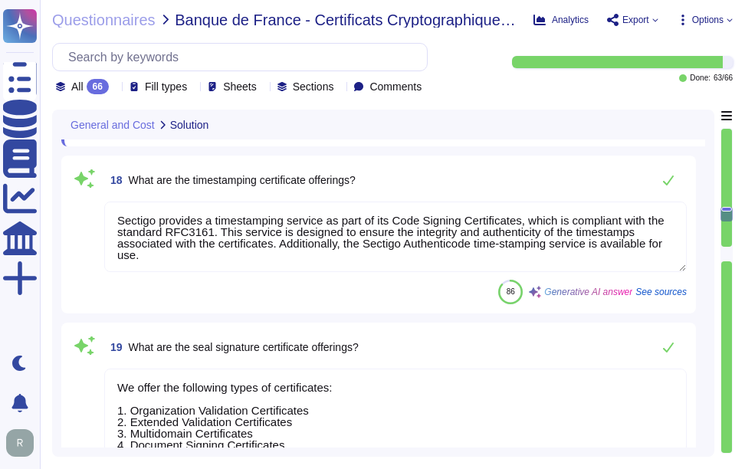
scroll to position [2504, 0]
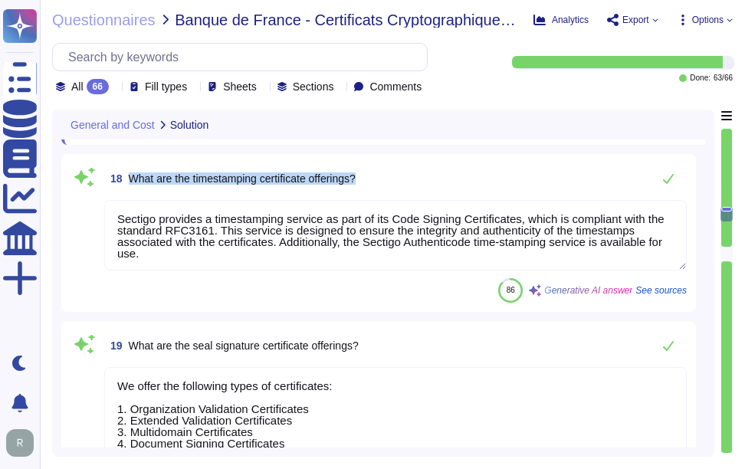
drag, startPoint x: 129, startPoint y: 175, endPoint x: 407, endPoint y: 179, distance: 278.1
click at [407, 179] on div "18 What are the timestamping certificate offerings?" at bounding box center [395, 178] width 582 height 31
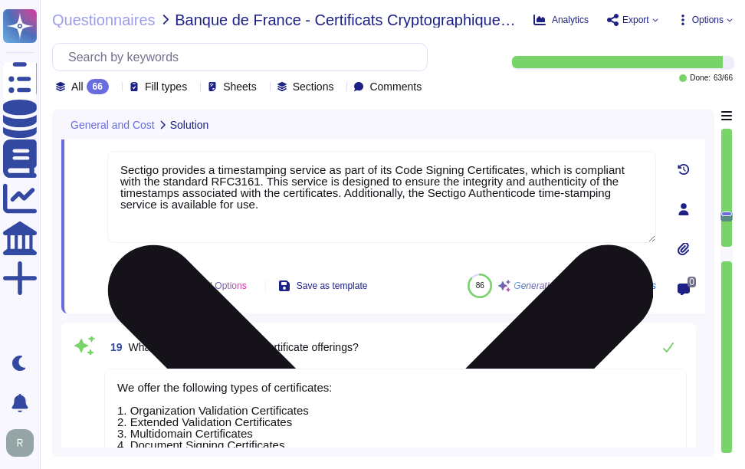
type textarea "We offer the following types of certificates: 1. Organization Validation Certif…"
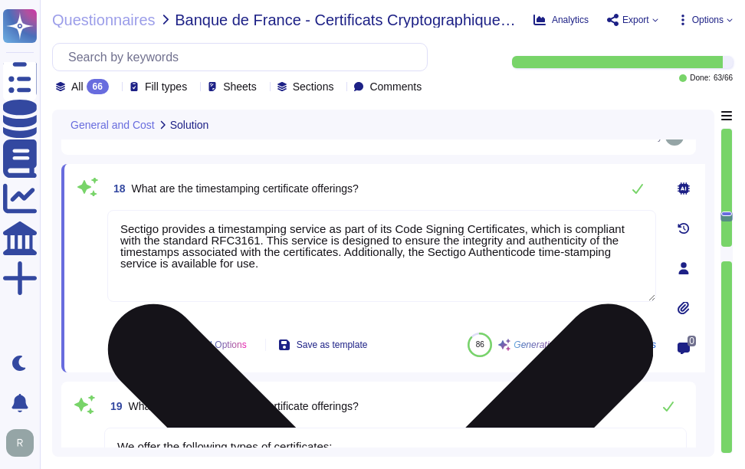
scroll to position [2427, 0]
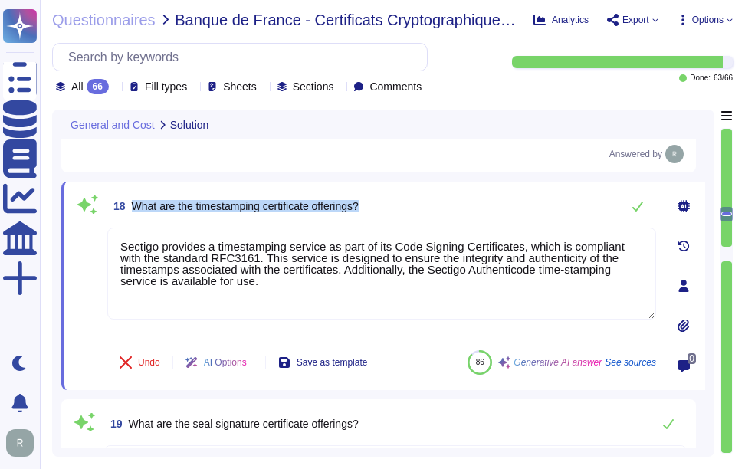
drag, startPoint x: 132, startPoint y: 206, endPoint x: 375, endPoint y: 206, distance: 243.6
click at [375, 206] on div "18 What are the timestamping certificate offerings?" at bounding box center [381, 206] width 549 height 31
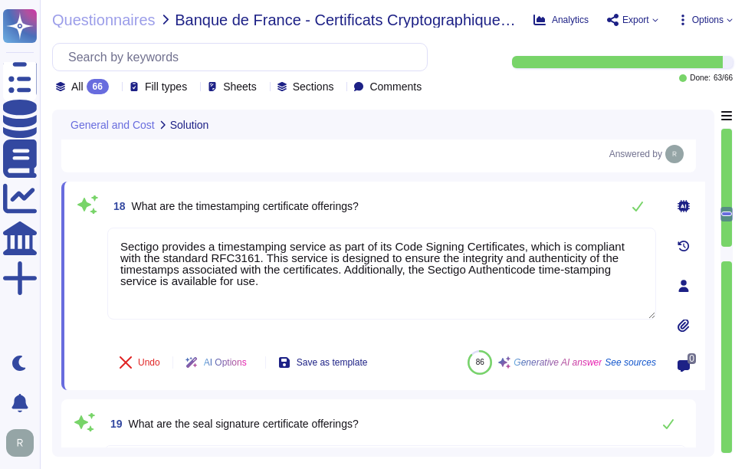
drag, startPoint x: 287, startPoint y: 296, endPoint x: 113, endPoint y: 208, distance: 194.3
click at [113, 208] on div "18 What are the timestamping certificate offerings? Sectigo provides a timestam…" at bounding box center [365, 286] width 582 height 190
paste textarea "compliant with standard RFC3161. This service is intended for use in signing so…"
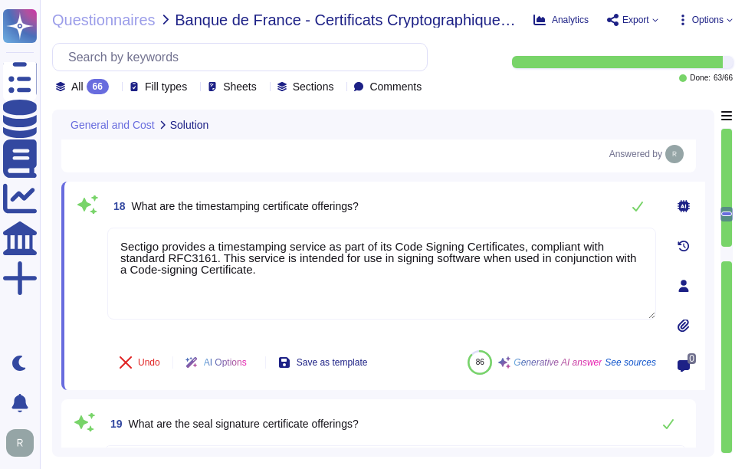
type textarea "Sectigo provides a timestamping service as part of its Code Signing Certificate…"
click at [422, 199] on div "18 What are the timestamping certificate offerings?" at bounding box center [381, 206] width 549 height 31
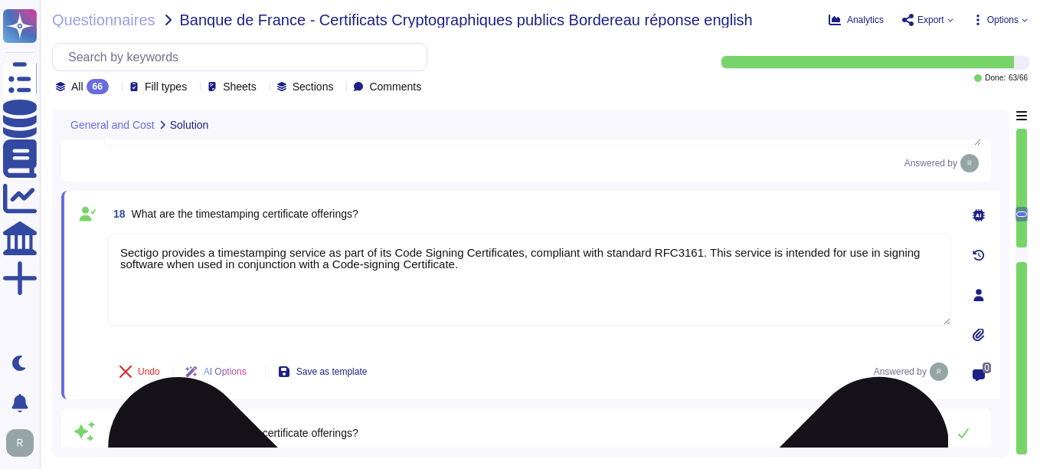
type textarea "The client authentication certificate offerings include: 1. Organization Valida…"
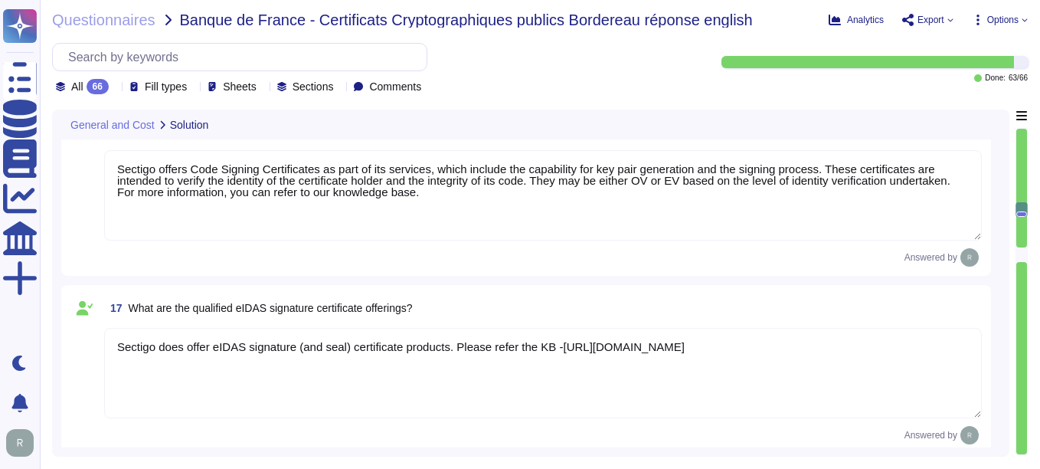
scroll to position [2154, 0]
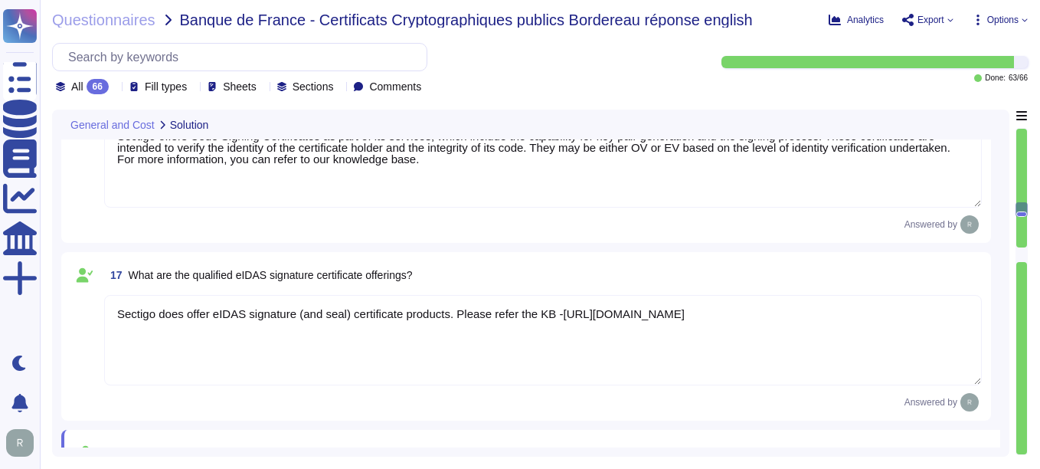
type textarea "We offer a variety of certificates, including Organization Validation and Exten…"
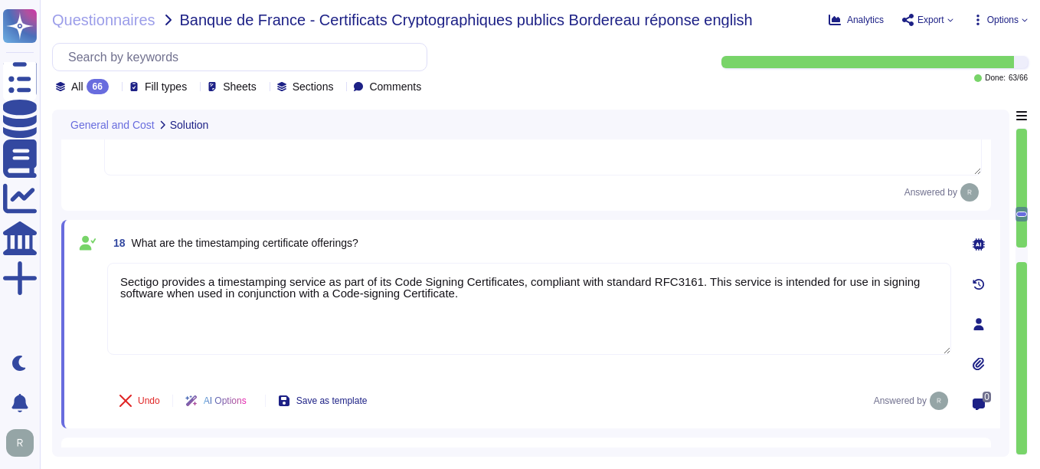
scroll to position [2384, 0]
type textarea "Q"
type textarea "We offer the following types of certificates: 1. Organization Validation Certif…"
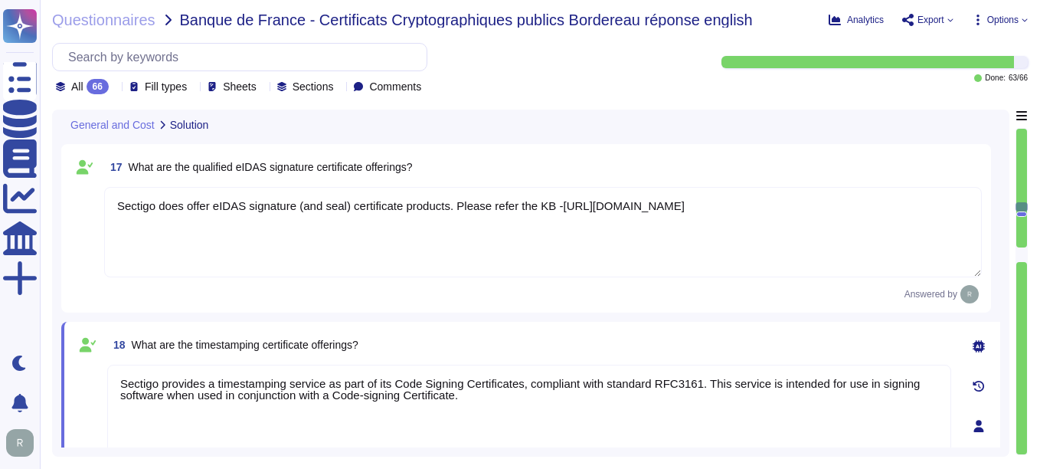
type textarea "We offer Wildcard Certificates that cover sub-domains of any single domain. Our…"
type textarea "We offer a variety of certificates, including Organization Validation and Exten…"
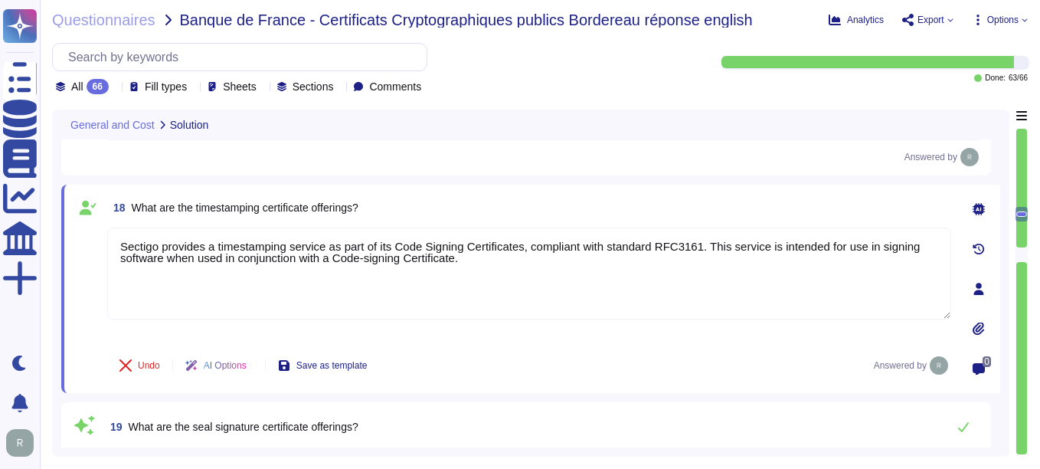
type textarea "Q"
type textarea "We offer the following types of certificates: 1. Organization Validation Certif…"
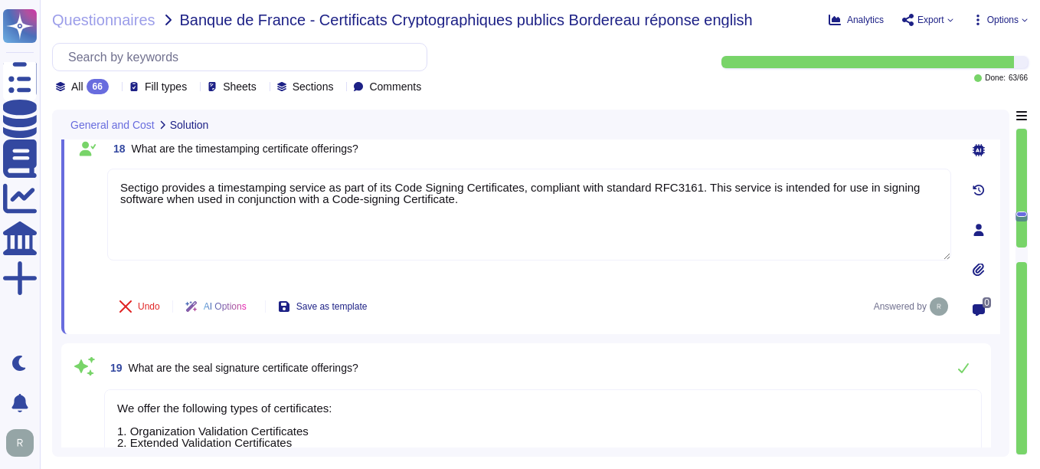
scroll to position [2435, 0]
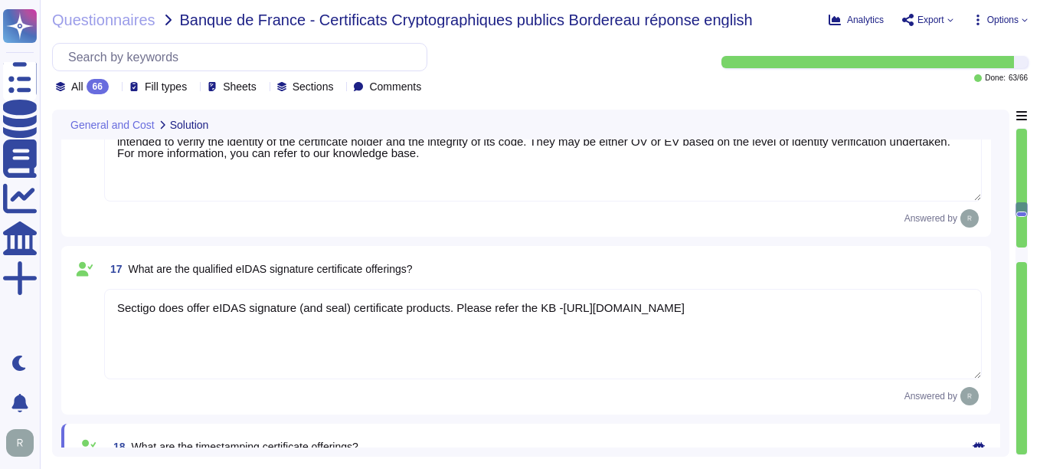
type textarea "We offer a variety of certificates, including Organization Validation and Exten…"
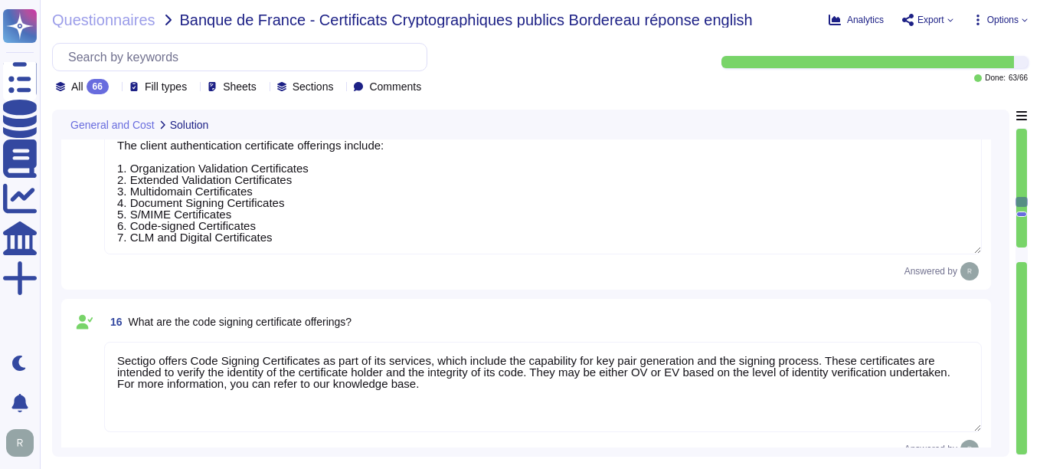
type textarea "We offer a variety of SSL authentication certificate types, including: 1. Multi…"
type textarea "We offer Wildcard Certificates that cover sub-domains of any single domain. Our…"
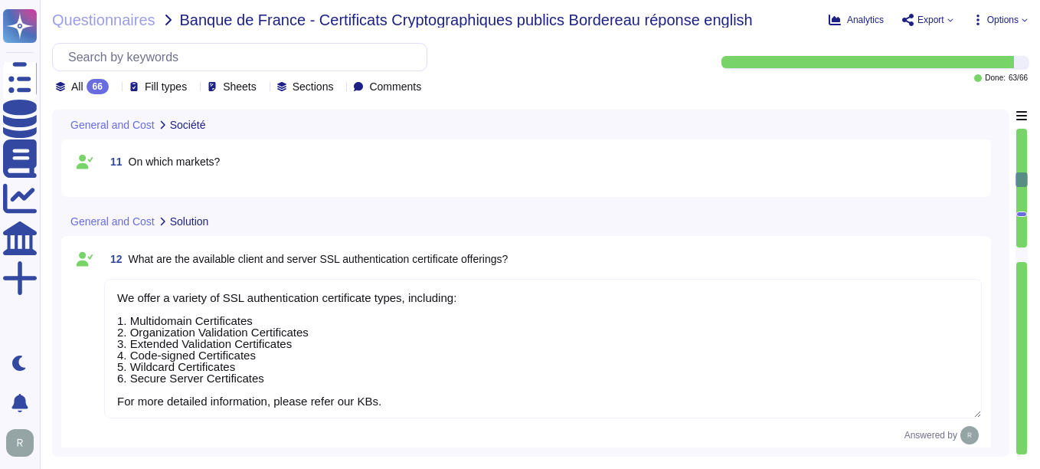
type textarea "We are privately held and do not share this information."
type textarea "We handle maintenance and upgrades by defining optimal times for installation, …"
type textarea "No, Sectigo is incorporated in the United Kingdom. Sectigo complies fully with …"
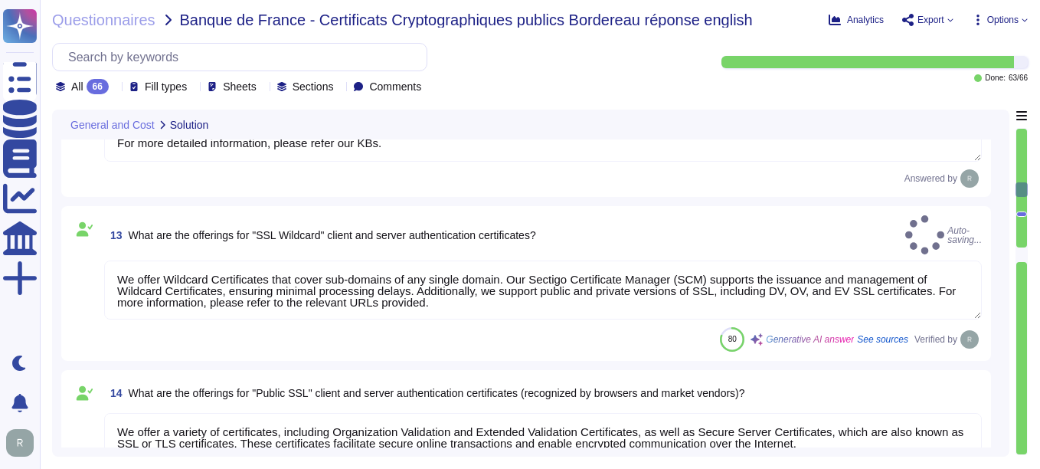
type textarea "Sectigo offers Code Signing Certificates as part of its services, which include…"
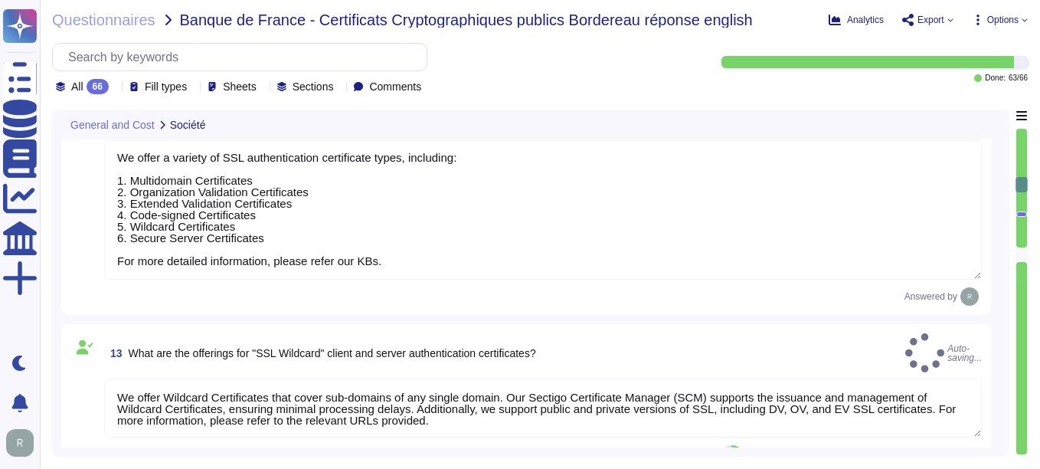
type textarea "We handle maintenance and upgrades by defining optimal times for installation, …"
type textarea "No, Sectigo is incorporated in the United Kingdom. Sectigo complies fully with …"
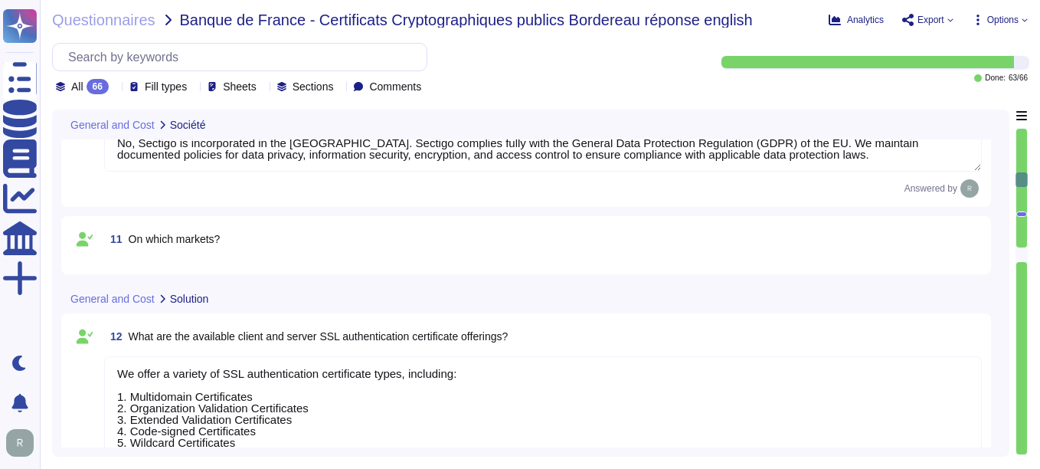
type textarea "We are privately held and do not share this information."
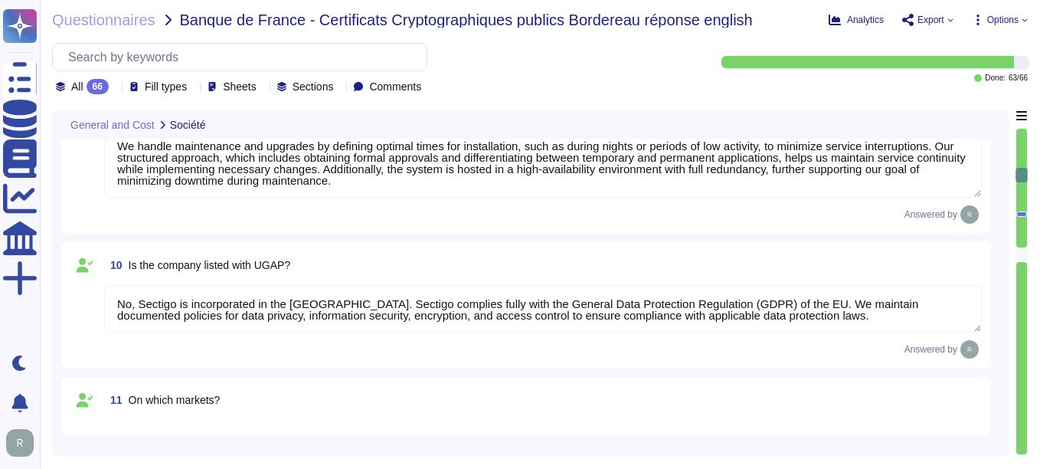
type textarea "Your enterprise sales representative will share the details."
drag, startPoint x: 129, startPoint y: 266, endPoint x: 341, endPoint y: 269, distance: 211.5
click at [341, 269] on div "10 Is the company listed with UGAP?" at bounding box center [543, 267] width 878 height 28
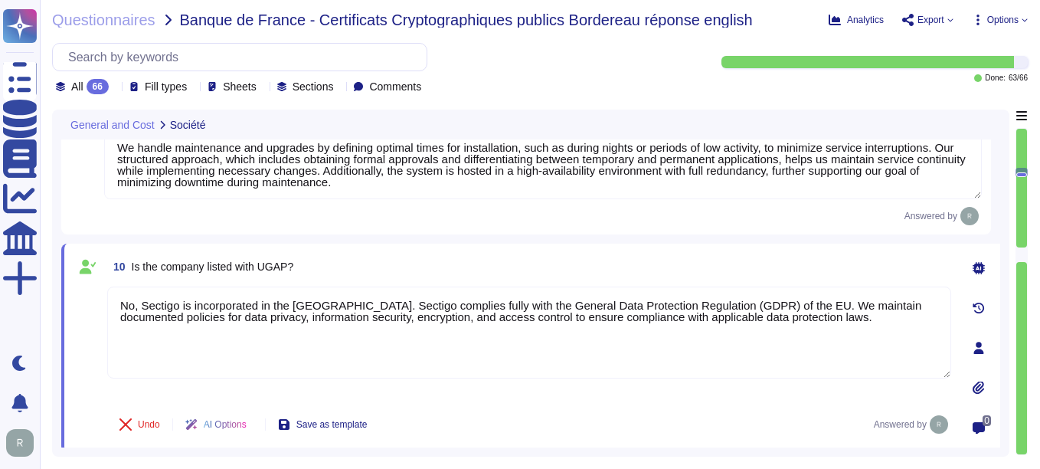
click at [534, 264] on div "10 Is the company listed with UGAP?" at bounding box center [529, 267] width 844 height 28
drag, startPoint x: 300, startPoint y: 260, endPoint x: 129, endPoint y: 261, distance: 170.8
click at [129, 261] on div "10 Is the company listed with UGAP?" at bounding box center [529, 267] width 844 height 28
copy span "Is the company listed with UGAP?"
click at [437, 372] on textarea "No, Sectigo is incorporated in the United Kingdom. Sectigo complies fully with …" at bounding box center [529, 333] width 844 height 92
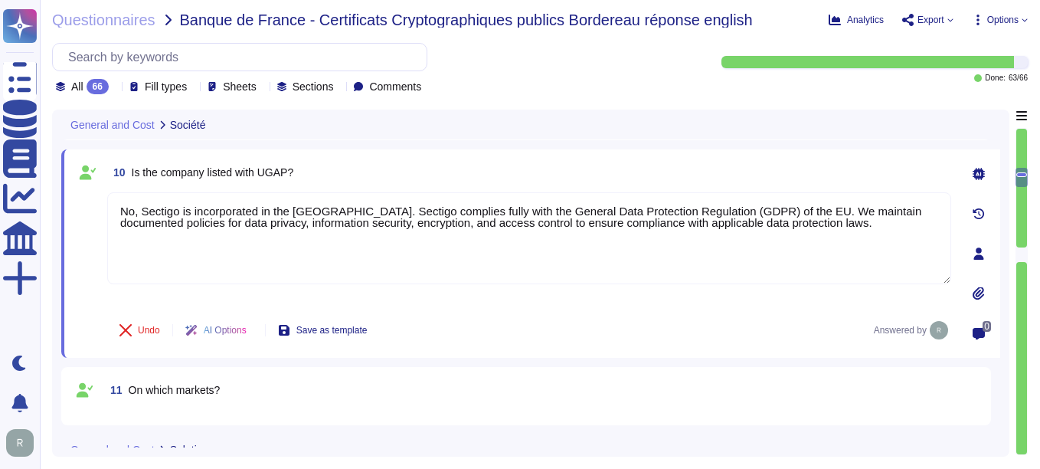
type textarea "We offer a variety of certificates, including Organization Validation and Exten…"
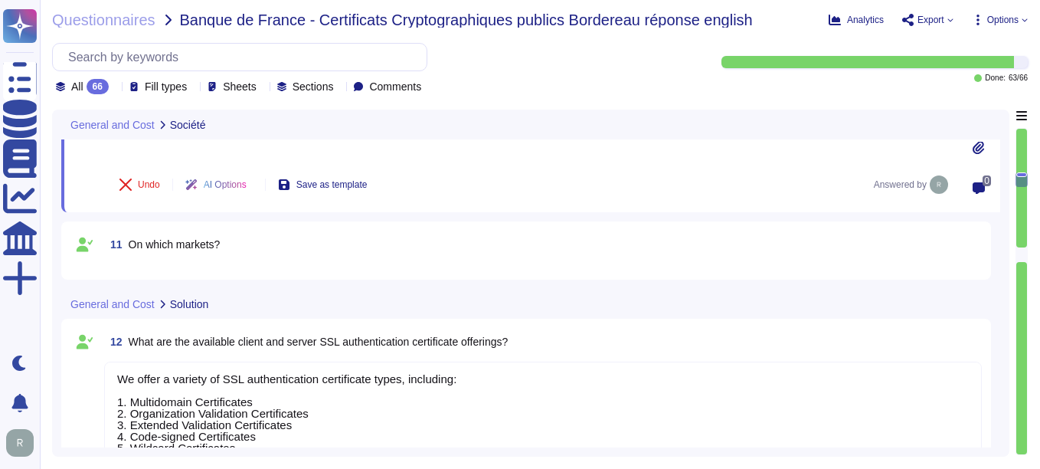
type textarea "The client authentication certificate offerings include: 1. Organization Valida…"
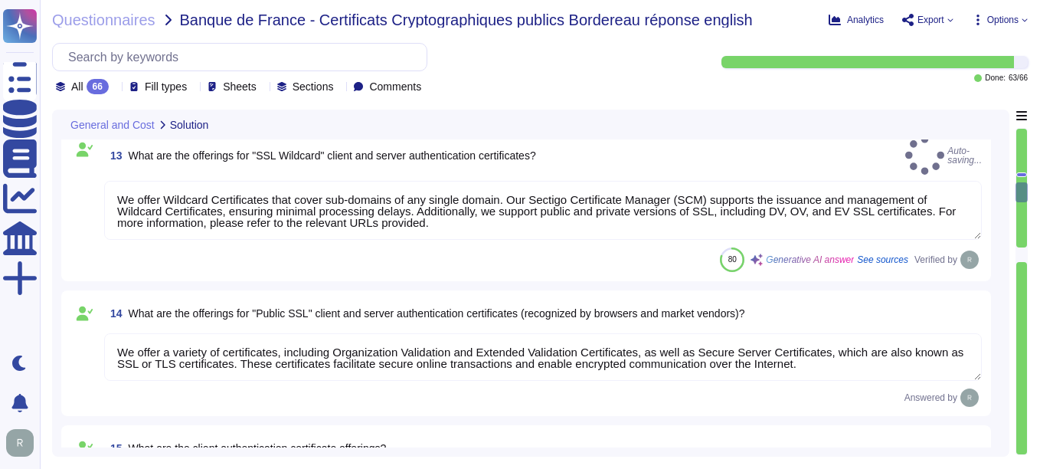
type textarea "Sectigo offers Code Signing Certificates as part of its services, which include…"
type textarea "Sectigo does offer eIDAS signature (and seal) certificate products. Please refe…"
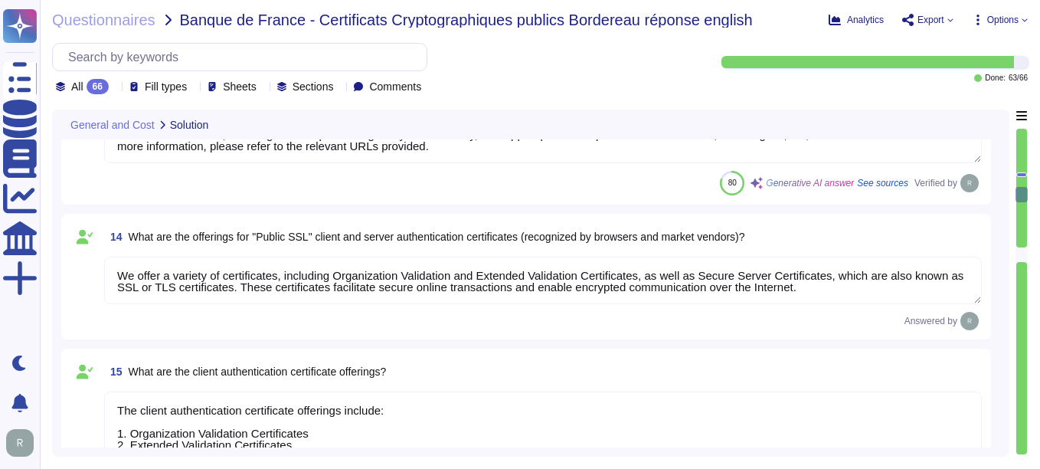
scroll to position [2, 0]
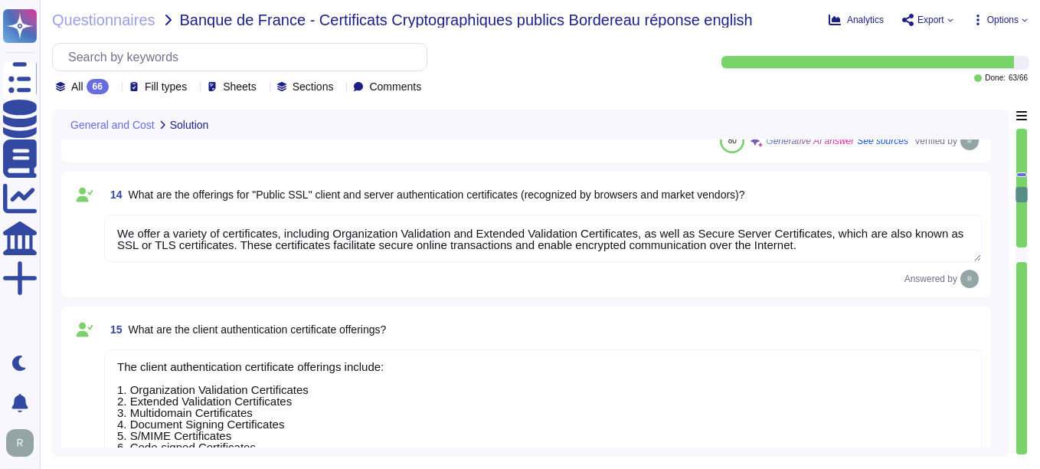
type textarea "Sectigo provides a timestamping service as part of its Code Signing Certificate…"
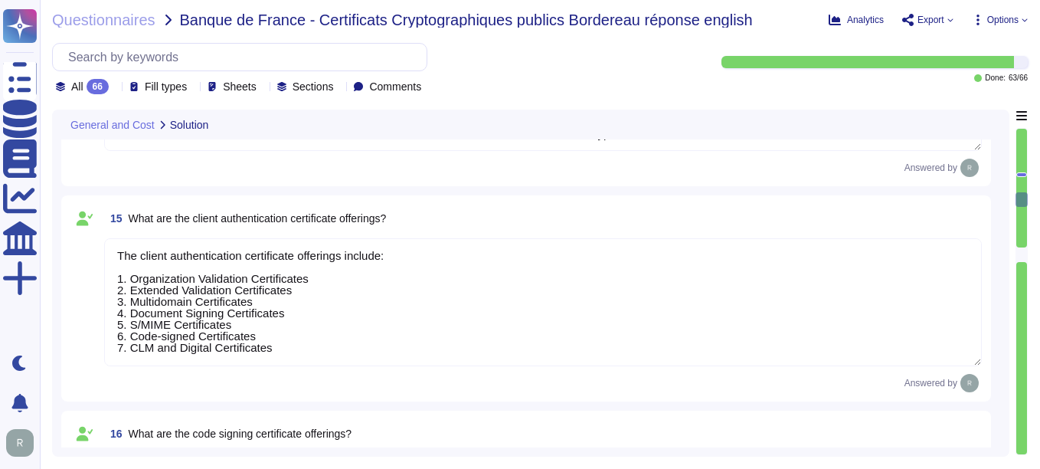
type textarea "We offer the following types of certificates: 1. Organization Validation Certif…"
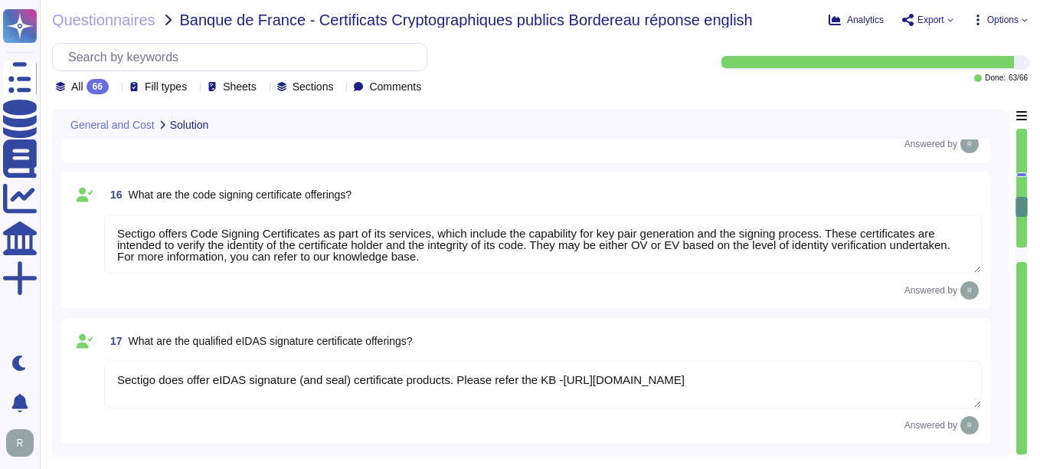
type textarea "Q"
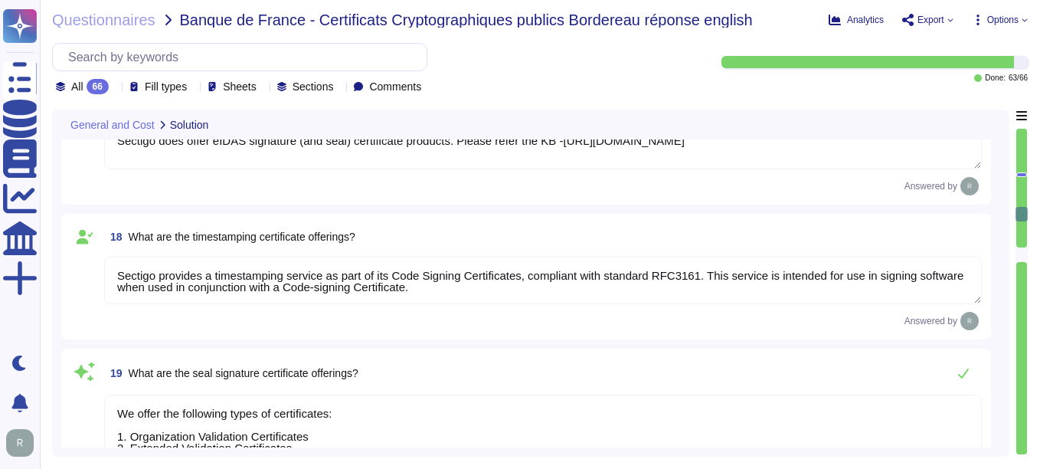
scroll to position [2324, 0]
type textarea "We offer the following types of certificates: 1. Organization Validation Certif…"
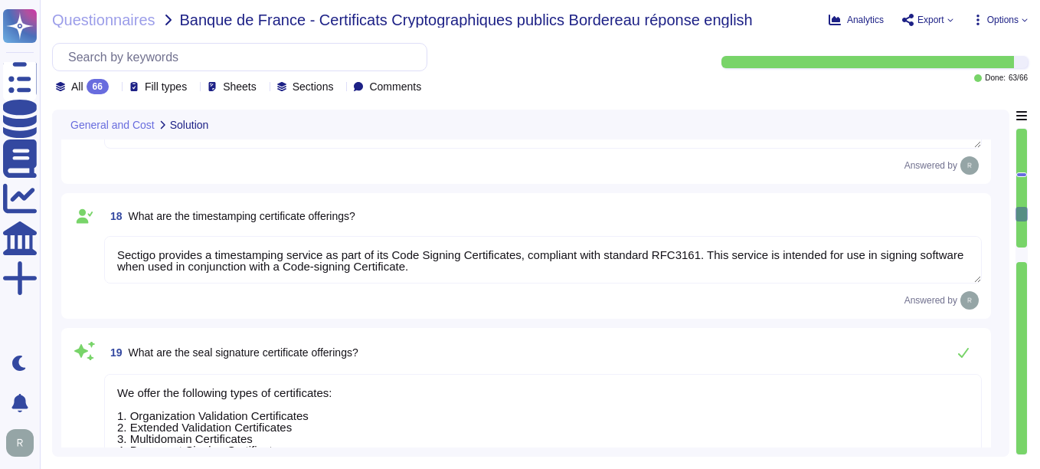
scroll to position [2, 0]
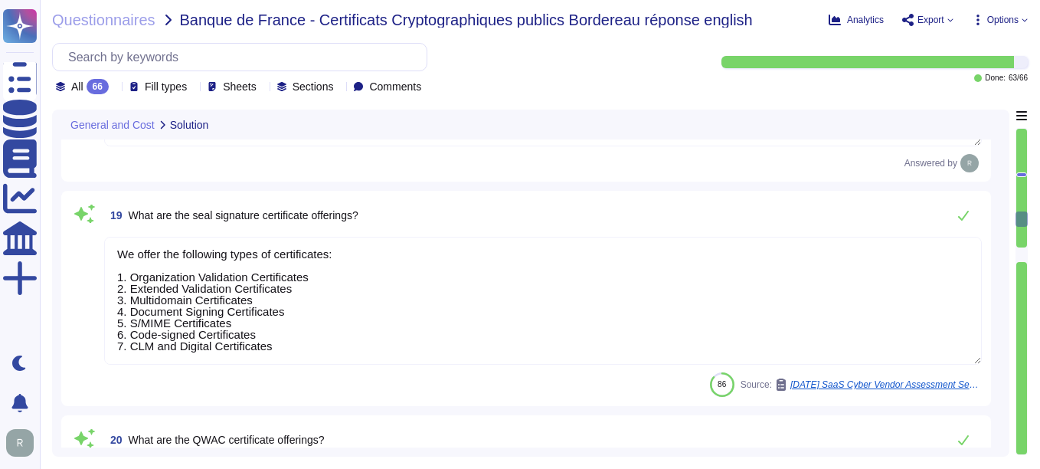
type textarea "We offer the following types of certificates: 1. Organization Validation Certif…"
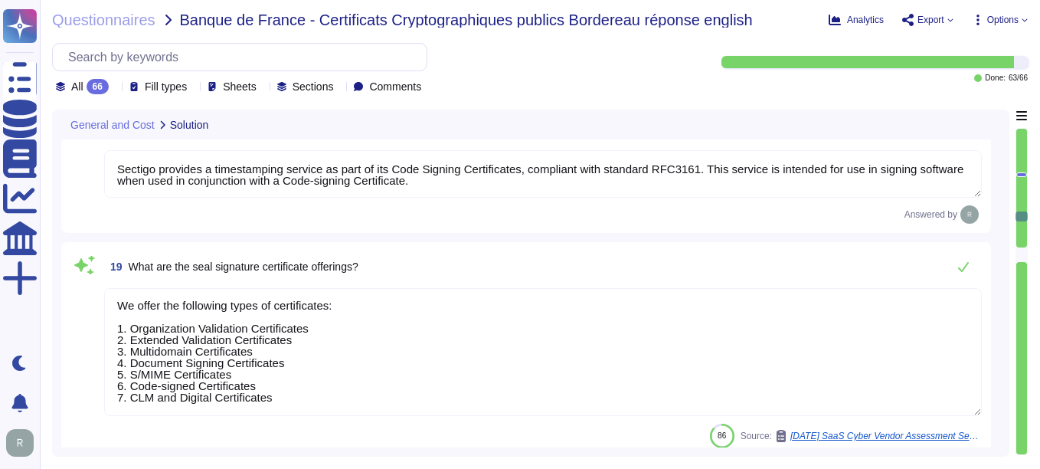
scroll to position [0, 0]
drag, startPoint x: 130, startPoint y: 261, endPoint x: 392, endPoint y: 260, distance: 262.0
click at [392, 260] on div "19 What are the seal signature certificate offerings?" at bounding box center [543, 266] width 878 height 31
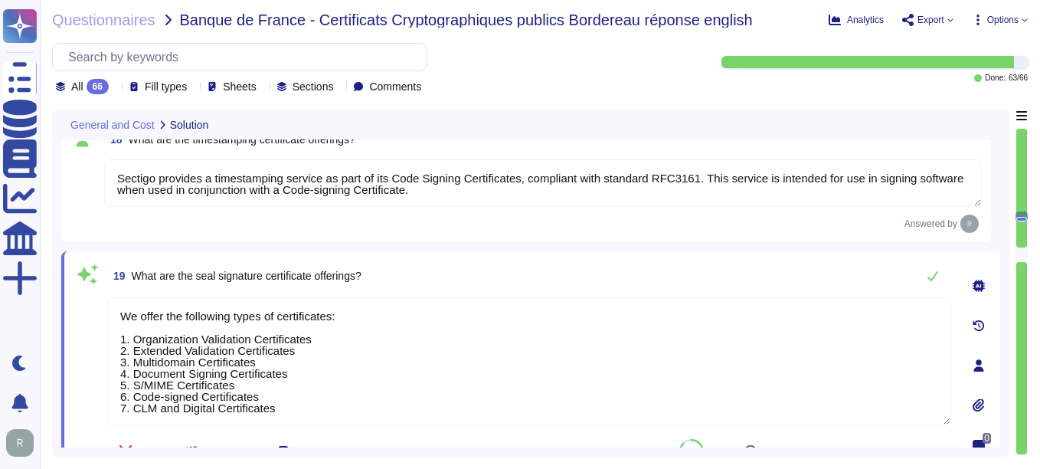
type textarea "The client authentication certificate offerings include: 1. Organization Valida…"
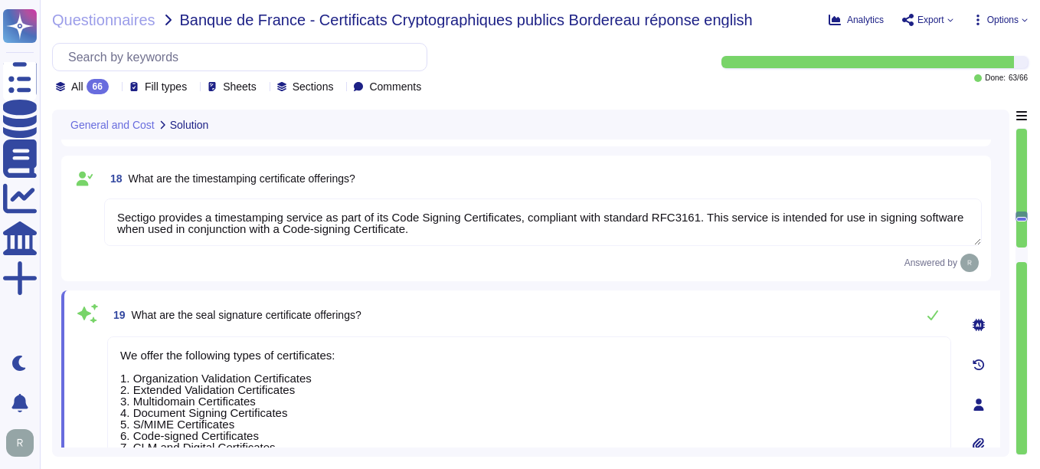
scroll to position [2324, 0]
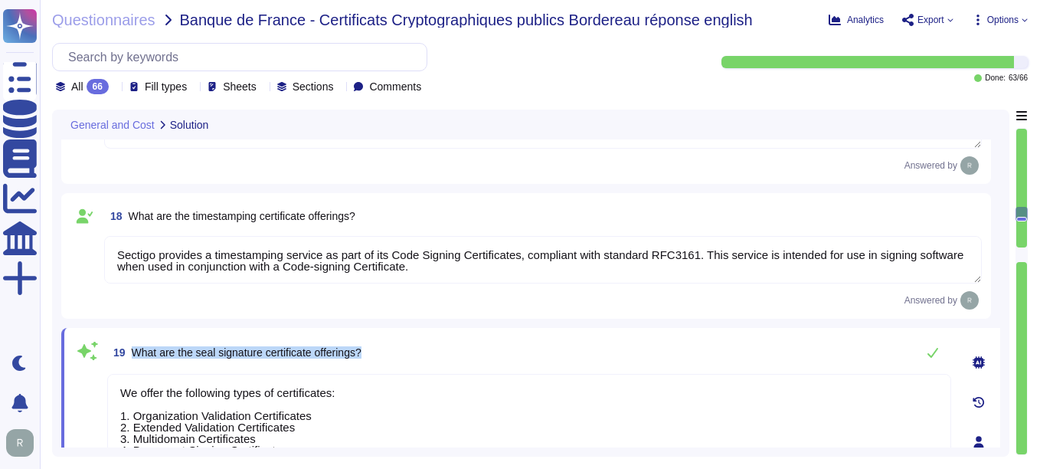
drag, startPoint x: 131, startPoint y: 349, endPoint x: 455, endPoint y: 353, distance: 324.1
click at [455, 353] on div "19 What are the seal signature certificate offerings?" at bounding box center [529, 352] width 844 height 31
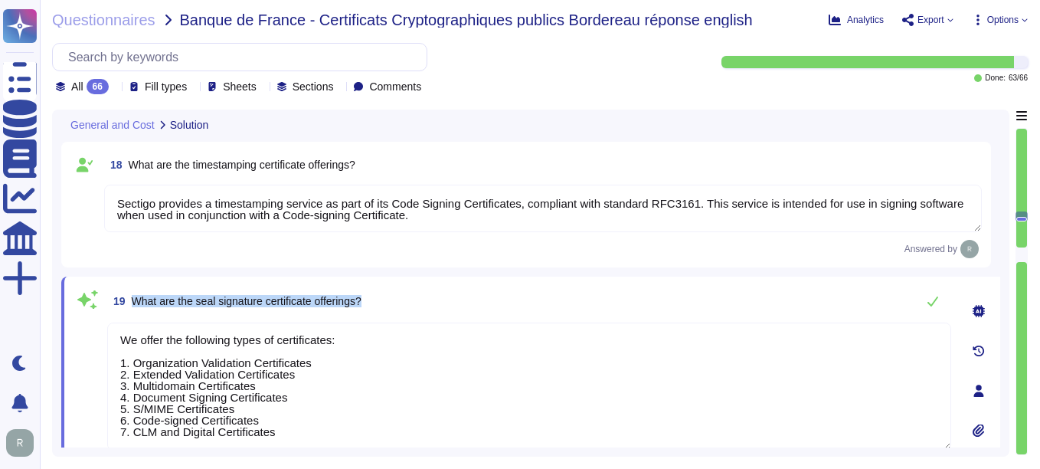
scroll to position [2401, 0]
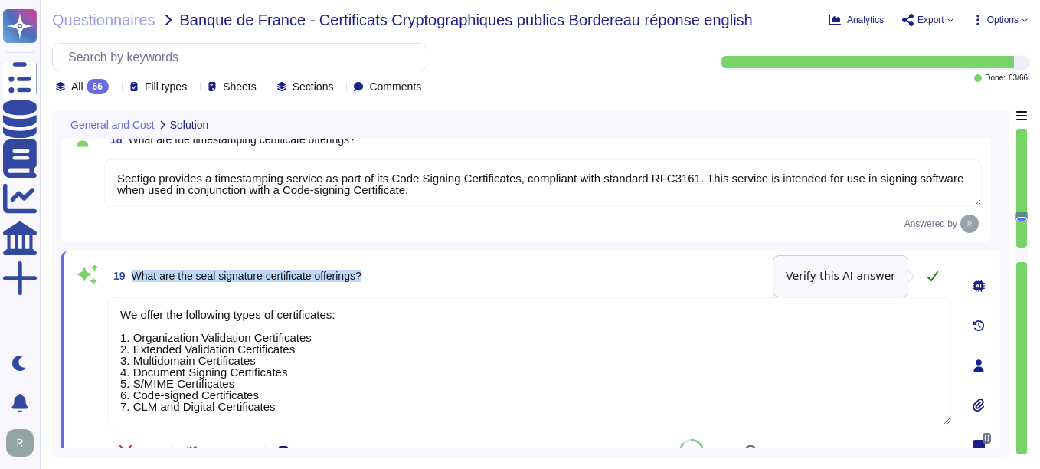
click at [744, 275] on icon at bounding box center [933, 276] width 11 height 10
click at [744, 276] on icon at bounding box center [933, 276] width 12 height 12
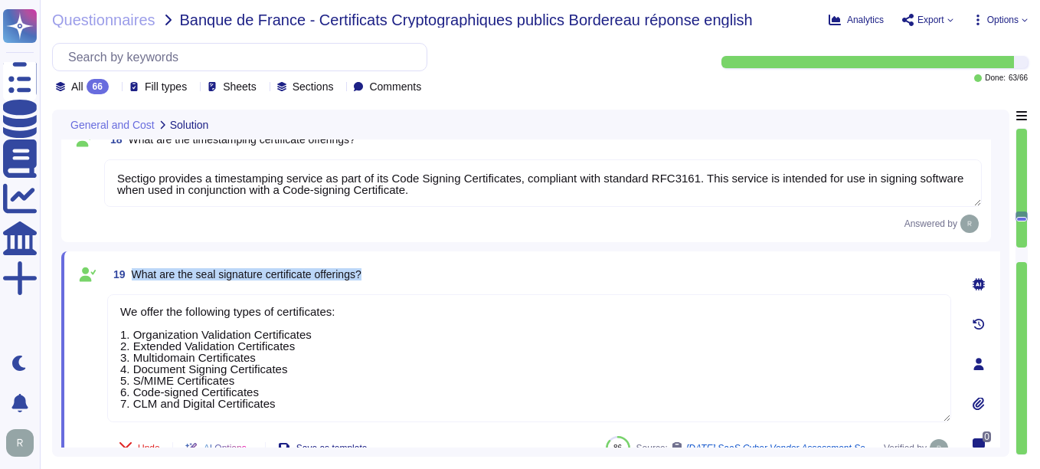
click at [496, 268] on div "19 What are the seal signature certificate offerings?" at bounding box center [529, 274] width 844 height 28
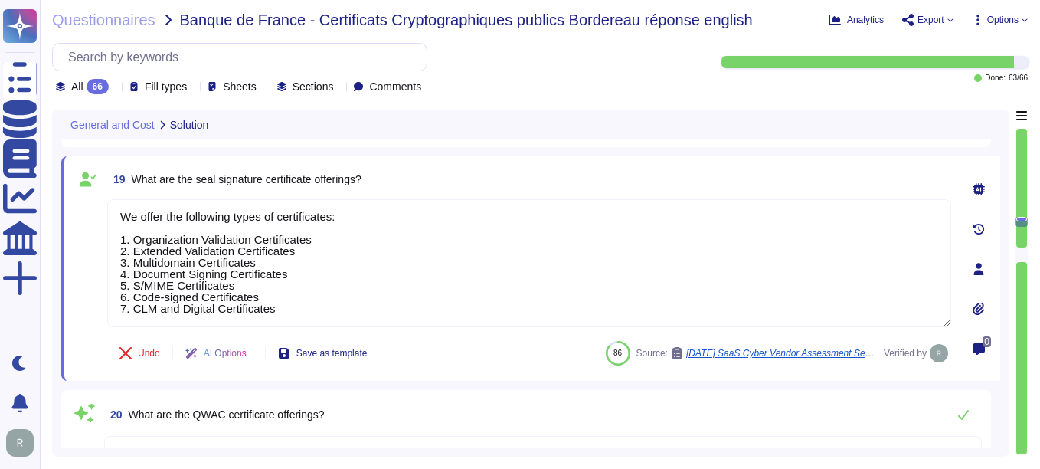
type textarea "We offer the following types of certificates: 1. Organization Validation Certif…"
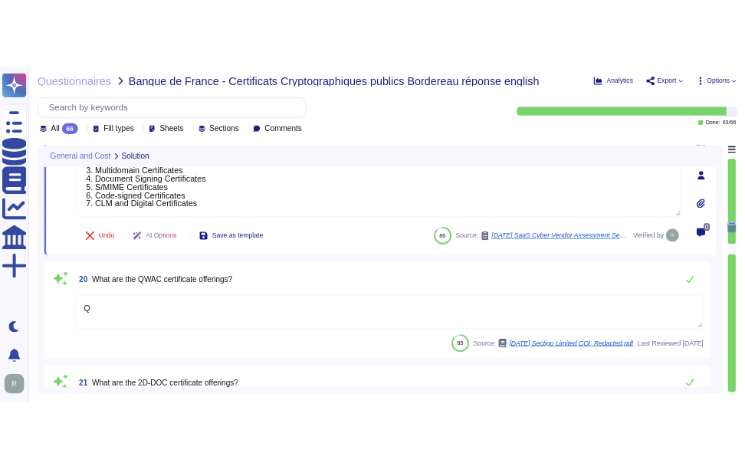
scroll to position [2631, 0]
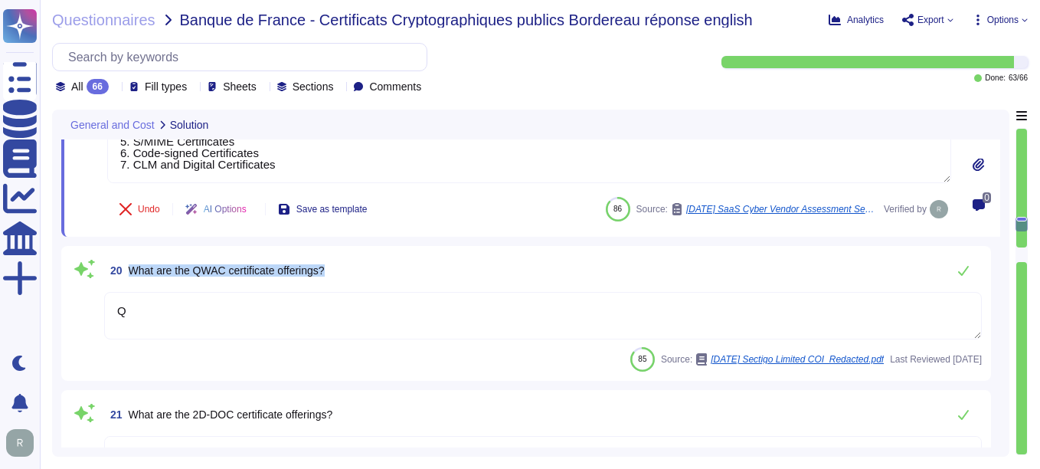
drag, startPoint x: 129, startPoint y: 267, endPoint x: 424, endPoint y: 264, distance: 294.2
click at [424, 264] on div "20 What are the QWAC certificate offerings?" at bounding box center [543, 270] width 878 height 31
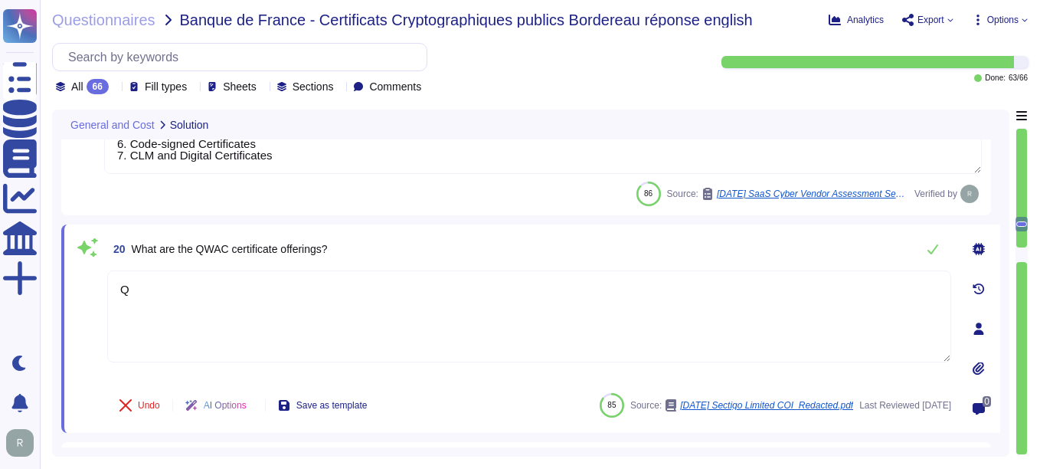
type textarea "We offer the following types of certificates: 1. Organization Validation Certif…"
drag, startPoint x: 133, startPoint y: 247, endPoint x: 483, endPoint y: 244, distance: 350.1
click at [483, 244] on div "20 What are the QWAC certificate offerings?" at bounding box center [529, 249] width 844 height 31
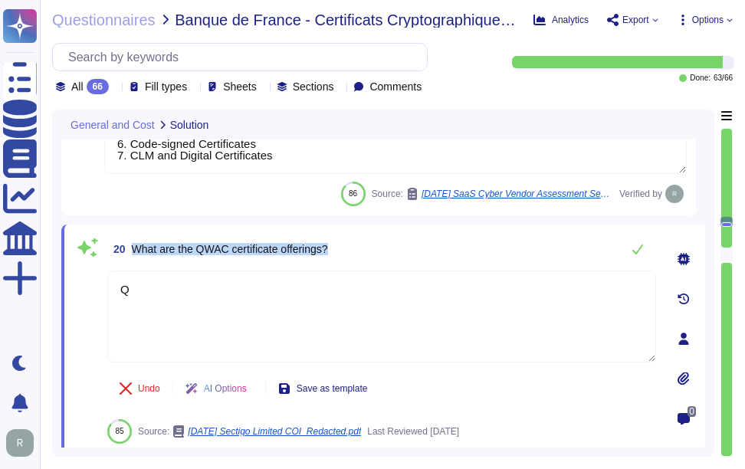
click at [202, 261] on span "20 What are the QWAC certificate offerings?" at bounding box center [217, 249] width 221 height 28
drag, startPoint x: 134, startPoint y: 248, endPoint x: 407, endPoint y: 249, distance: 272.7
click at [407, 249] on div "20 What are the QWAC certificate offerings?" at bounding box center [381, 249] width 549 height 31
click at [146, 246] on span "What are the QWAC certificate offerings?" at bounding box center [230, 249] width 196 height 12
click at [136, 247] on span "What are the QWAC certificate offerings?" at bounding box center [230, 249] width 196 height 12
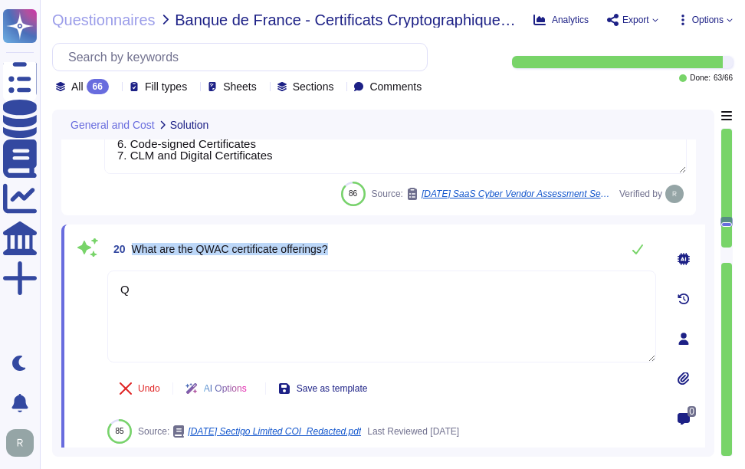
drag, startPoint x: 133, startPoint y: 247, endPoint x: 375, endPoint y: 247, distance: 242.1
click at [375, 247] on div "20 What are the QWAC certificate offerings?" at bounding box center [381, 249] width 549 height 31
click at [221, 246] on span "What are the QWAC certificate offerings?" at bounding box center [230, 249] width 196 height 12
drag, startPoint x: 198, startPoint y: 248, endPoint x: 280, endPoint y: 248, distance: 82.7
click at [280, 248] on span "What are the QWAC certificate offerings?" at bounding box center [230, 249] width 196 height 12
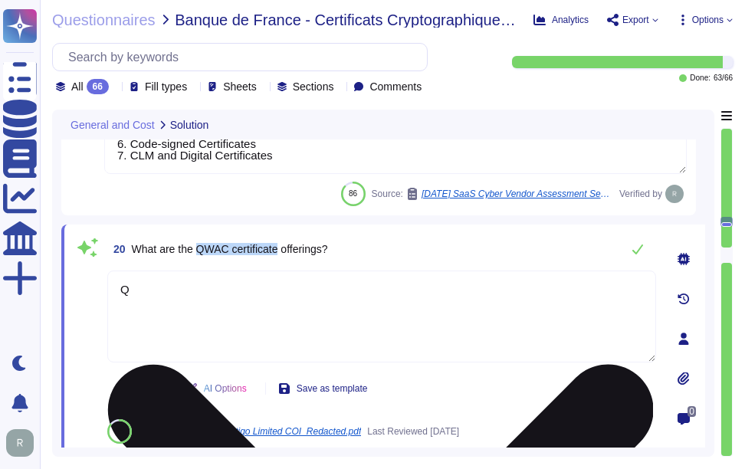
copy span "QWAC certificate"
click at [338, 287] on textarea "Q" at bounding box center [381, 316] width 549 height 92
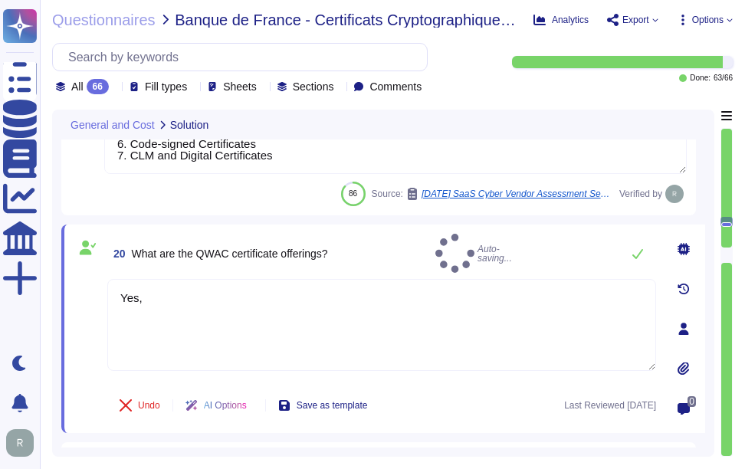
click at [472, 249] on div "20 What are the QWAC certificate offerings? Auto-saving..." at bounding box center [381, 253] width 549 height 39
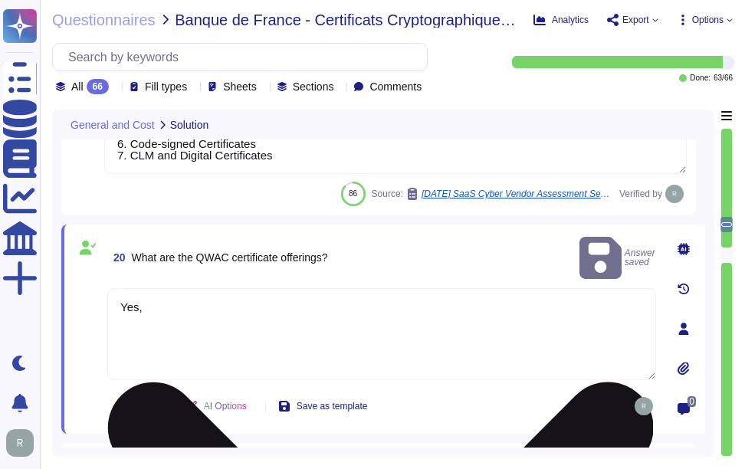
click at [329, 302] on textarea "Yes," at bounding box center [381, 334] width 549 height 92
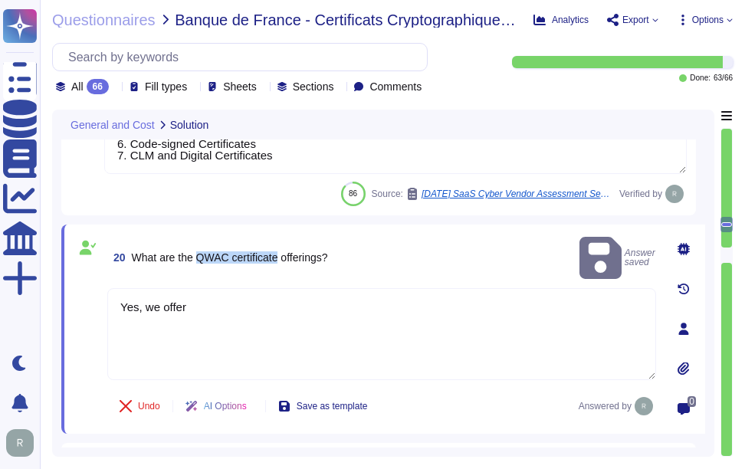
drag, startPoint x: 201, startPoint y: 246, endPoint x: 280, endPoint y: 246, distance: 78.9
click at [280, 251] on span "What are the QWAC certificate offerings?" at bounding box center [230, 257] width 196 height 12
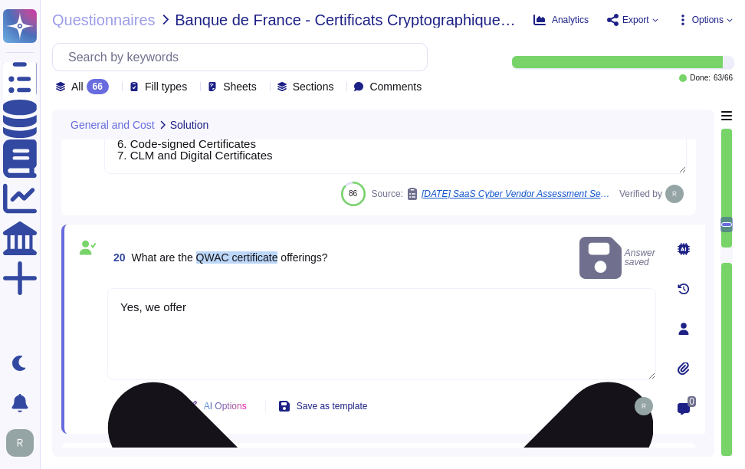
copy span "QWAC certificate"
click at [239, 294] on textarea "Yes, we offer" at bounding box center [381, 334] width 549 height 92
paste textarea "QWAC certificate"
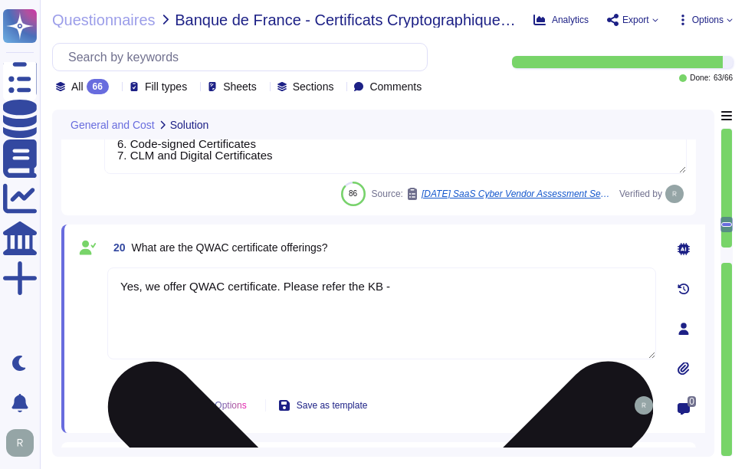
paste textarea "QWAC certificate"
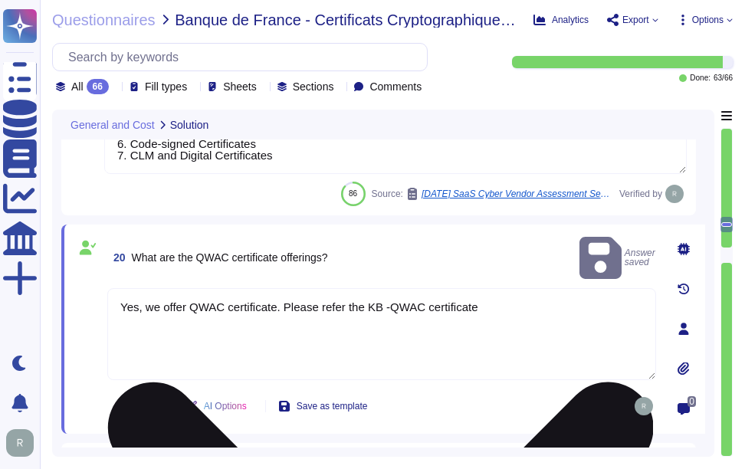
drag, startPoint x: 389, startPoint y: 285, endPoint x: 549, endPoint y: 292, distance: 159.5
click at [549, 292] on textarea "Yes, we offer QWAC certificate. Please refer the KB -QWAC certificate" at bounding box center [381, 334] width 549 height 92
paste textarea "https://www.sectigo.com/ssl-certificates-tls/qwac-businesses"
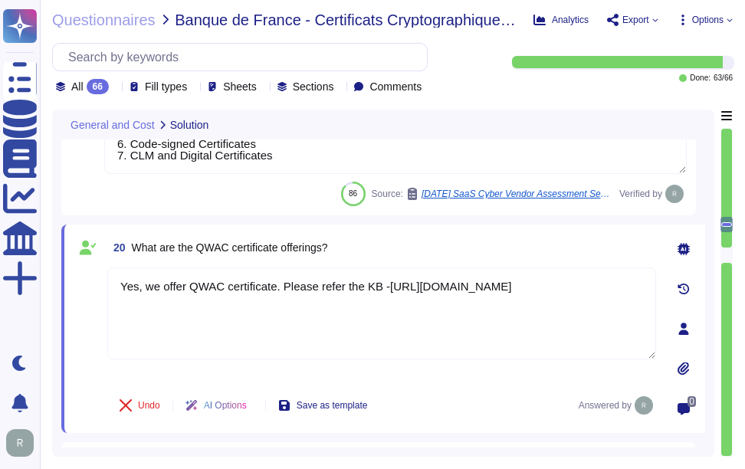
type textarea "Yes, we offer QWAC certificate. Please refer the KB -https://www.sectigo.com/ss…"
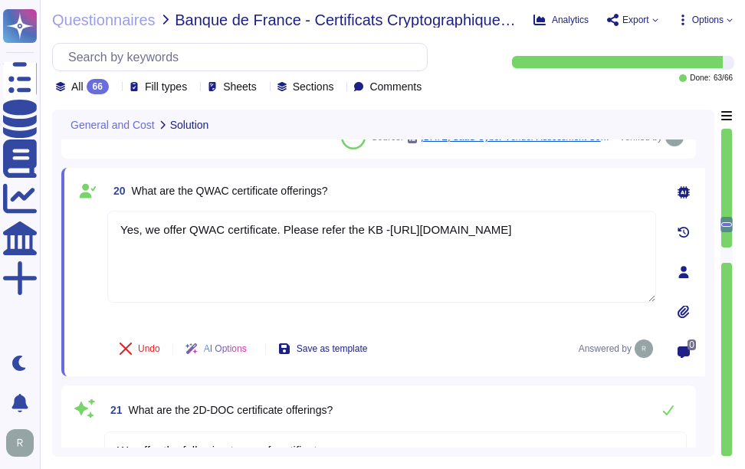
scroll to position [2784, 0]
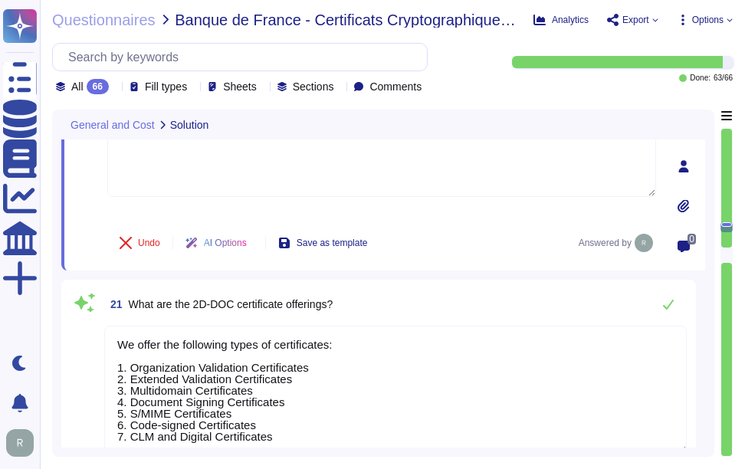
type textarea "Our typical clients span a wide range of industries and sectors, including Fina…"
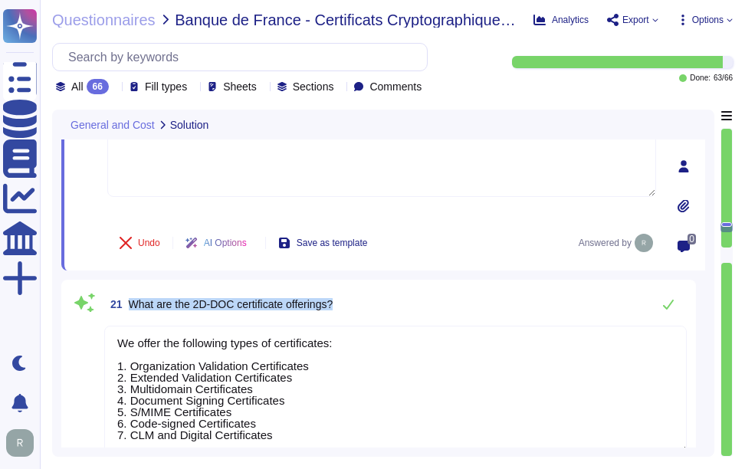
drag, startPoint x: 130, startPoint y: 300, endPoint x: 375, endPoint y: 301, distance: 244.4
click at [375, 301] on div "21 What are the 2D-DOC certificate offerings?" at bounding box center [395, 304] width 582 height 31
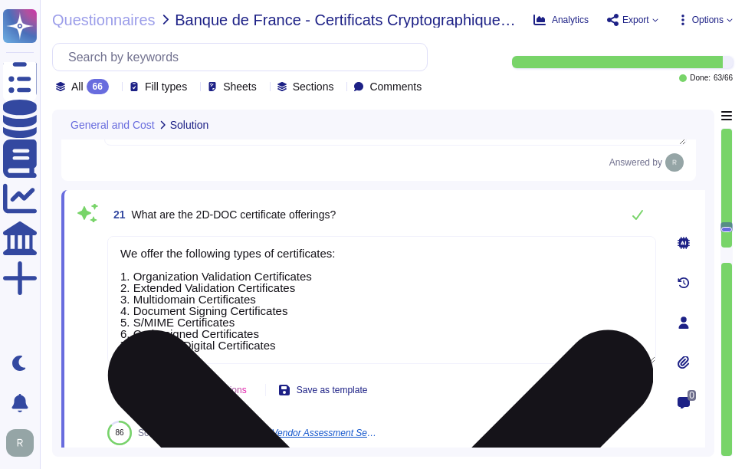
scroll to position [2861, 0]
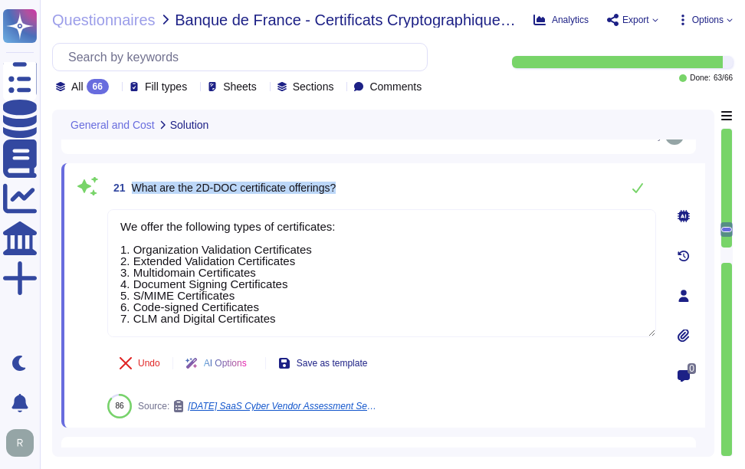
drag, startPoint x: 134, startPoint y: 184, endPoint x: 431, endPoint y: 184, distance: 297.2
click at [431, 184] on div "21 What are the 2D-DOC certificate offerings?" at bounding box center [381, 187] width 549 height 31
click at [247, 191] on span "What are the 2D-DOC certificate offerings?" at bounding box center [234, 188] width 205 height 12
drag, startPoint x: 197, startPoint y: 188, endPoint x: 288, endPoint y: 190, distance: 91.2
click at [288, 190] on span "What are the 2D-DOC certificate offerings?" at bounding box center [234, 188] width 205 height 12
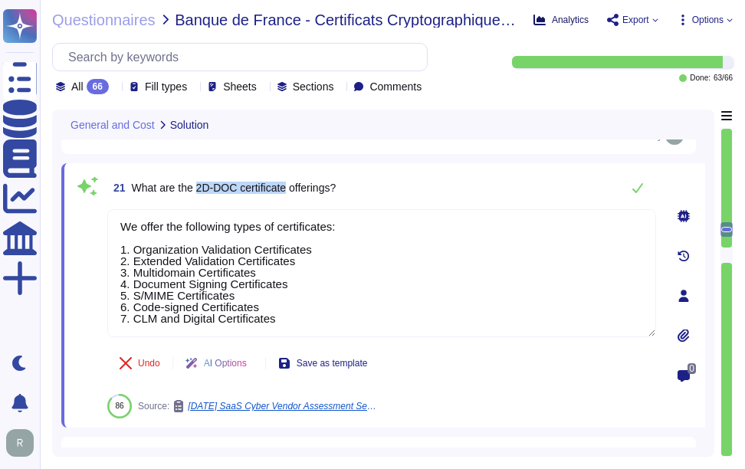
copy span "2D-DOC certificate"
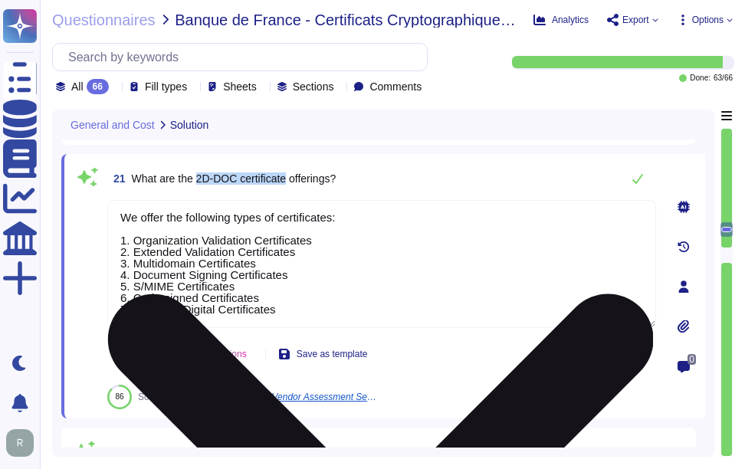
type textarea "Sectigo operates in the SaaS space and conducts business as both B2B and B2C. A…"
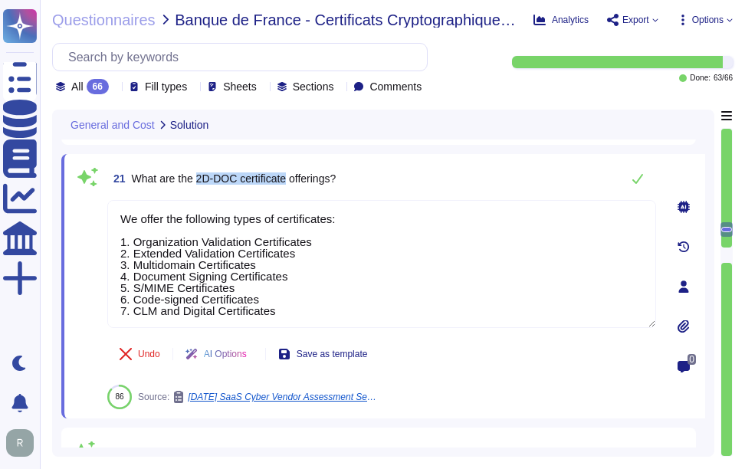
click at [203, 182] on span "What are the 2D-DOC certificate offerings?" at bounding box center [234, 178] width 205 height 12
drag, startPoint x: 133, startPoint y: 175, endPoint x: 416, endPoint y: 190, distance: 283.1
click at [416, 190] on div "21 What are the 2D-DOC certificate offerings?" at bounding box center [381, 178] width 549 height 31
click at [460, 177] on div "21 What are the 2D-DOC certificate offerings?" at bounding box center [381, 178] width 549 height 31
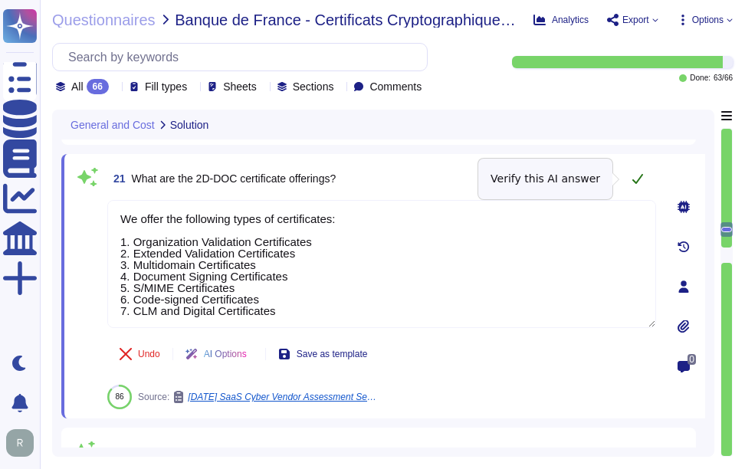
click at [637, 178] on icon at bounding box center [637, 178] width 12 height 12
click at [636, 182] on icon at bounding box center [637, 178] width 12 height 12
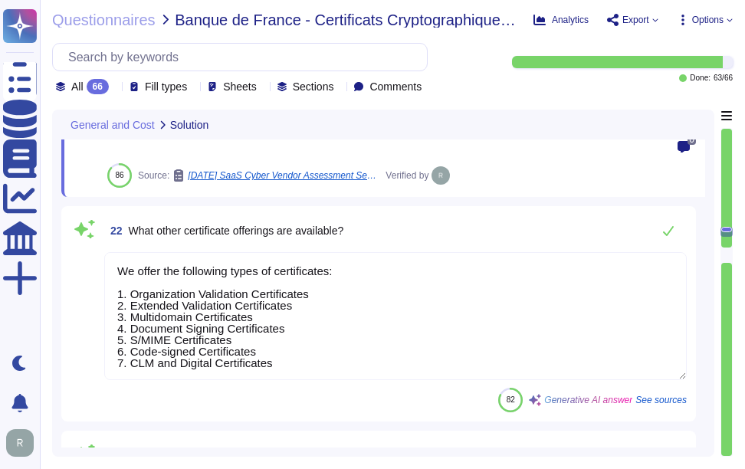
scroll to position [3090, 0]
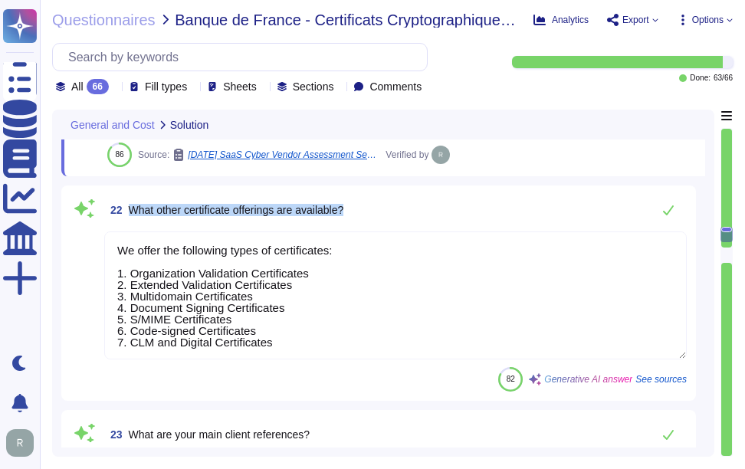
drag, startPoint x: 132, startPoint y: 208, endPoint x: 439, endPoint y: 208, distance: 307.2
click at [439, 208] on div "22 What other certificate offerings are available?" at bounding box center [395, 210] width 582 height 31
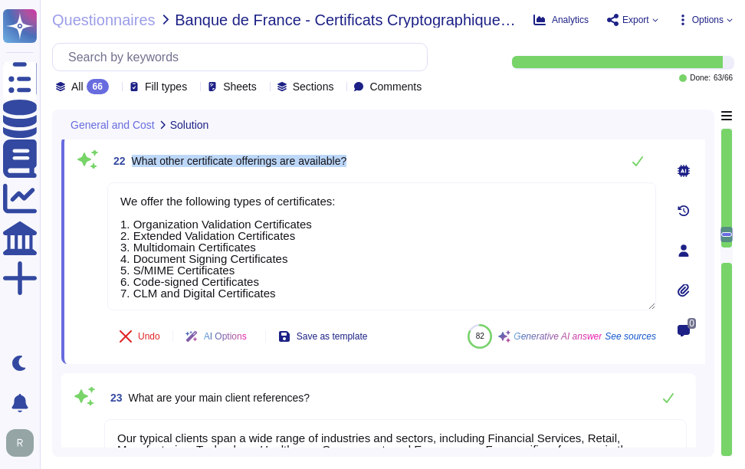
drag, startPoint x: 133, startPoint y: 159, endPoint x: 413, endPoint y: 160, distance: 279.6
click at [413, 160] on div "22 What other certificate offerings are available?" at bounding box center [381, 161] width 549 height 31
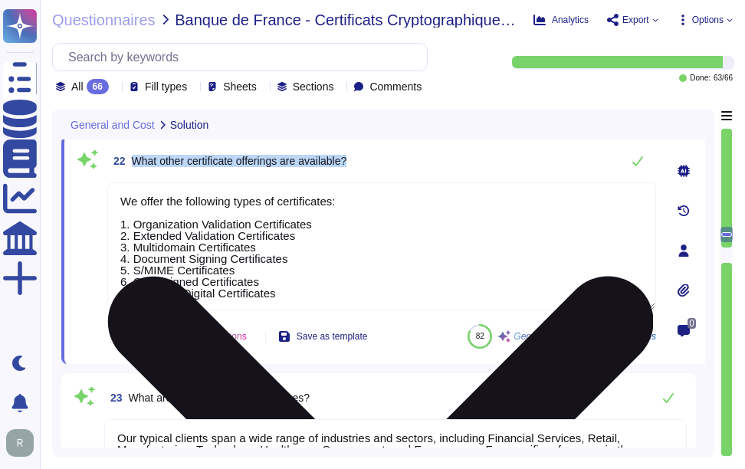
click at [418, 273] on textarea "We offer the following types of certificates: 1. Organization Validation Certif…" at bounding box center [381, 246] width 549 height 128
paste textarea "For more information on specific certificates, please refer to the provided URL…"
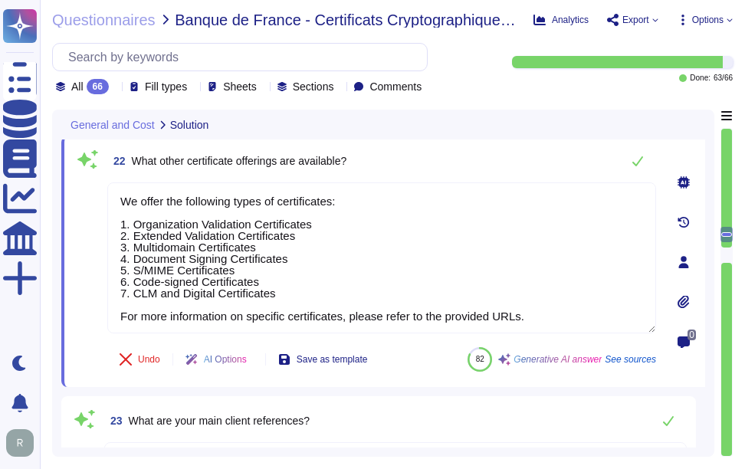
click at [437, 157] on div "22 What other certificate offerings are available?" at bounding box center [381, 161] width 549 height 31
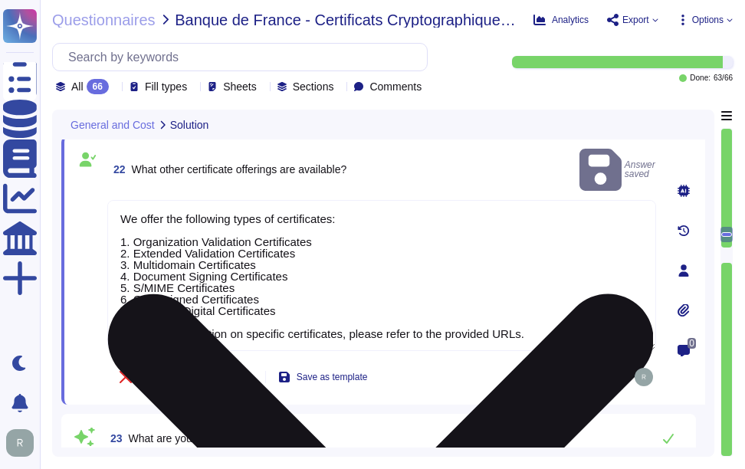
drag, startPoint x: 526, startPoint y: 313, endPoint x: 123, endPoint y: 307, distance: 403.8
click at [123, 307] on textarea "We offer the following types of certificates: 1. Organization Validation Certif…" at bounding box center [381, 275] width 549 height 151
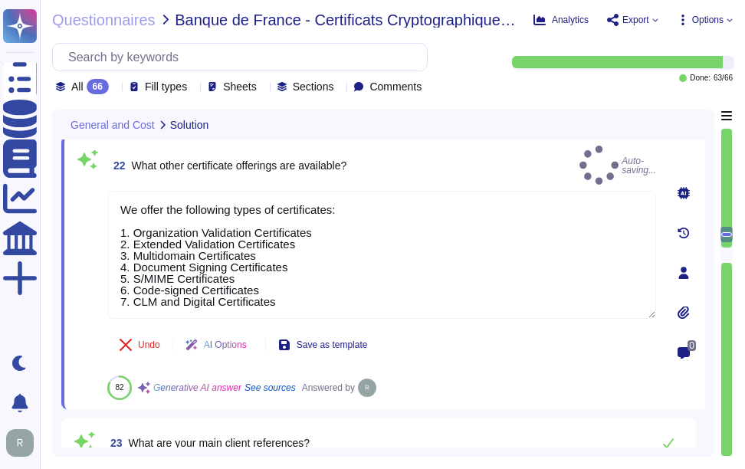
type textarea "We offer the following types of certificates: 1. Organization Validation Certif…"
click at [447, 159] on div "22 What other certificate offerings are available? Auto-saving..." at bounding box center [381, 165] width 549 height 39
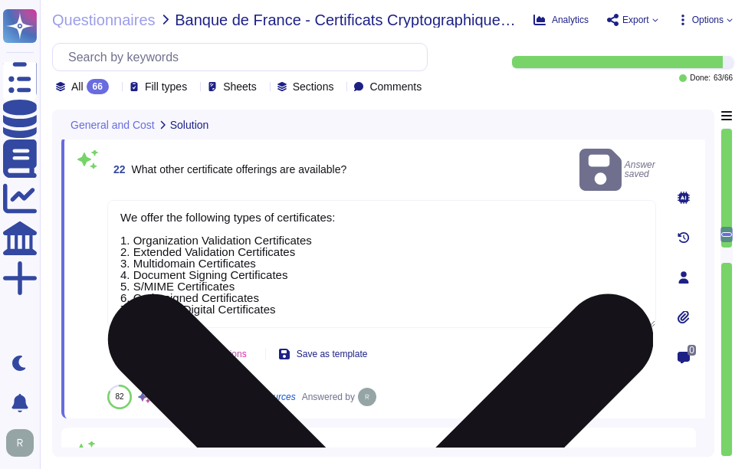
scroll to position [0, 0]
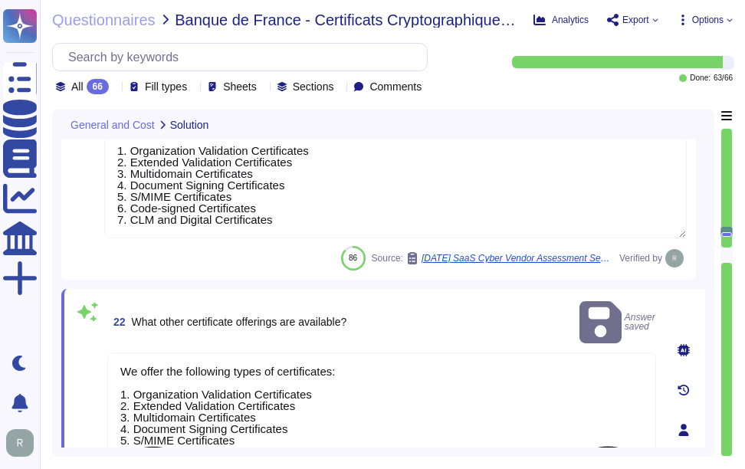
type textarea "We offer the following types of certificates: 1. Organization Validation Certif…"
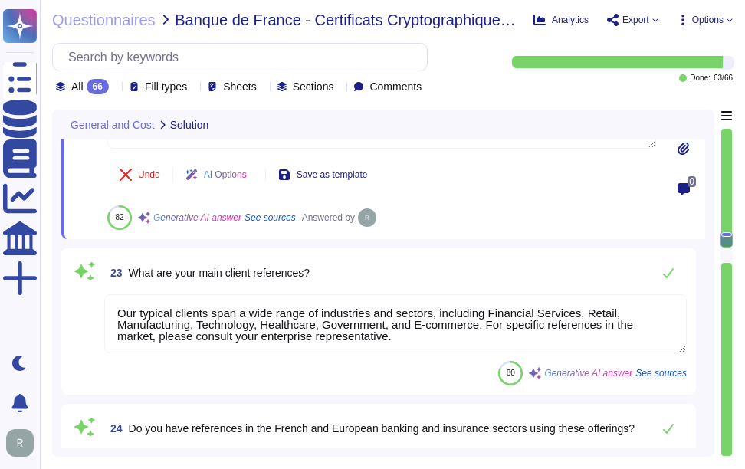
scroll to position [3244, 0]
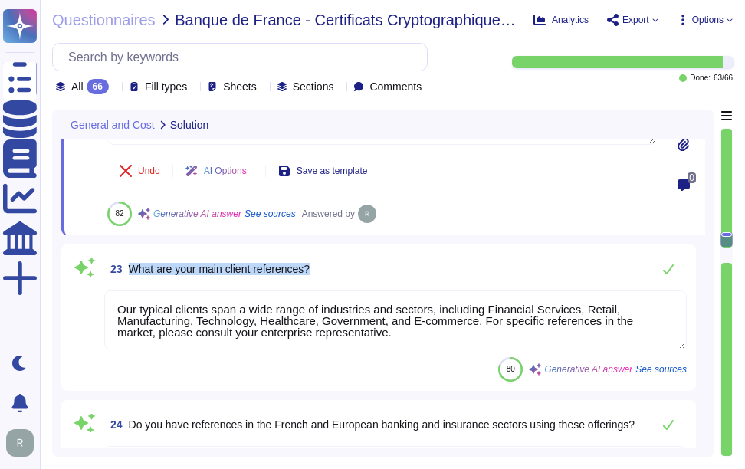
drag, startPoint x: 131, startPoint y: 266, endPoint x: 398, endPoint y: 273, distance: 267.5
click at [398, 273] on div "23 What are your main client references?" at bounding box center [395, 269] width 582 height 31
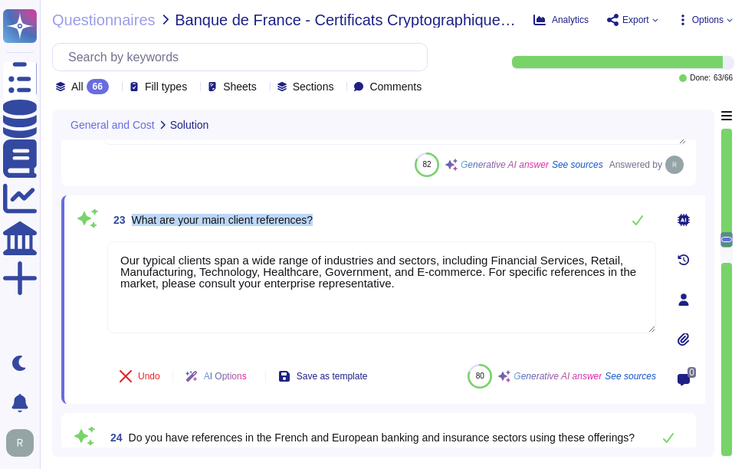
drag, startPoint x: 132, startPoint y: 218, endPoint x: 382, endPoint y: 215, distance: 249.8
click at [382, 215] on div "23 What are your main client references?" at bounding box center [381, 220] width 549 height 31
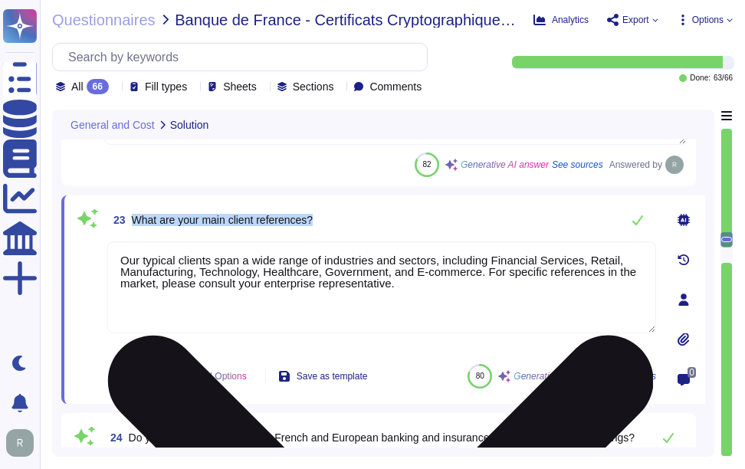
scroll to position [3320, 0]
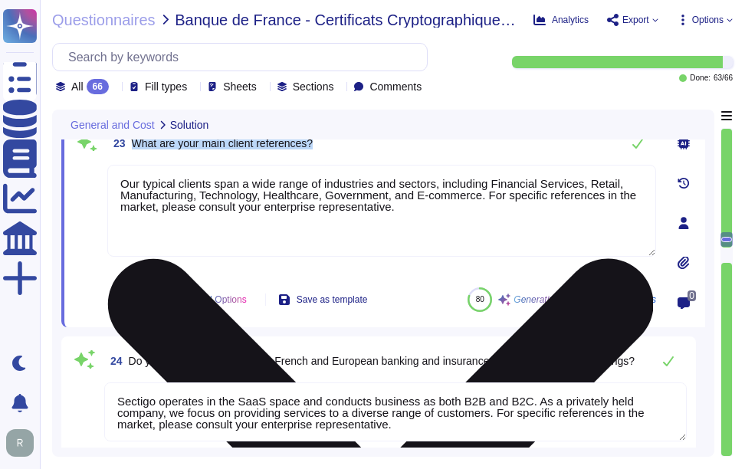
type textarea "Please contact your enterprise sales representative."
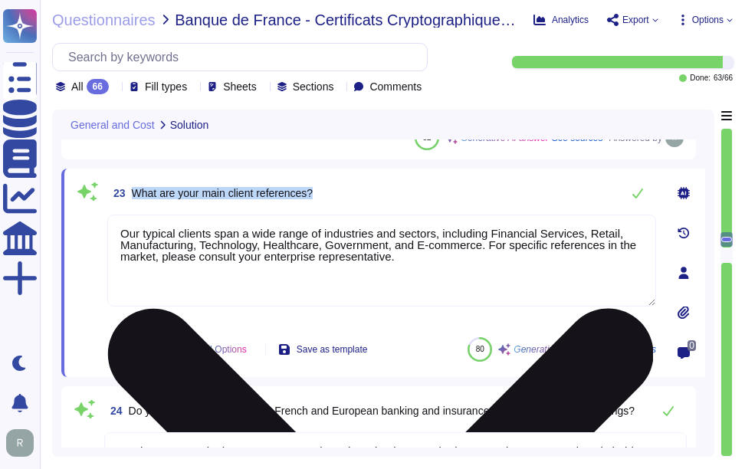
scroll to position [3244, 0]
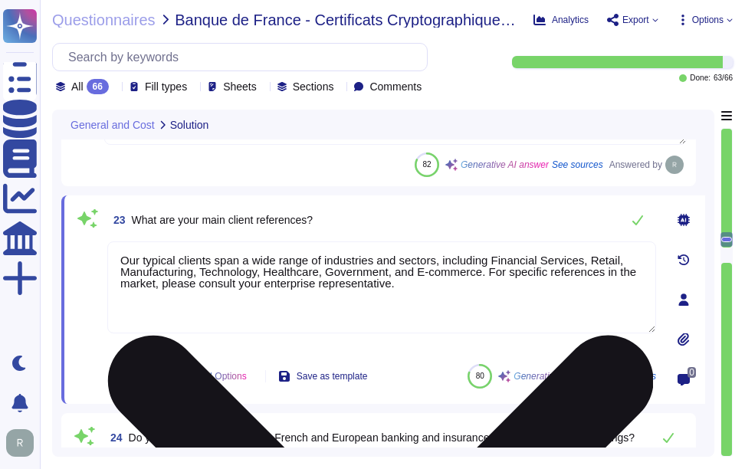
click at [299, 282] on textarea "Our typical clients span a wide range of industries and sectors, including Fina…" at bounding box center [381, 287] width 549 height 92
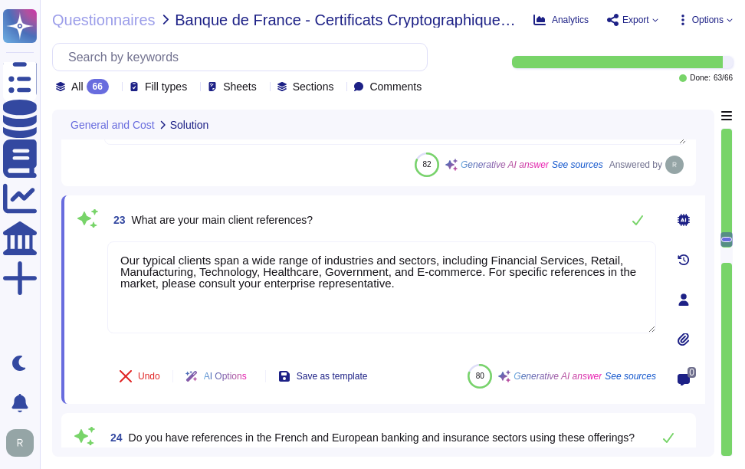
click at [342, 211] on div "23 What are your main client references?" at bounding box center [381, 220] width 549 height 31
click at [639, 222] on icon at bounding box center [637, 220] width 12 height 12
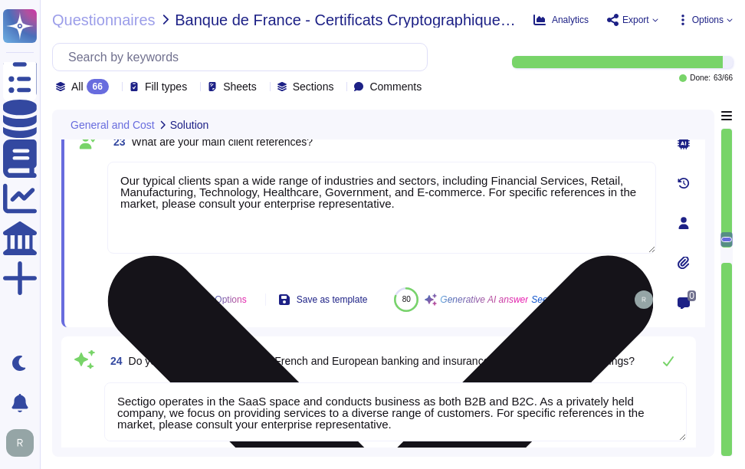
type textarea "Please contact your enterprise sales representative."
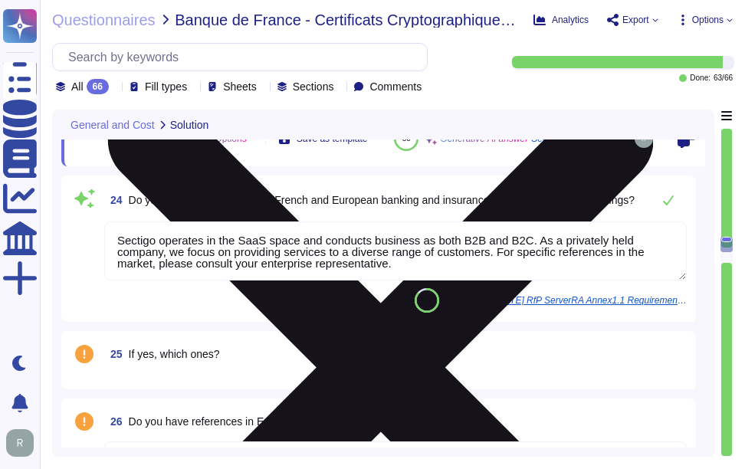
type textarea "Please discuss with your enterprise sales representative."
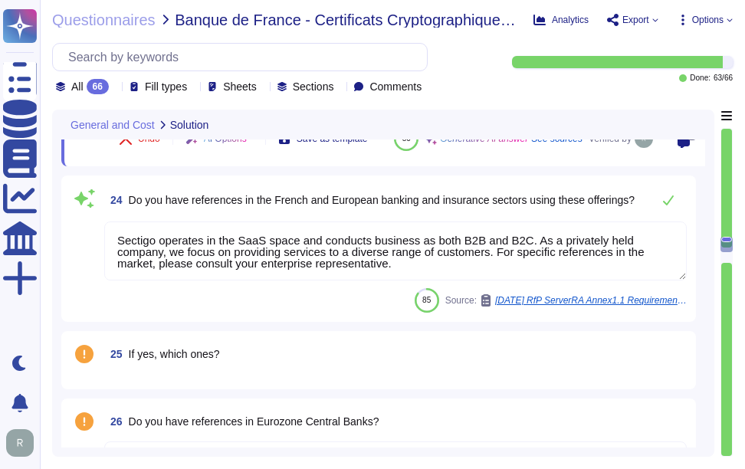
scroll to position [3473, 0]
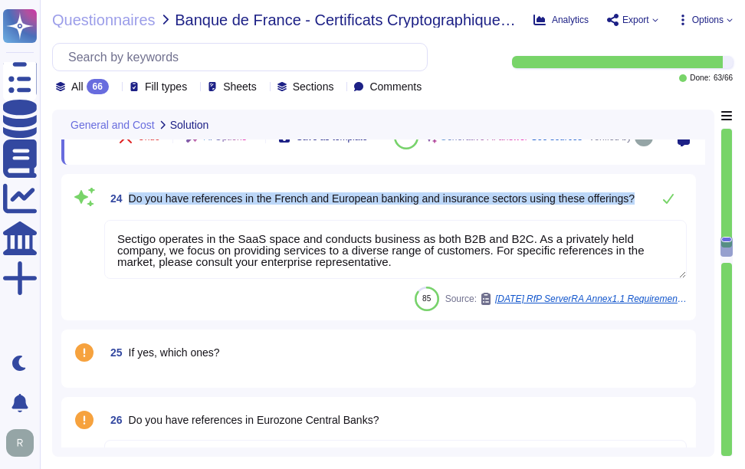
drag, startPoint x: 130, startPoint y: 212, endPoint x: 641, endPoint y: 223, distance: 511.1
click at [641, 214] on div "24 Do you have references in the French and European banking and insurance sect…" at bounding box center [395, 198] width 582 height 31
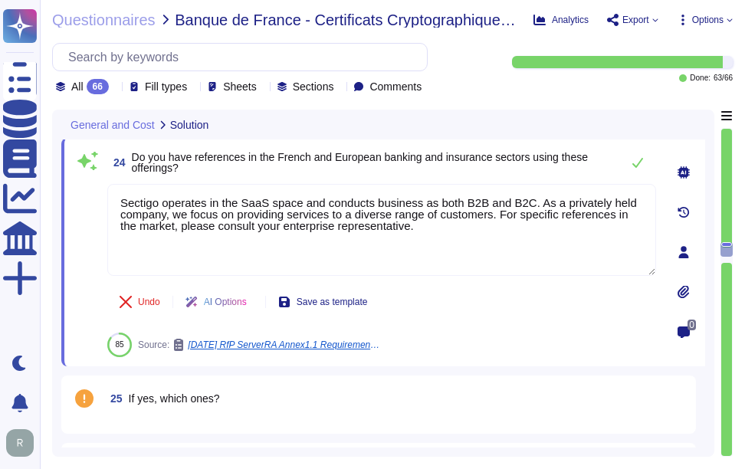
scroll to position [3397, 0]
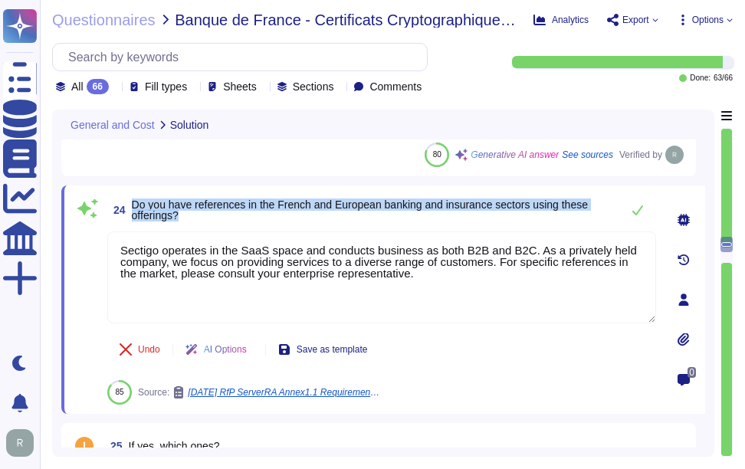
drag, startPoint x: 132, startPoint y: 204, endPoint x: 211, endPoint y: 217, distance: 80.7
click at [211, 217] on span "Do you have references in the French and European banking and insurance sectors…" at bounding box center [372, 209] width 481 height 21
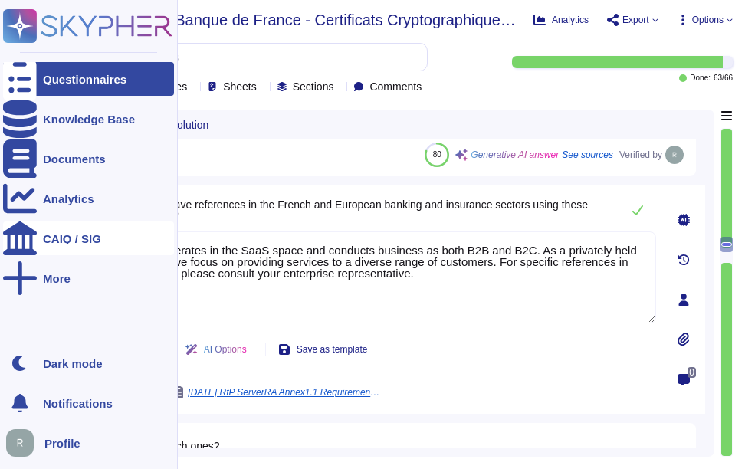
drag, startPoint x: 431, startPoint y: 286, endPoint x: 17, endPoint y: 229, distance: 417.5
click at [17, 229] on div "Questionnaires Knowledge Base Documents Analytics CAIQ / SIG More Dark mode Not…" at bounding box center [372, 234] width 745 height 469
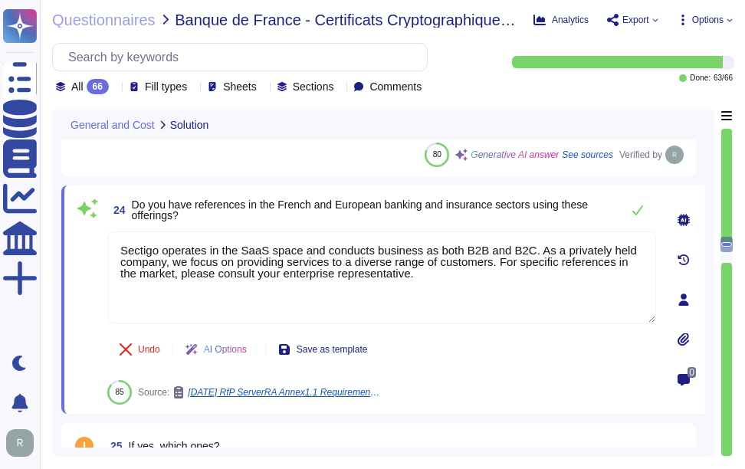
paste textarea "Your enterprise sales representative can assist you with references in the Fren…"
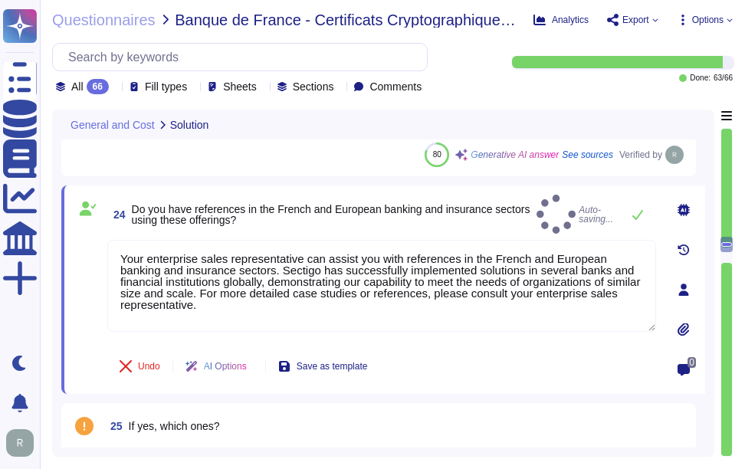
type textarea "Your enterprise sales representative can assist you with references in the Fren…"
click at [324, 226] on div "24 Do you have references in the French and European banking and insurance sect…" at bounding box center [365, 290] width 582 height 190
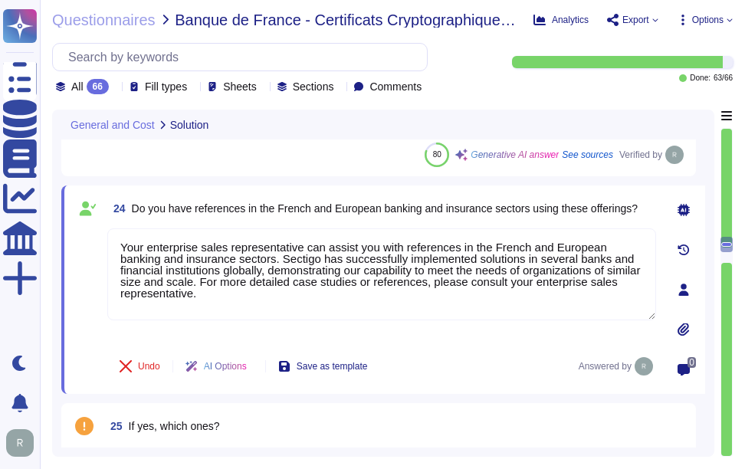
click at [513, 224] on div "24 Do you have references in the French and European banking and insurance sect…" at bounding box center [365, 290] width 582 height 190
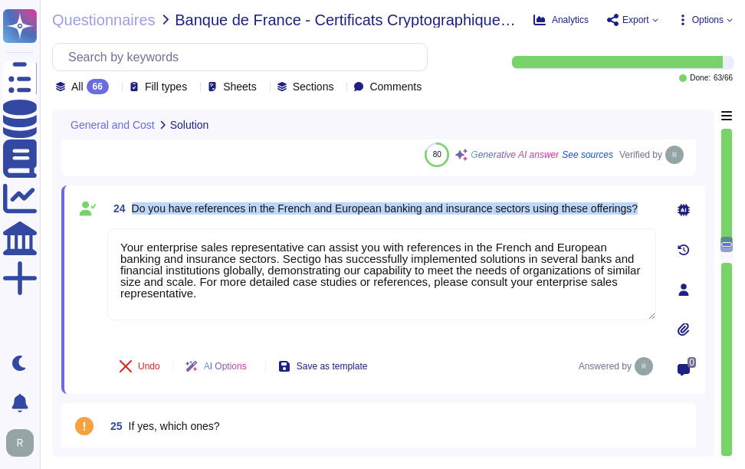
drag, startPoint x: 133, startPoint y: 205, endPoint x: 647, endPoint y: 217, distance: 514.9
click at [647, 217] on div "24 Do you have references in the French and European banking and insurance sect…" at bounding box center [381, 209] width 549 height 28
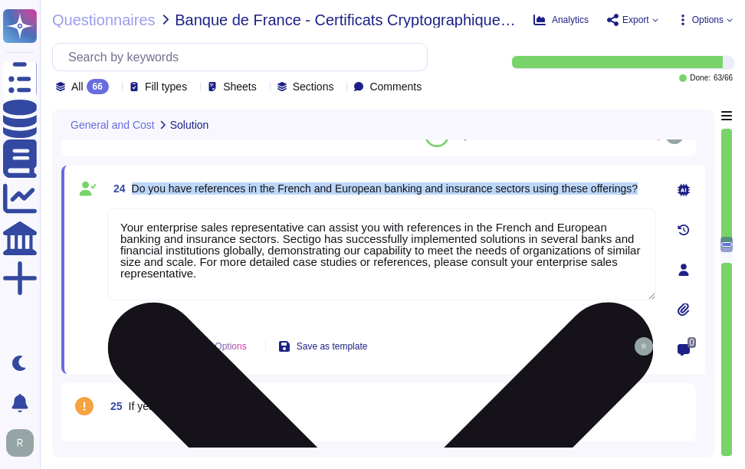
scroll to position [3473, 0]
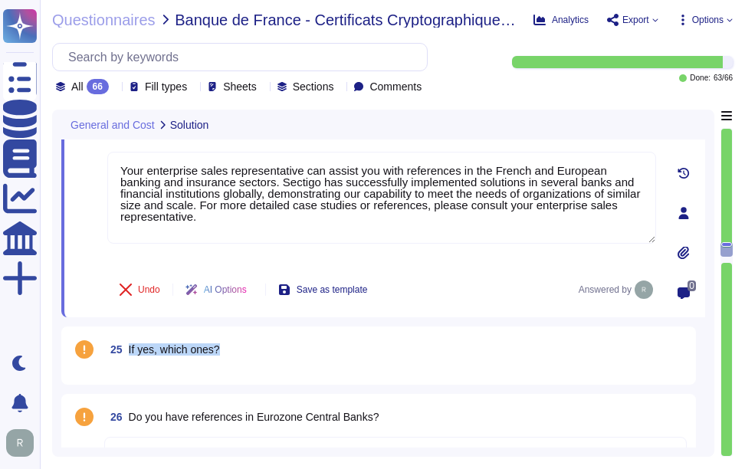
drag, startPoint x: 129, startPoint y: 344, endPoint x: 260, endPoint y: 345, distance: 130.2
click at [260, 345] on div "25 If yes, which ones?" at bounding box center [395, 350] width 582 height 28
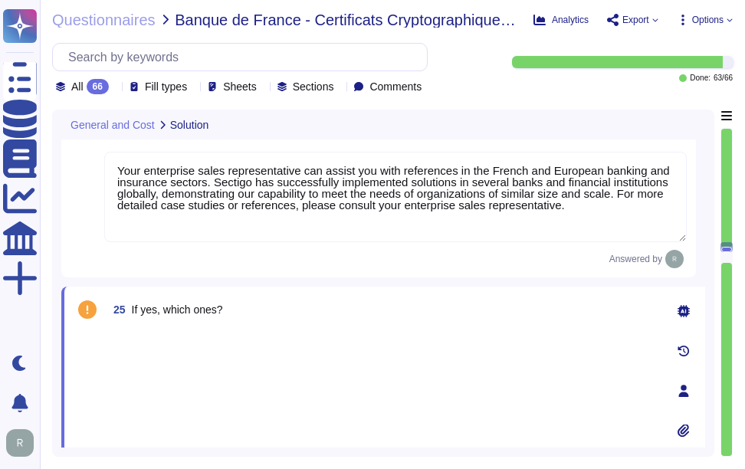
drag, startPoint x: 260, startPoint y: 345, endPoint x: 192, endPoint y: 362, distance: 69.5
click at [192, 362] on div at bounding box center [381, 385] width 549 height 113
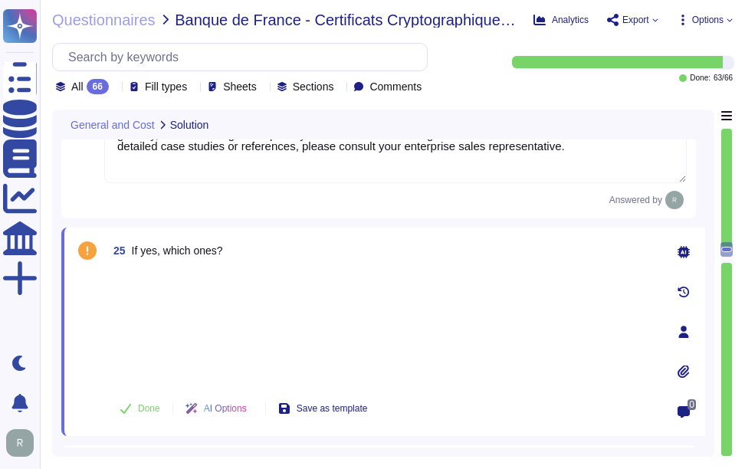
type textarea "Please discuss with your enterprise sales representative."
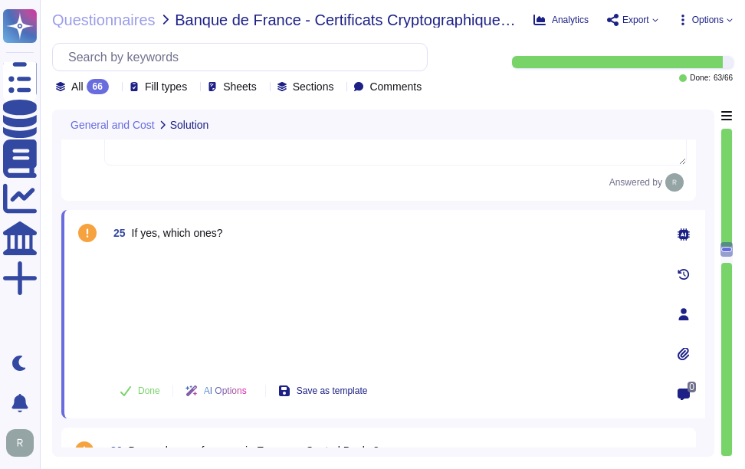
click at [137, 254] on div at bounding box center [381, 309] width 549 height 113
click at [149, 298] on div at bounding box center [381, 309] width 549 height 113
click at [372, 340] on div at bounding box center [381, 309] width 549 height 113
drag, startPoint x: 158, startPoint y: 257, endPoint x: 149, endPoint y: 294, distance: 38.6
click at [157, 257] on div at bounding box center [381, 309] width 549 height 113
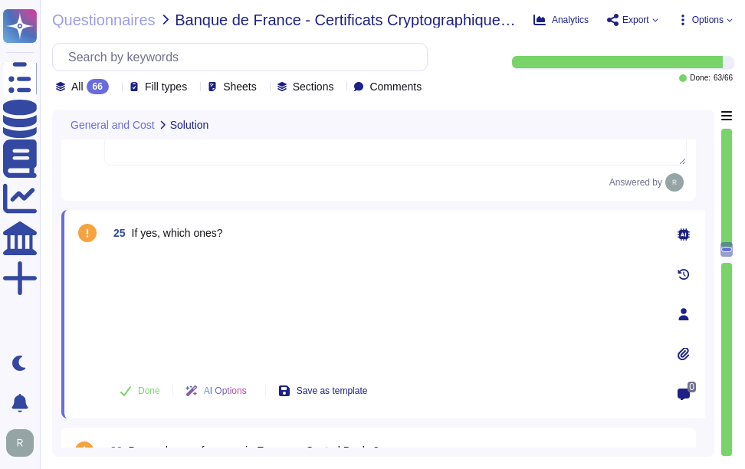
click at [144, 316] on div at bounding box center [381, 309] width 549 height 113
click at [146, 383] on button "Done" at bounding box center [139, 390] width 65 height 31
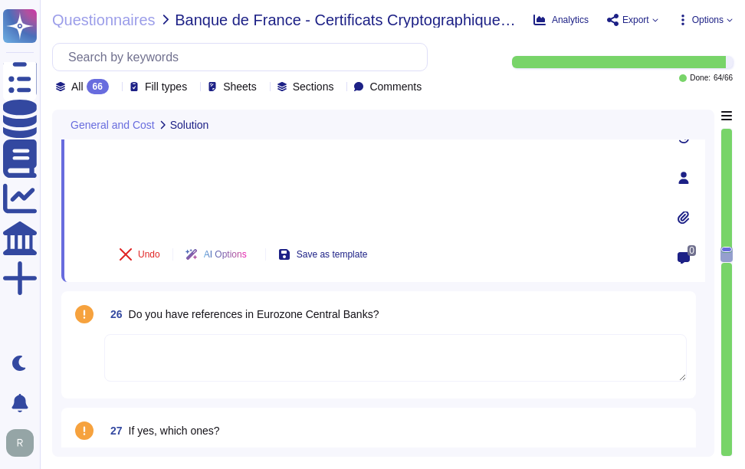
type textarea "Response Times and Acknowledgment Times for Support: 1. Critical (L1) - Acknowl…"
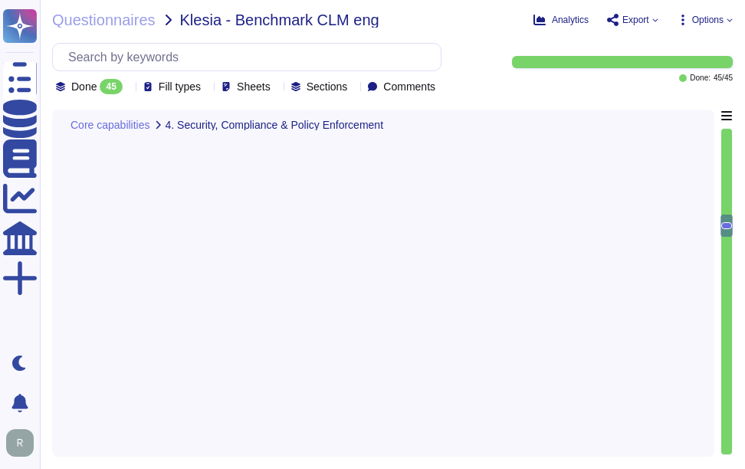
type textarea "Our key management process is designed to ensure a secure key lifecycle, which …"
type textarea "Sectigo provides a comprehensive logging system that maintains detailed audit l…"
type textarea "Sectigo provides robust customization options that include the ability to chang…"
type textarea "- We maintain geographically distributed, redundant data centers located in [GE…"
type textarea "Sectigo SCM Enterprise is scalable to manage certificates across large enterpri…"
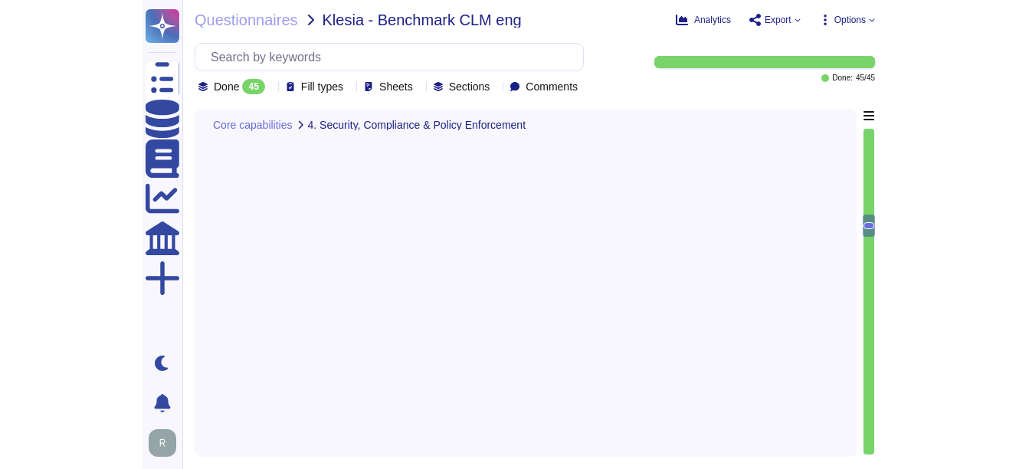
scroll to position [2, 0]
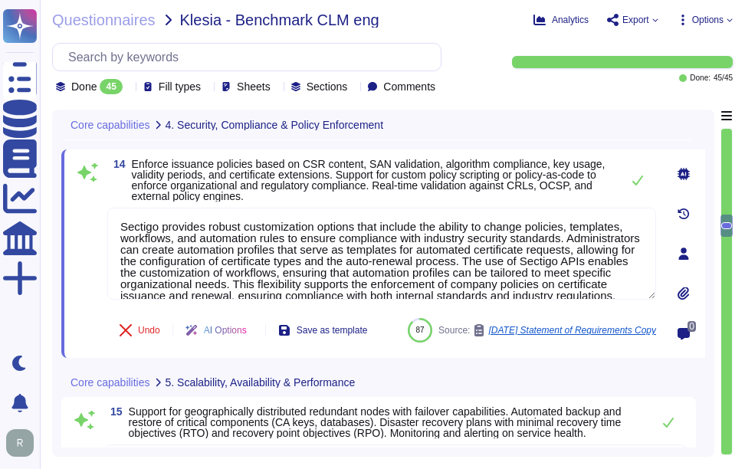
click at [146, 16] on span "Questionnaires" at bounding box center [103, 19] width 103 height 15
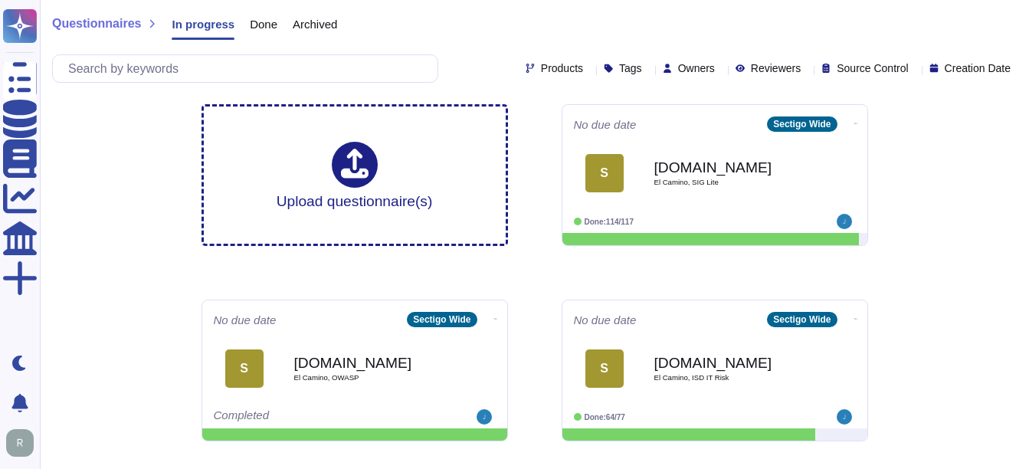
click at [266, 28] on span "Done" at bounding box center [264, 23] width 28 height 11
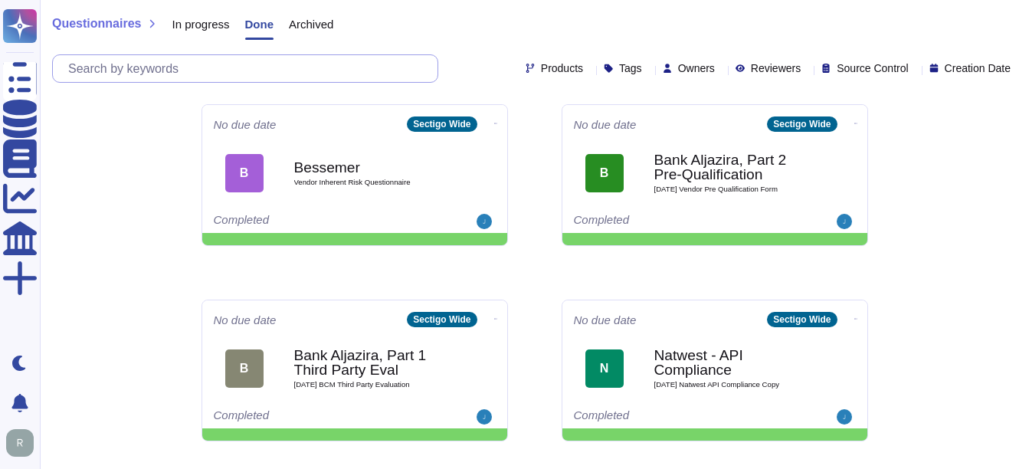
click at [196, 69] on input "text" at bounding box center [249, 68] width 377 height 27
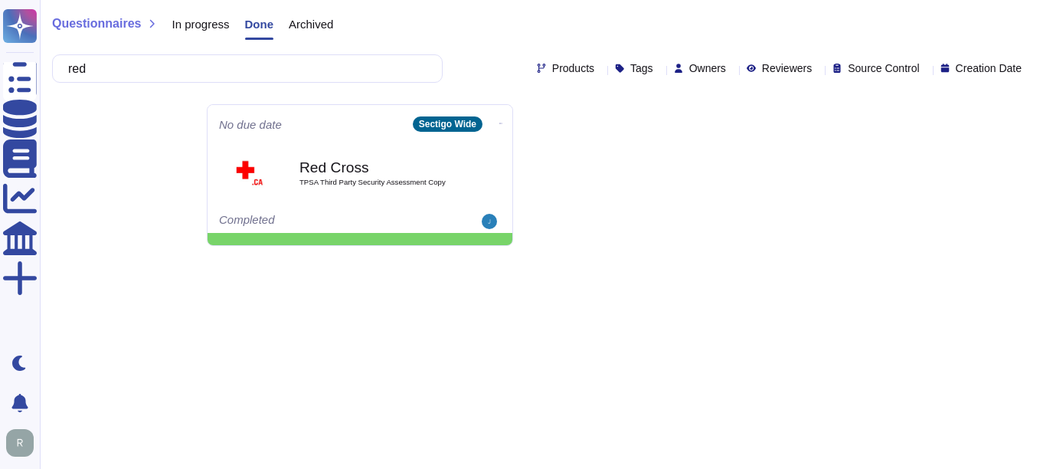
type input "red"
click at [192, 22] on span "In progress" at bounding box center [200, 23] width 57 height 11
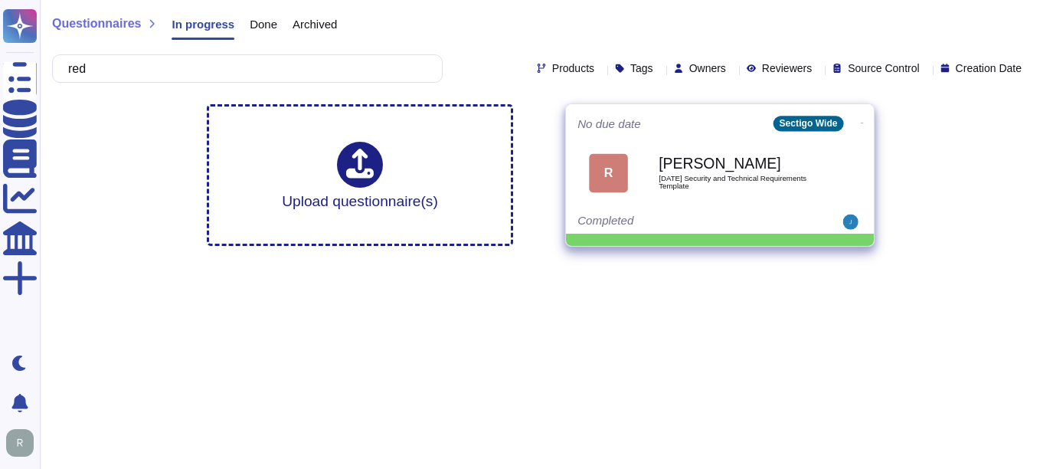
click at [677, 182] on span "[DATE] Security and Technical Requirements Template" at bounding box center [736, 182] width 155 height 15
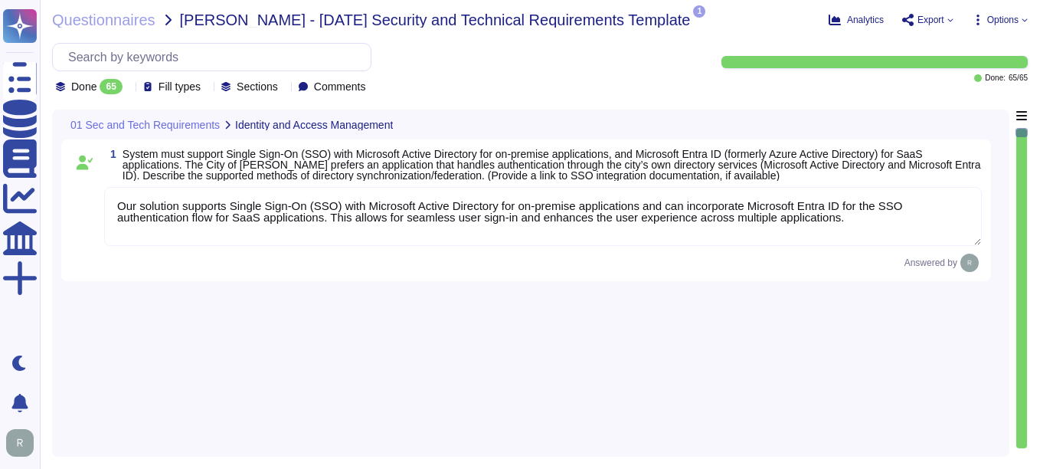
type textarea "Our solution supports Single Sign-On (SSO) with Microsoft Active Directory for …"
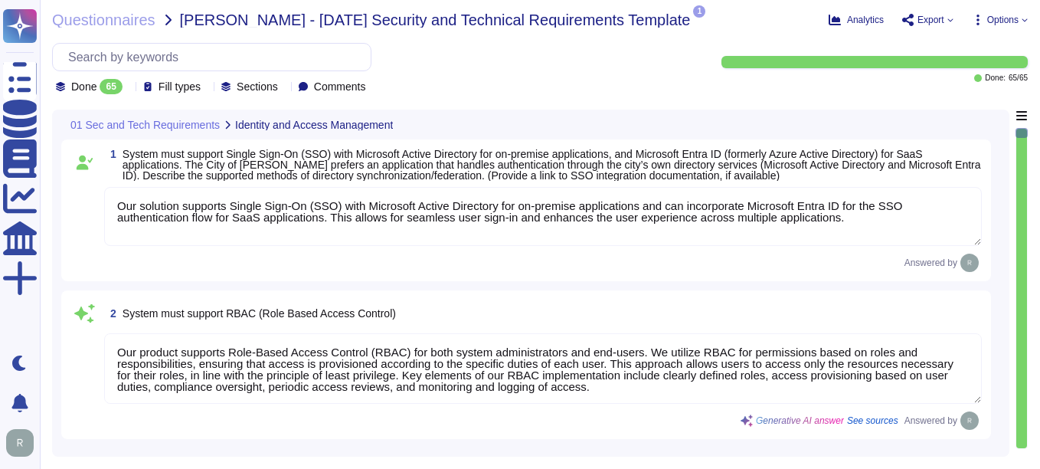
type textarea "Our product supports Role-Based Access Control (RBAC) for both system administr…"
type textarea "Customers manage their own user provisioning/deprovisioning using whatever mode…"
type textarea "Our solution supports multi-factor authentication (MFA) for user accounts and i…"
click at [148, 22] on span "Questionnaires" at bounding box center [103, 19] width 103 height 15
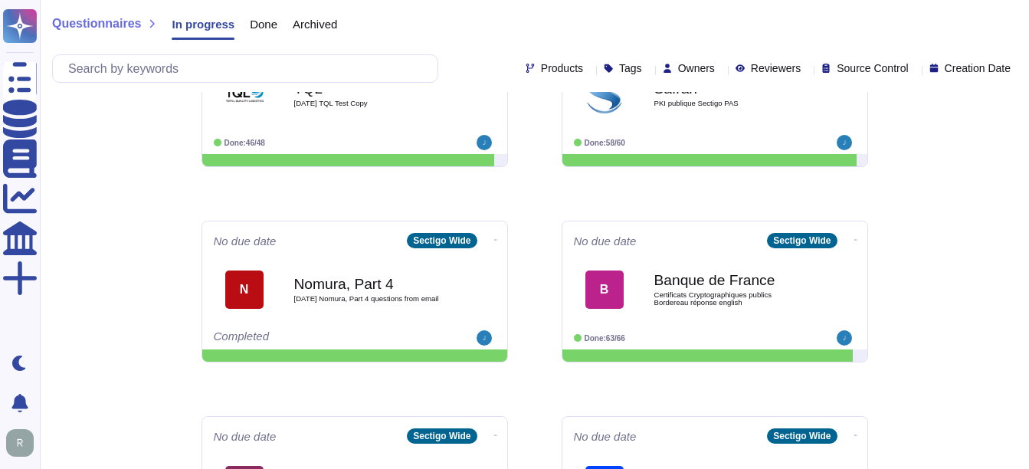
scroll to position [801, 0]
